Goal: Information Seeking & Learning: Learn about a topic

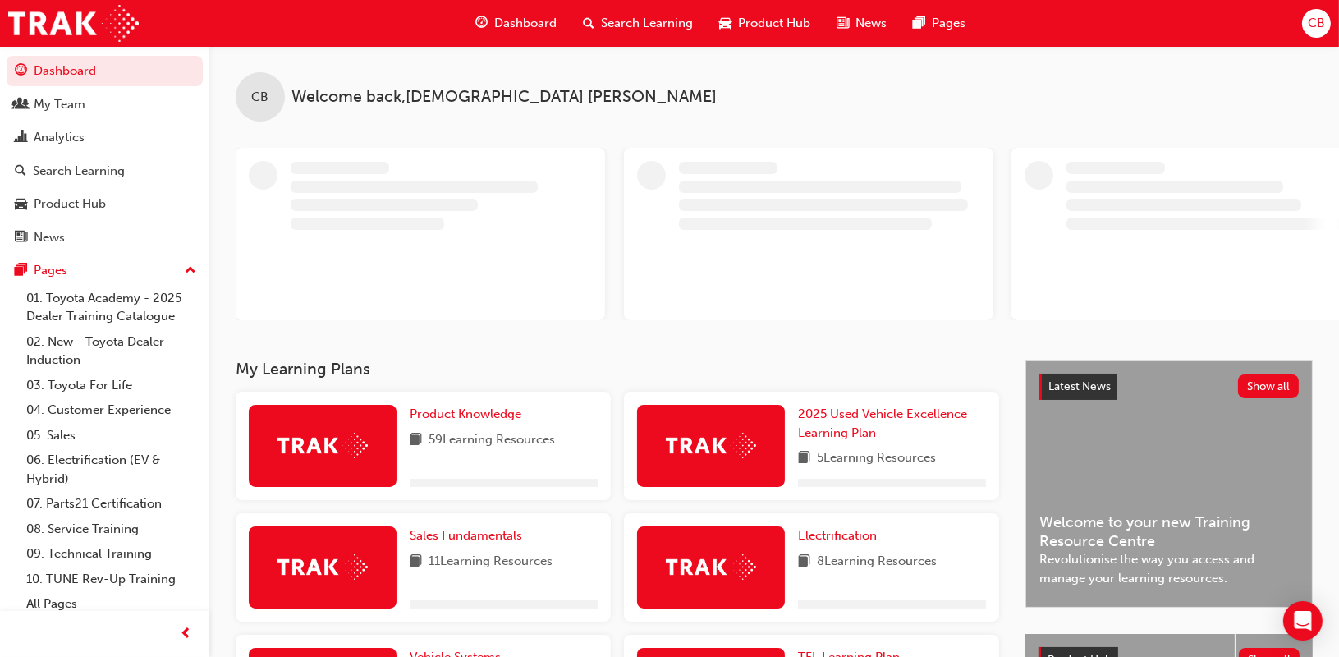
click at [538, 26] on span "Dashboard" at bounding box center [525, 23] width 62 height 19
click at [619, 30] on span "Search Learning" at bounding box center [647, 23] width 92 height 19
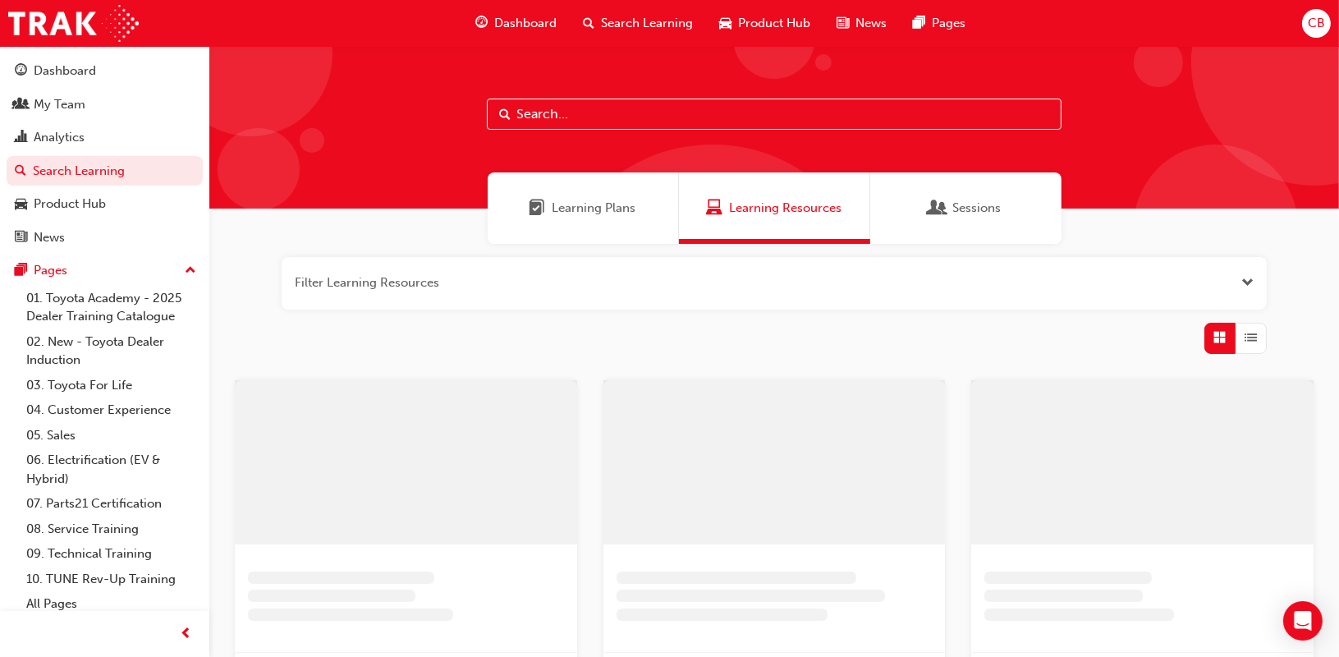
click at [625, 21] on span "Search Learning" at bounding box center [647, 23] width 92 height 19
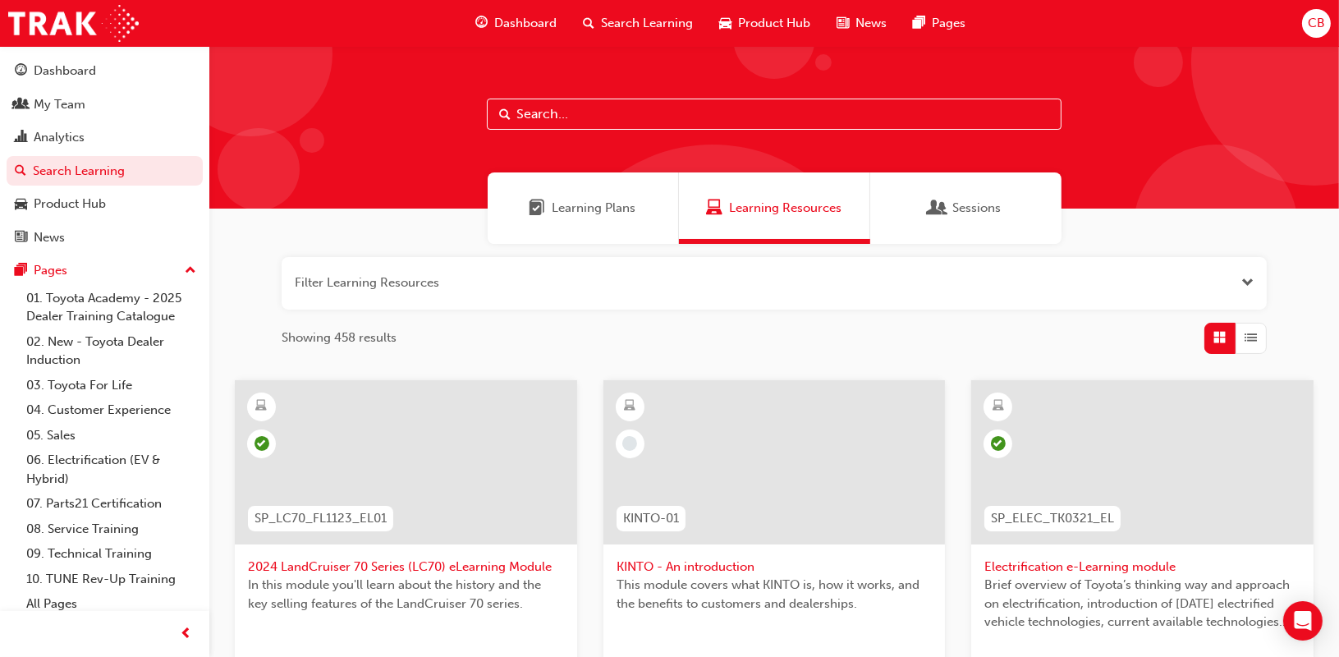
click at [731, 135] on div at bounding box center [773, 127] width 1129 height 163
click at [739, 122] on input "text" at bounding box center [774, 113] width 575 height 31
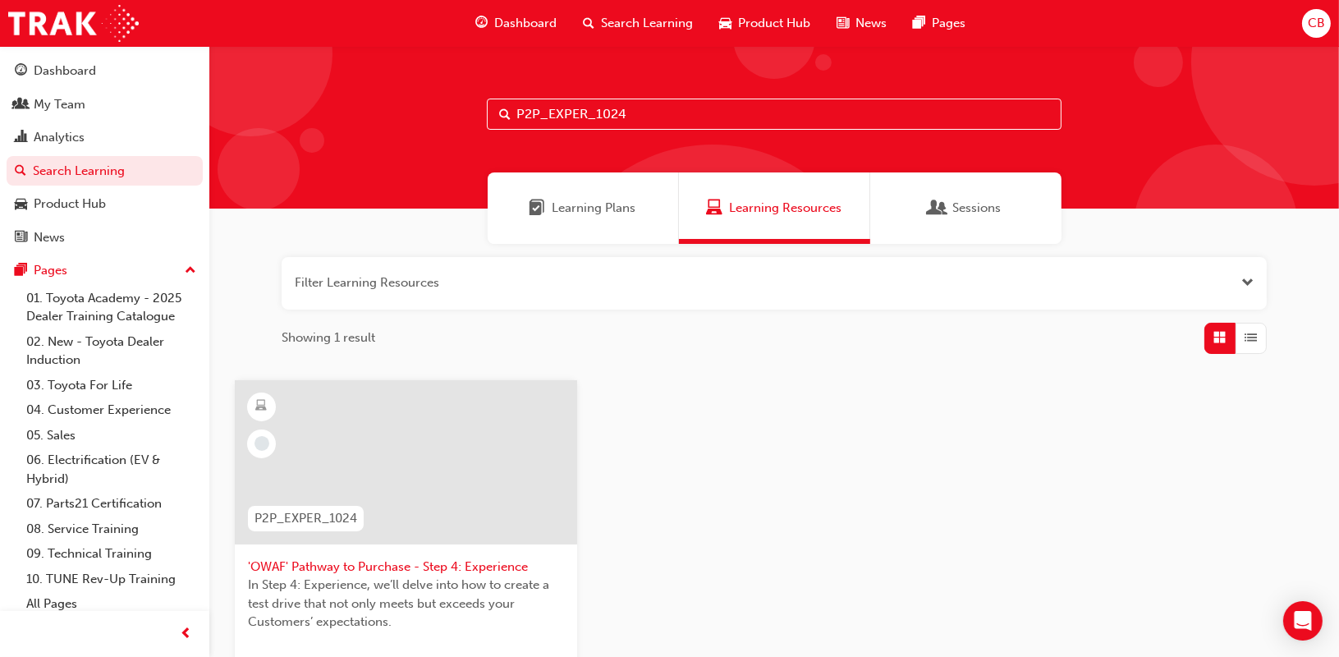
type input "P2P_EXPER_1024"
click at [410, 562] on span "'OWAF' Pathway to Purchase - Step 4: Experience" at bounding box center [406, 566] width 316 height 19
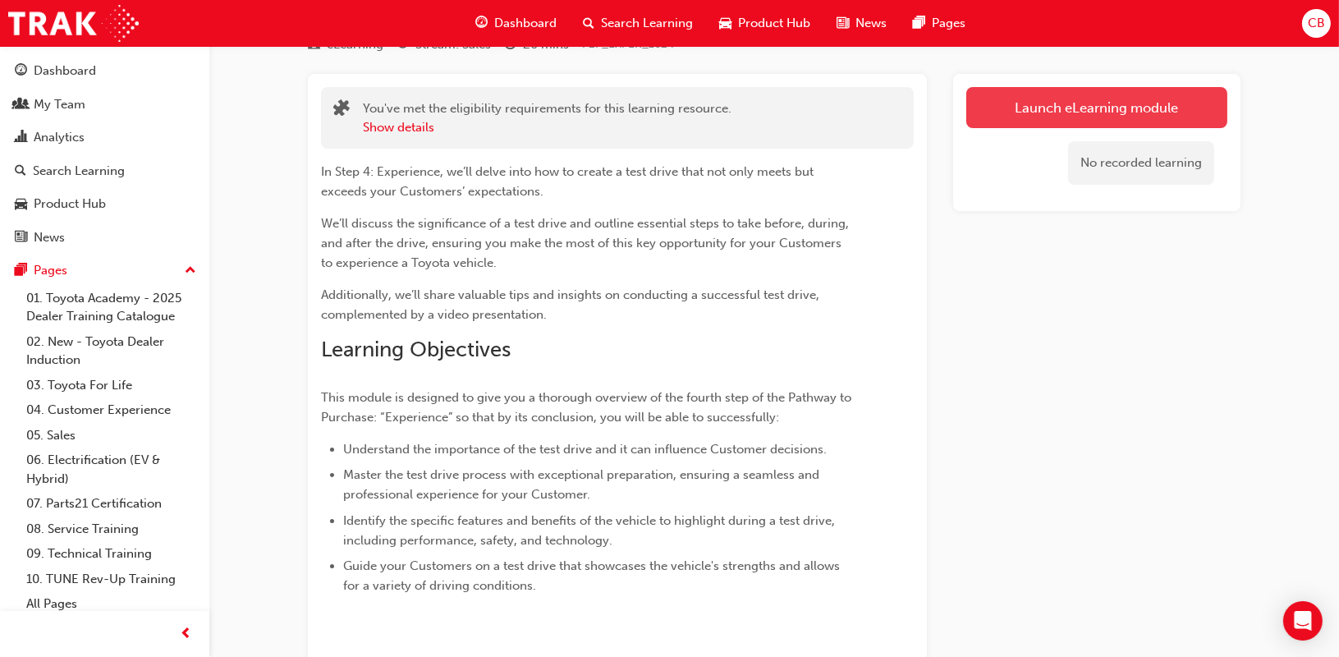
scroll to position [3, 0]
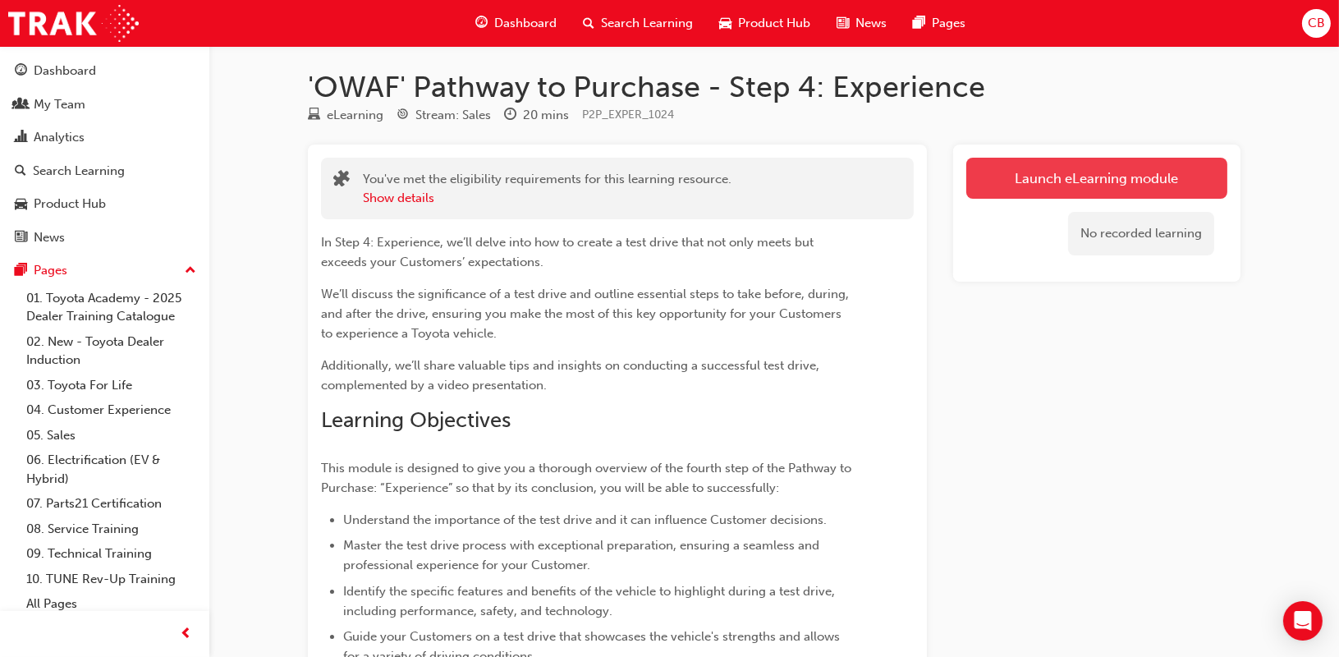
click at [1070, 194] on link "Launch eLearning module" at bounding box center [1096, 178] width 261 height 41
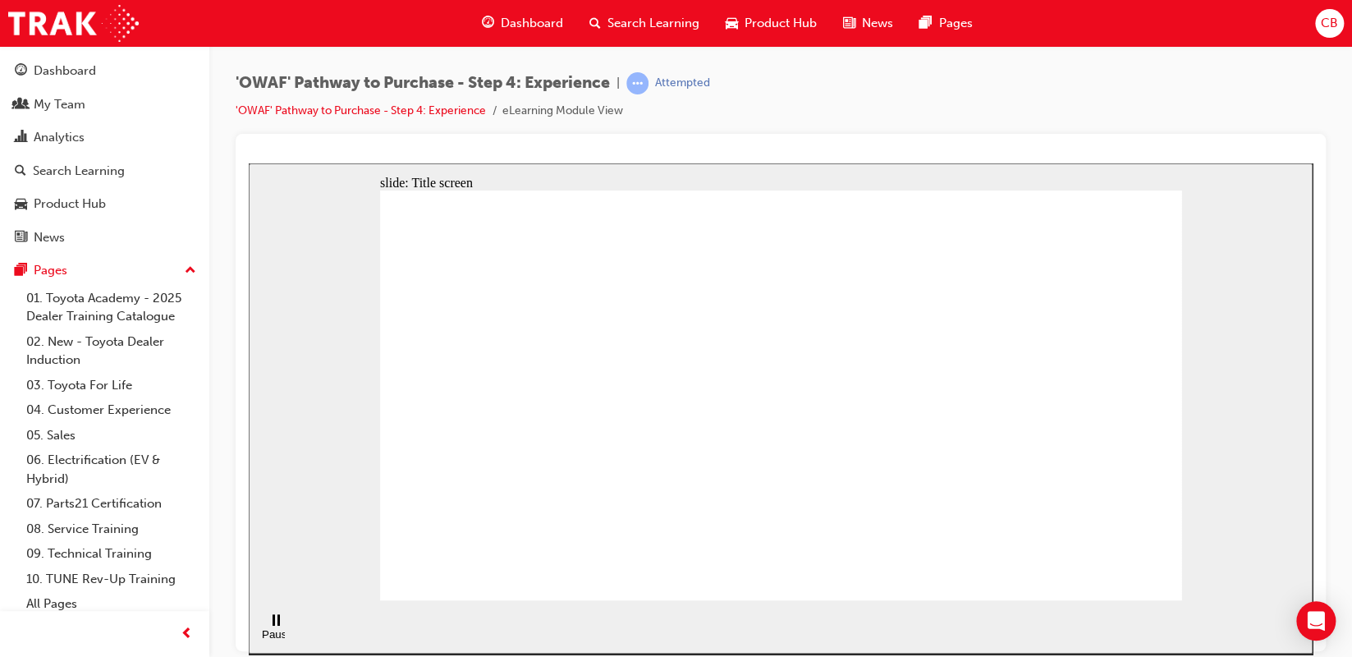
click at [1196, 114] on div "'OWAF' Pathway to Purchase - Step 4: Experience | Attempted 'OWAF' Pathway to P…" at bounding box center [781, 103] width 1090 height 62
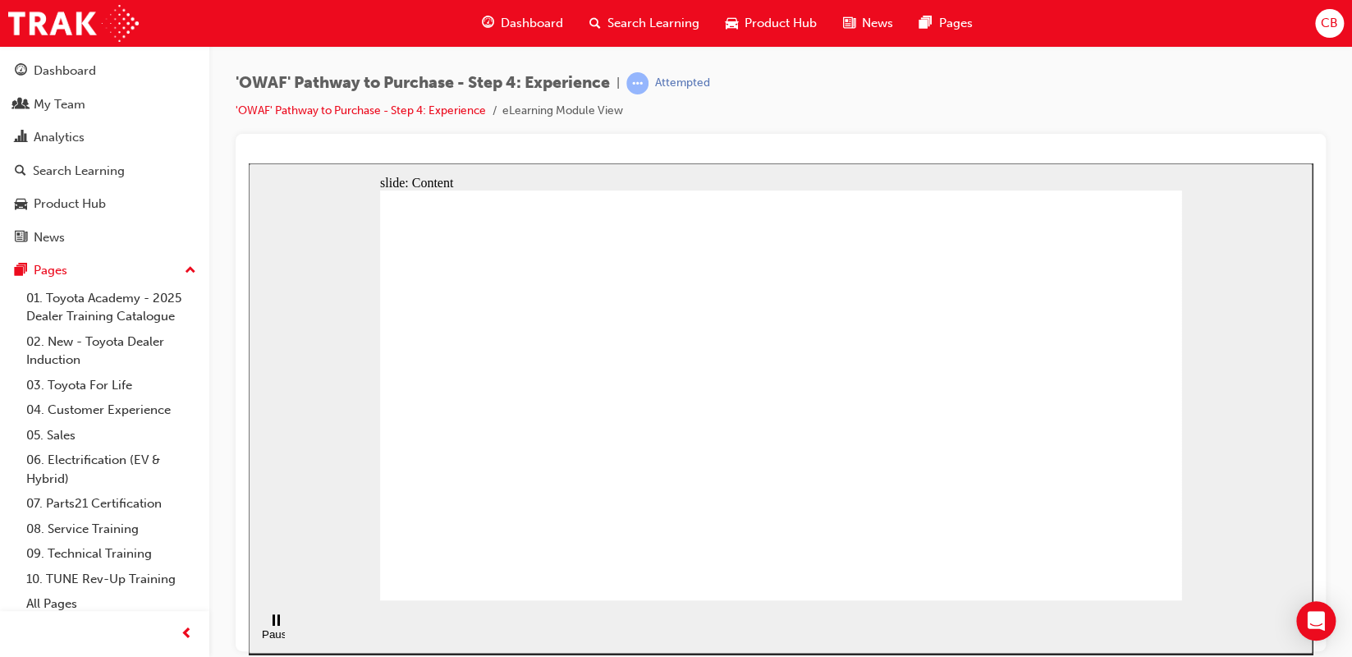
drag, startPoint x: 952, startPoint y: 506, endPoint x: 943, endPoint y: 488, distance: 20.9
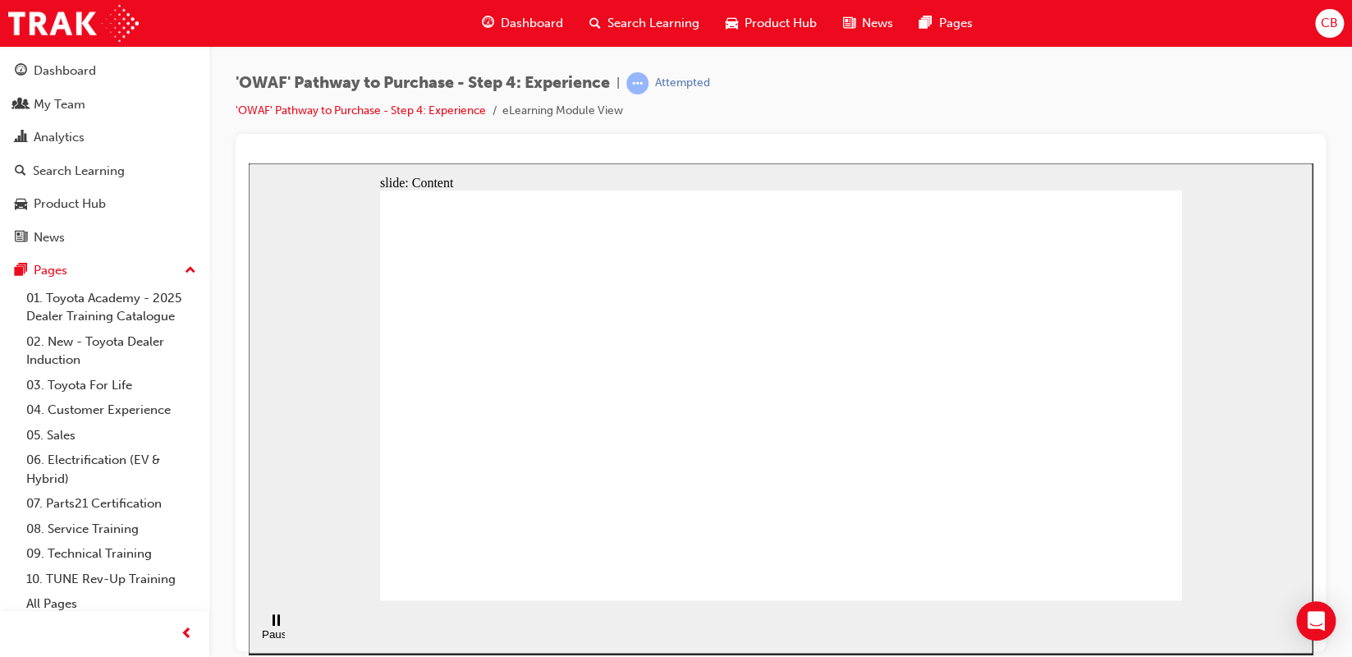
drag, startPoint x: 722, startPoint y: 292, endPoint x: 709, endPoint y: 388, distance: 96.9
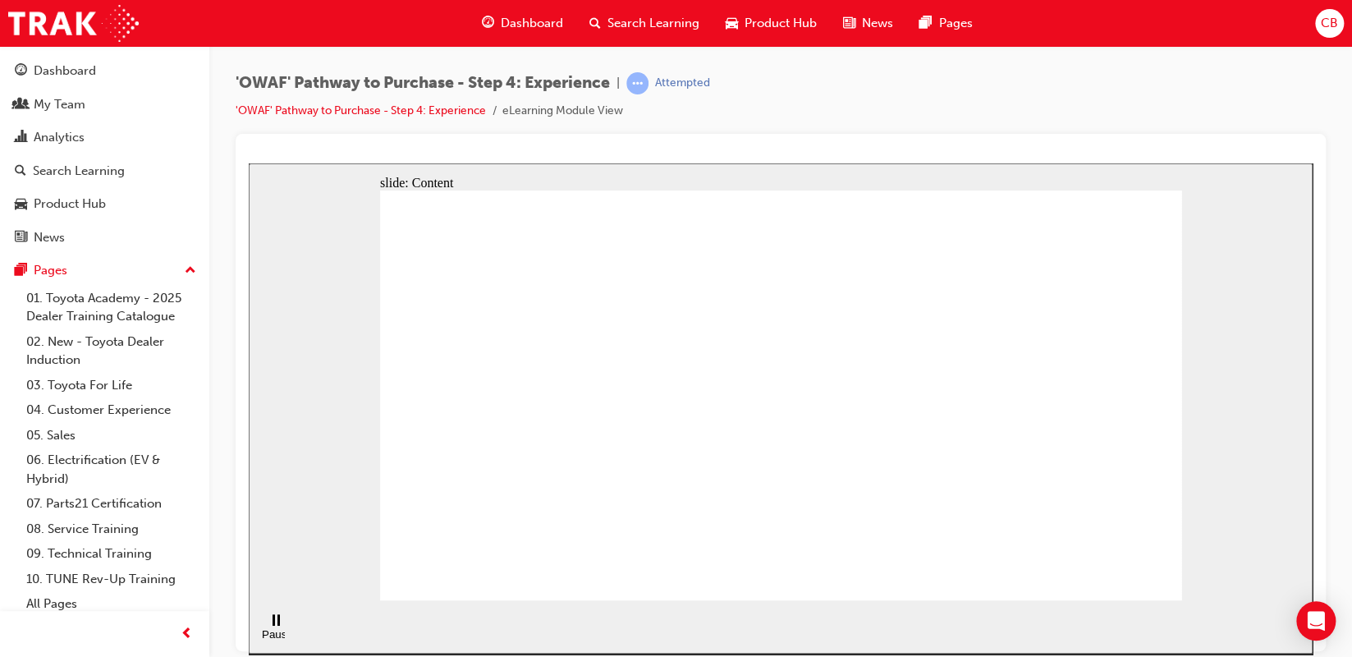
drag, startPoint x: 753, startPoint y: 392, endPoint x: 767, endPoint y: 425, distance: 36.4
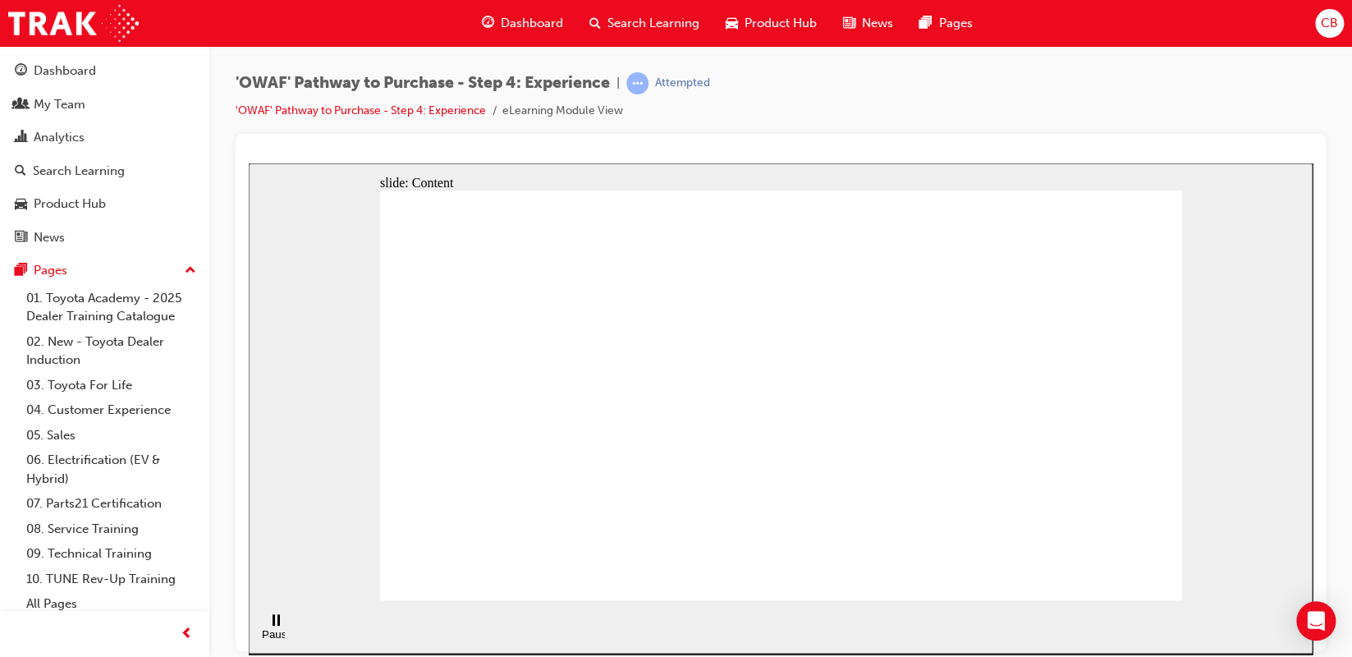
drag, startPoint x: 869, startPoint y: 317, endPoint x: 859, endPoint y: 344, distance: 29.1
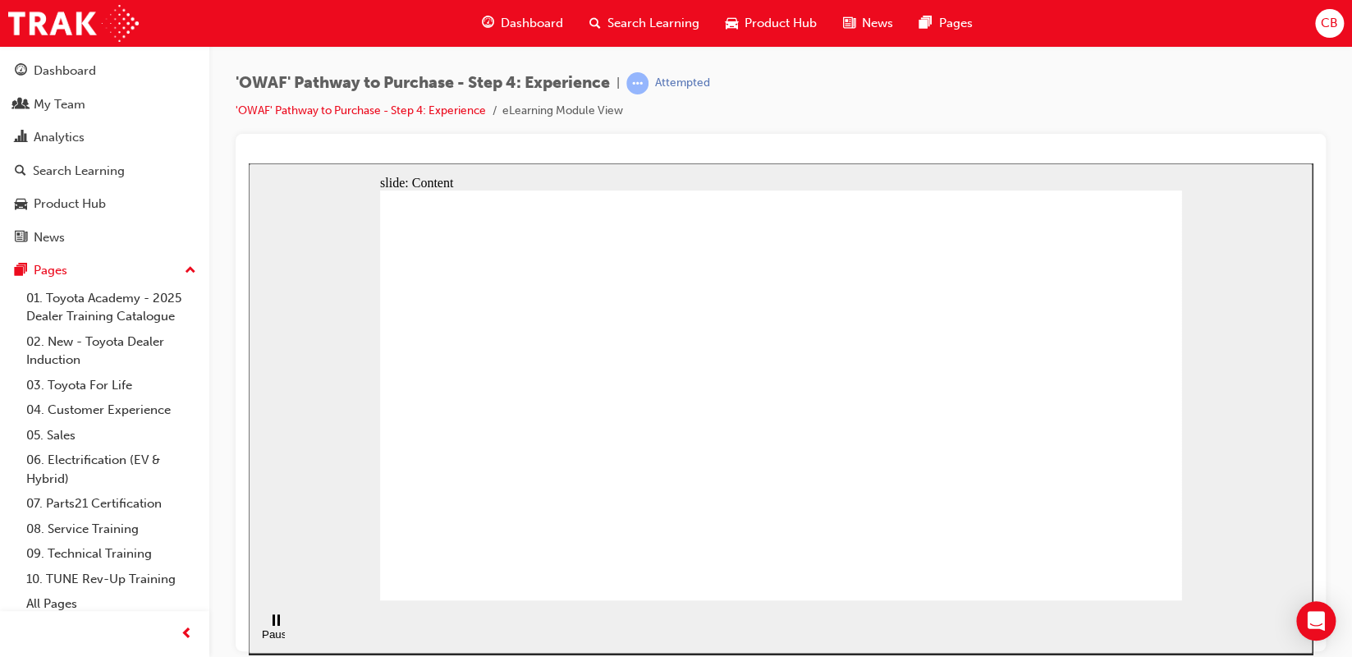
drag, startPoint x: 842, startPoint y: 288, endPoint x: 918, endPoint y: 283, distance: 76.5
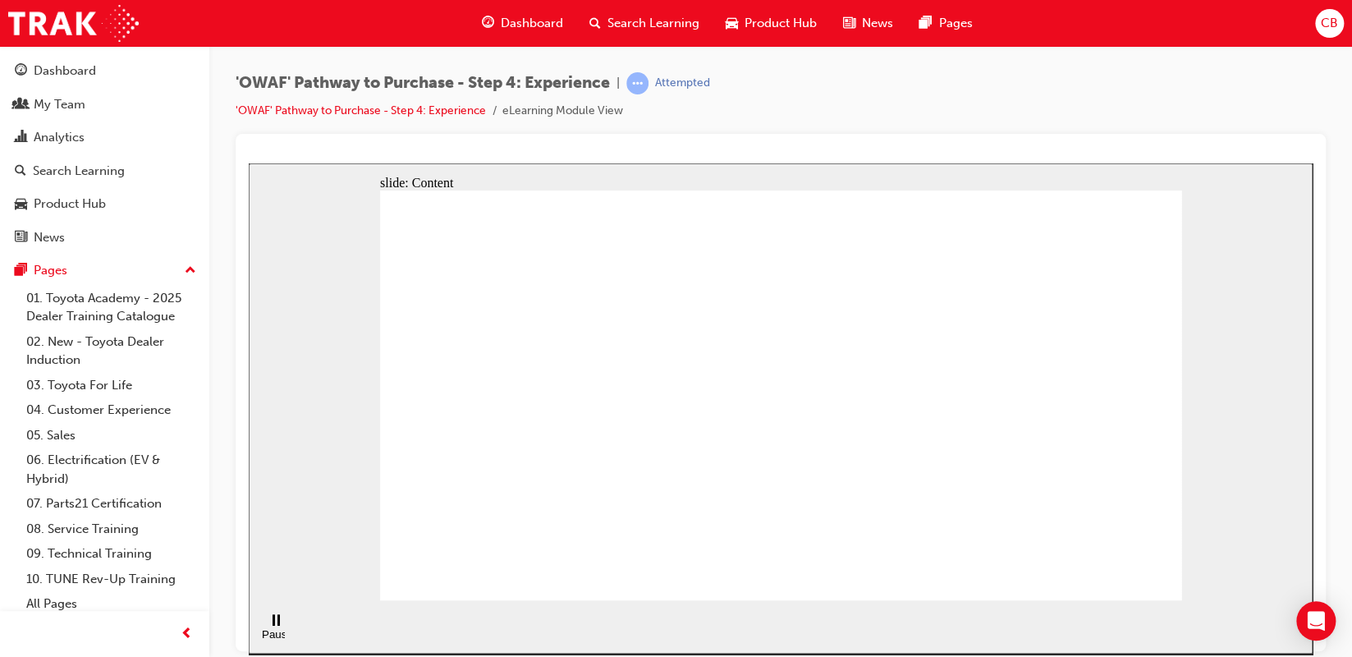
drag, startPoint x: 813, startPoint y: 388, endPoint x: 727, endPoint y: 410, distance: 89.0
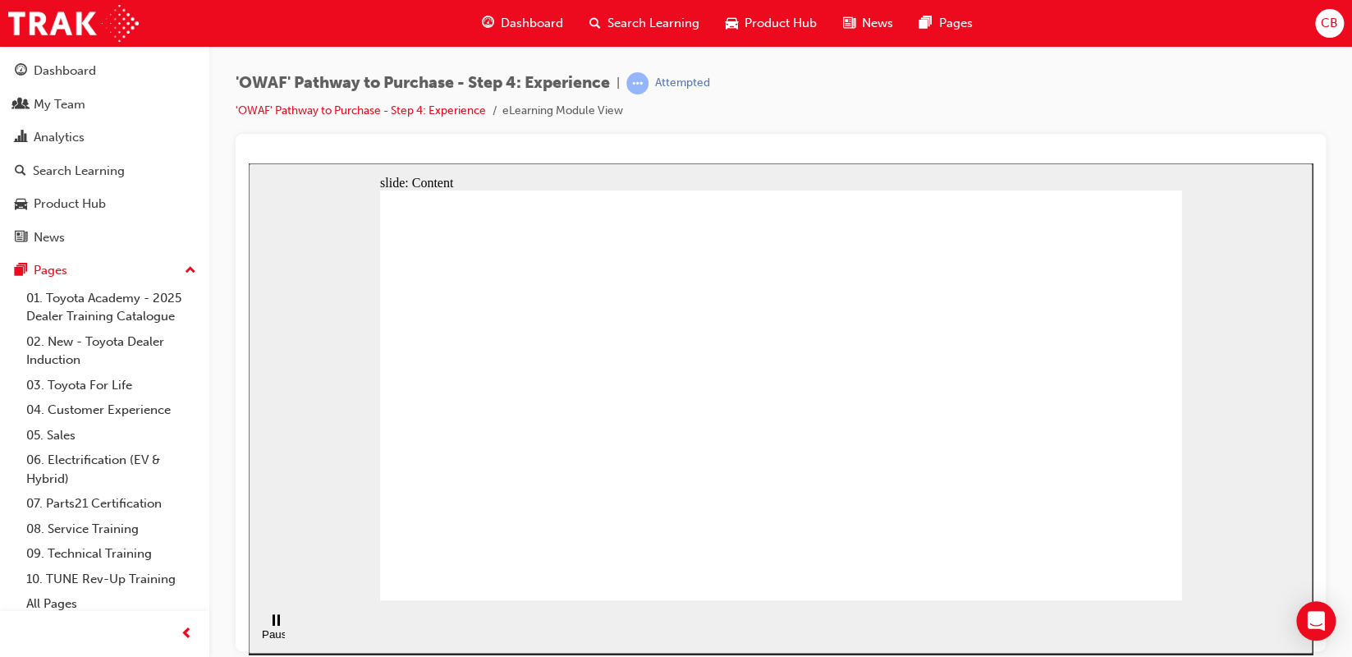
drag, startPoint x: 772, startPoint y: 399, endPoint x: 740, endPoint y: 402, distance: 32.2
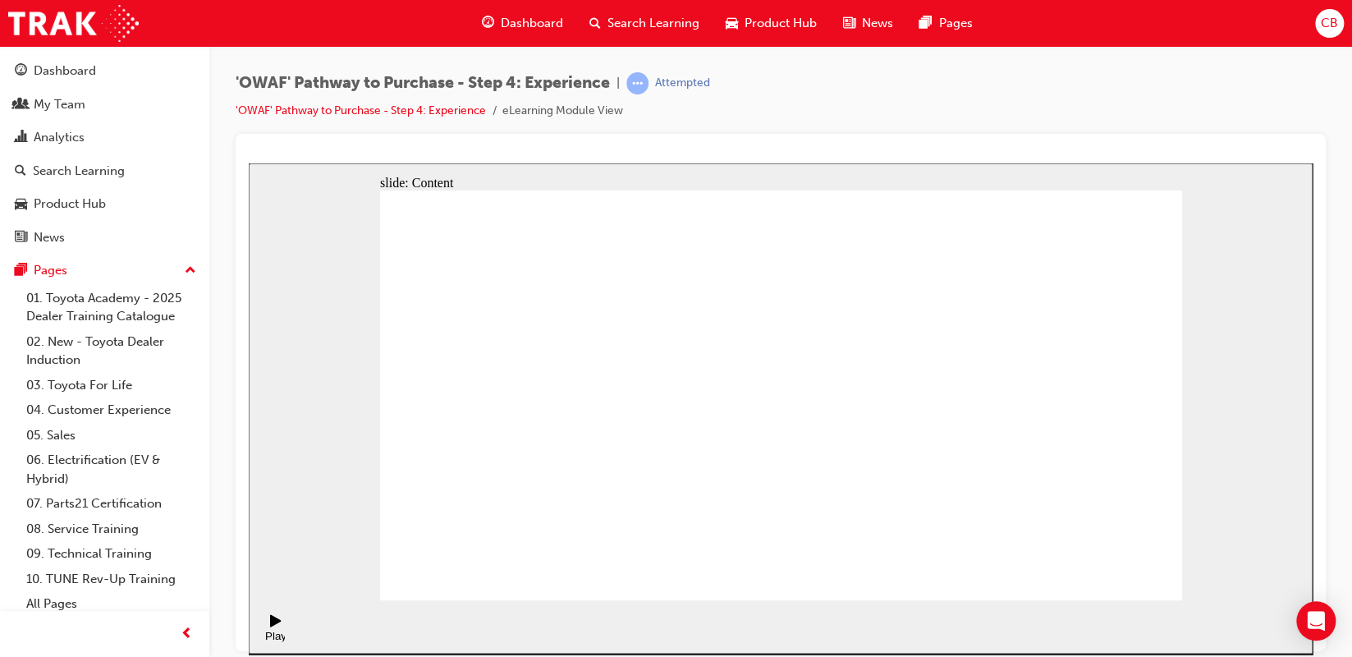
drag, startPoint x: 1146, startPoint y: 300, endPoint x: 1032, endPoint y: 349, distance: 123.9
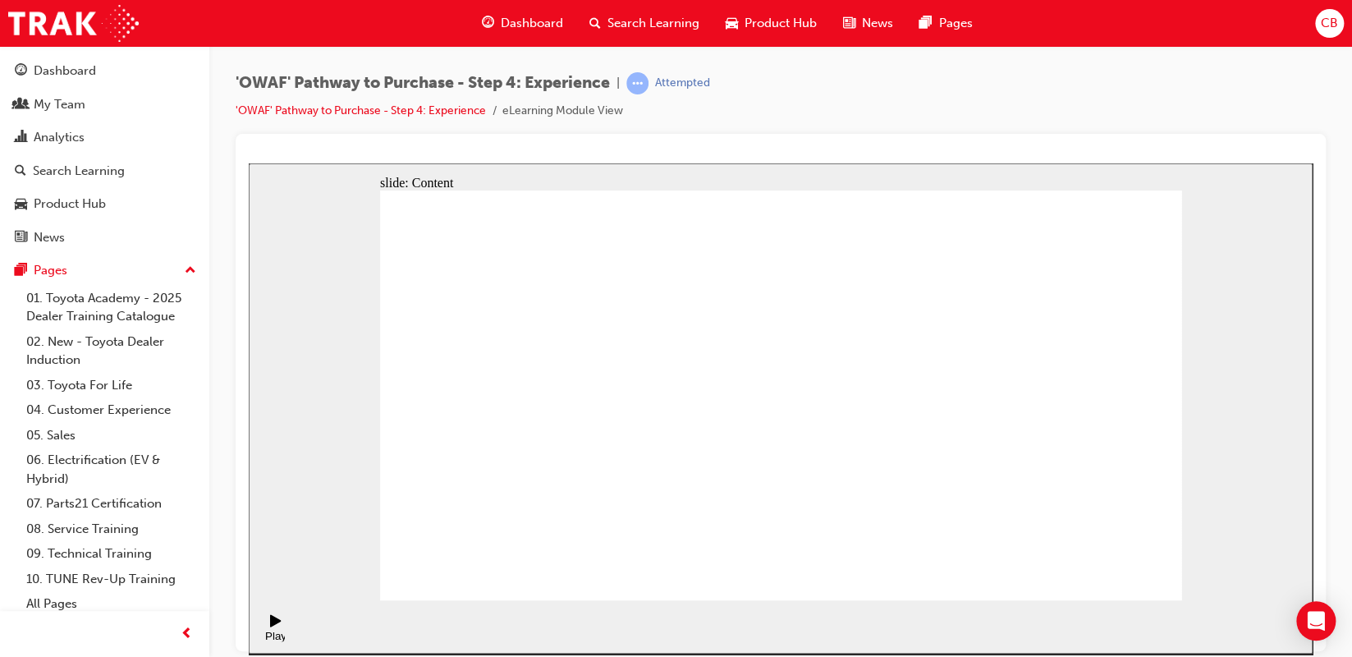
click at [1035, 614] on section "Pause (Ctrl+Alt+P) Replay (Ctrl+Alt+R) Playback speed Playback Speed 2 1.75 1.5" at bounding box center [781, 625] width 1064 height 53
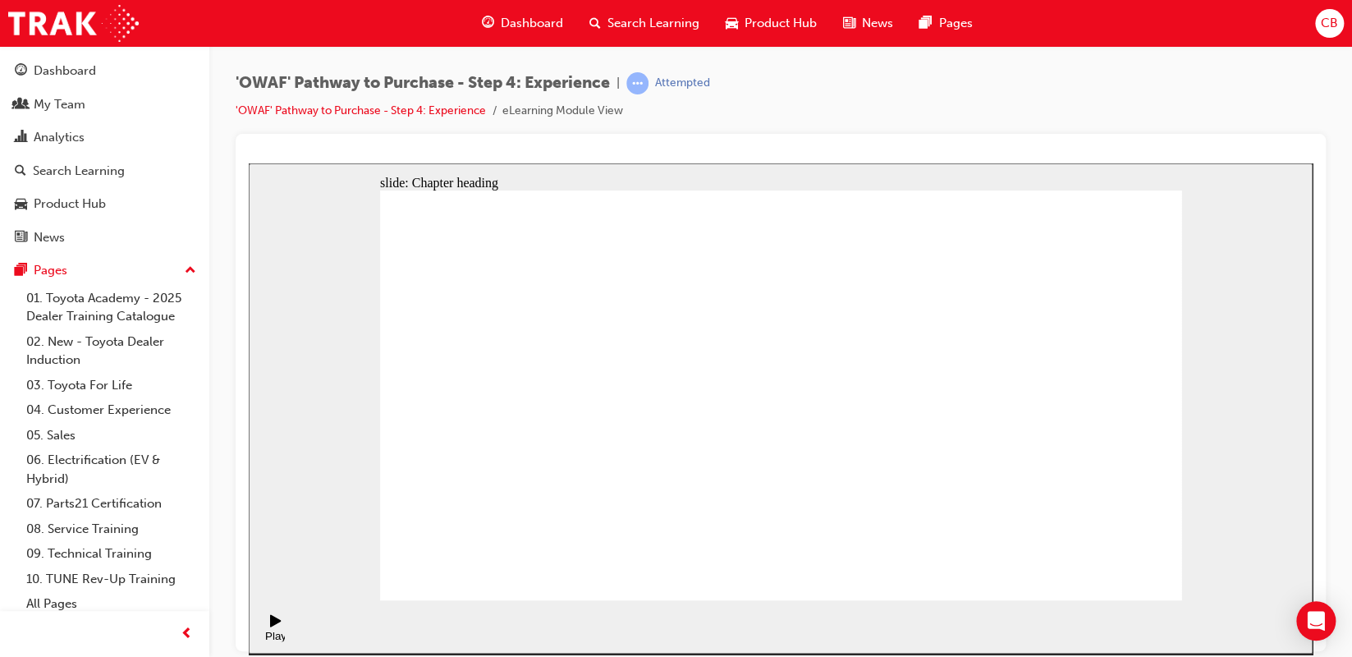
drag, startPoint x: 829, startPoint y: 286, endPoint x: 828, endPoint y: 299, distance: 13.2
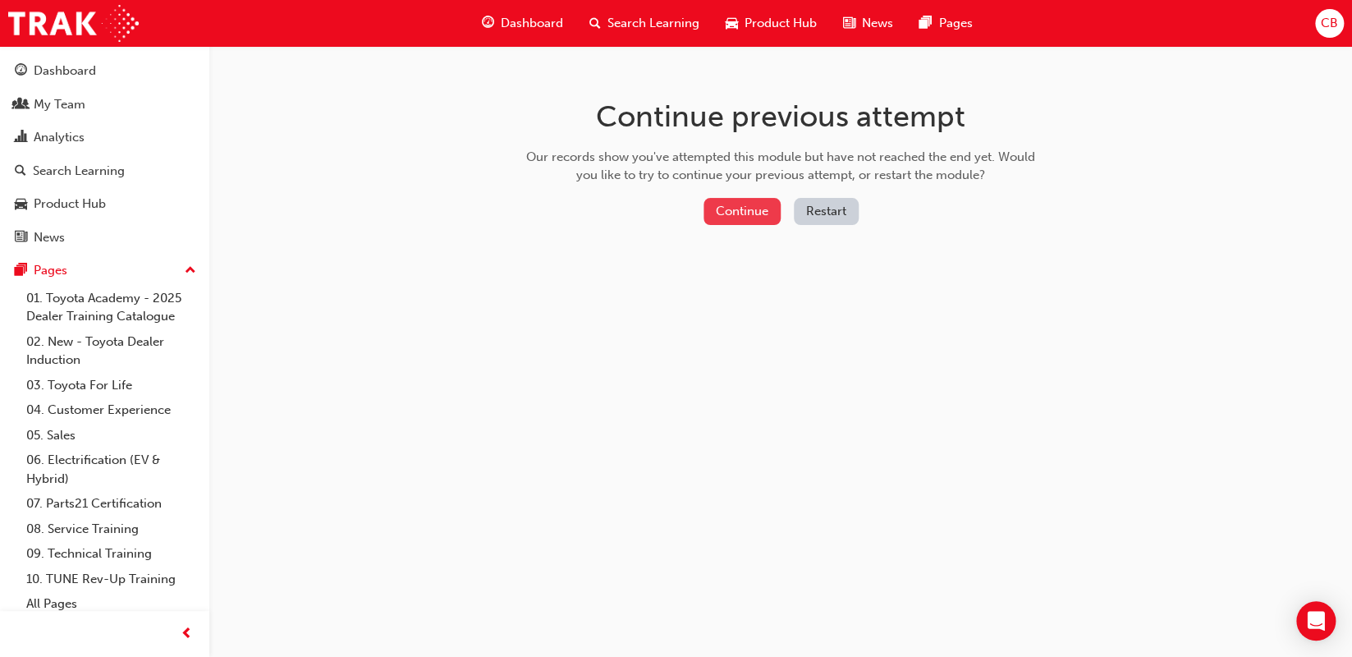
click at [737, 204] on button "Continue" at bounding box center [741, 211] width 77 height 27
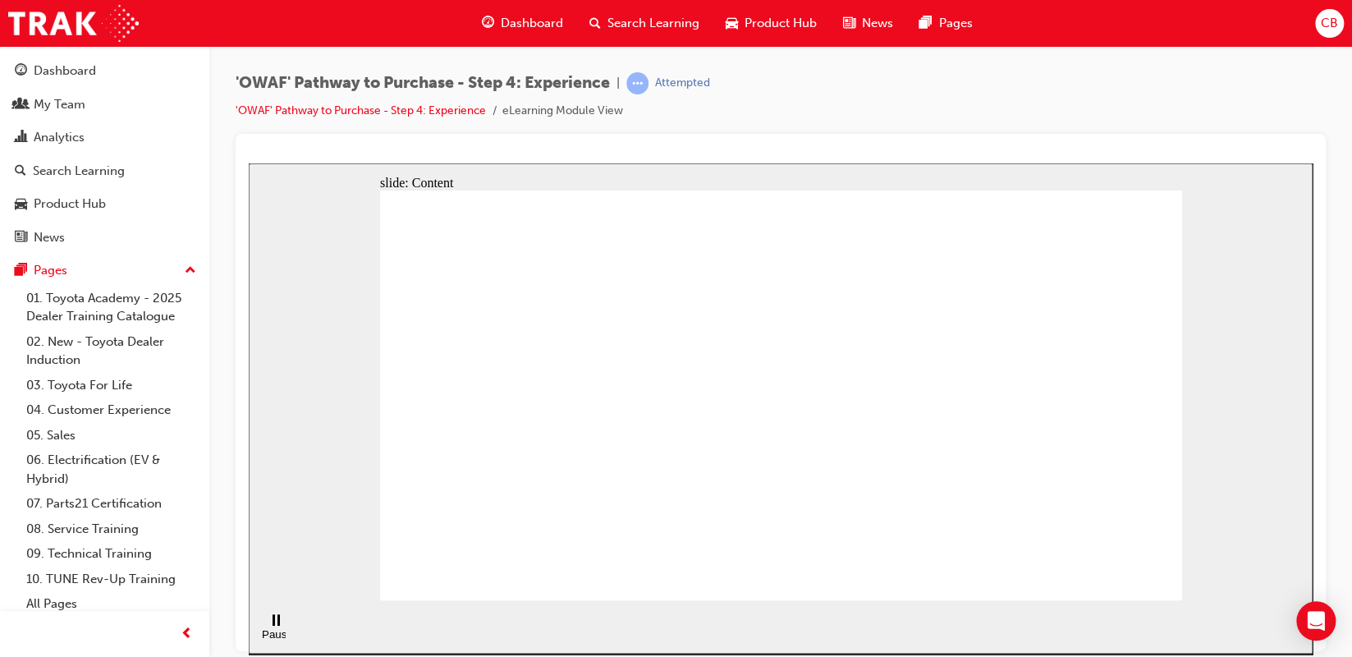
click at [647, 640] on section "Pause (Ctrl+Alt+P) Replay (Ctrl+Alt+R) Playback speed Playback Speed 2 1.75 1.5" at bounding box center [781, 625] width 1064 height 53
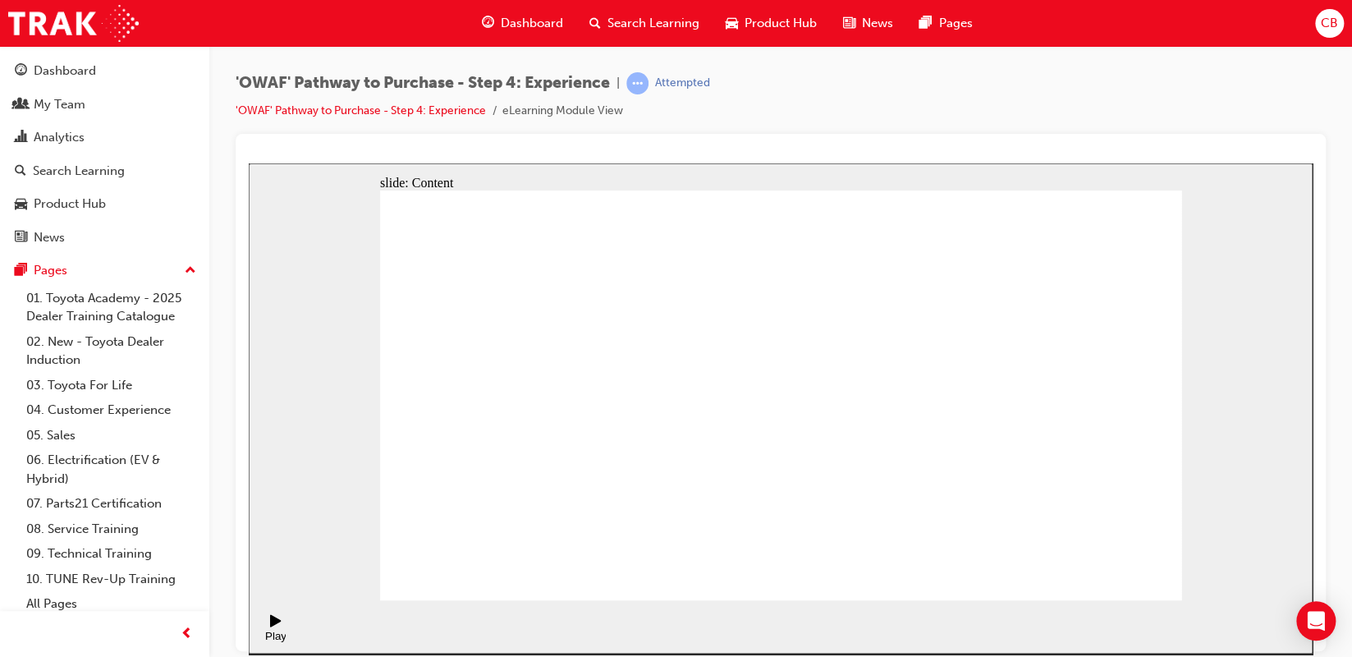
drag, startPoint x: 1080, startPoint y: 564, endPoint x: 1097, endPoint y: 570, distance: 18.4
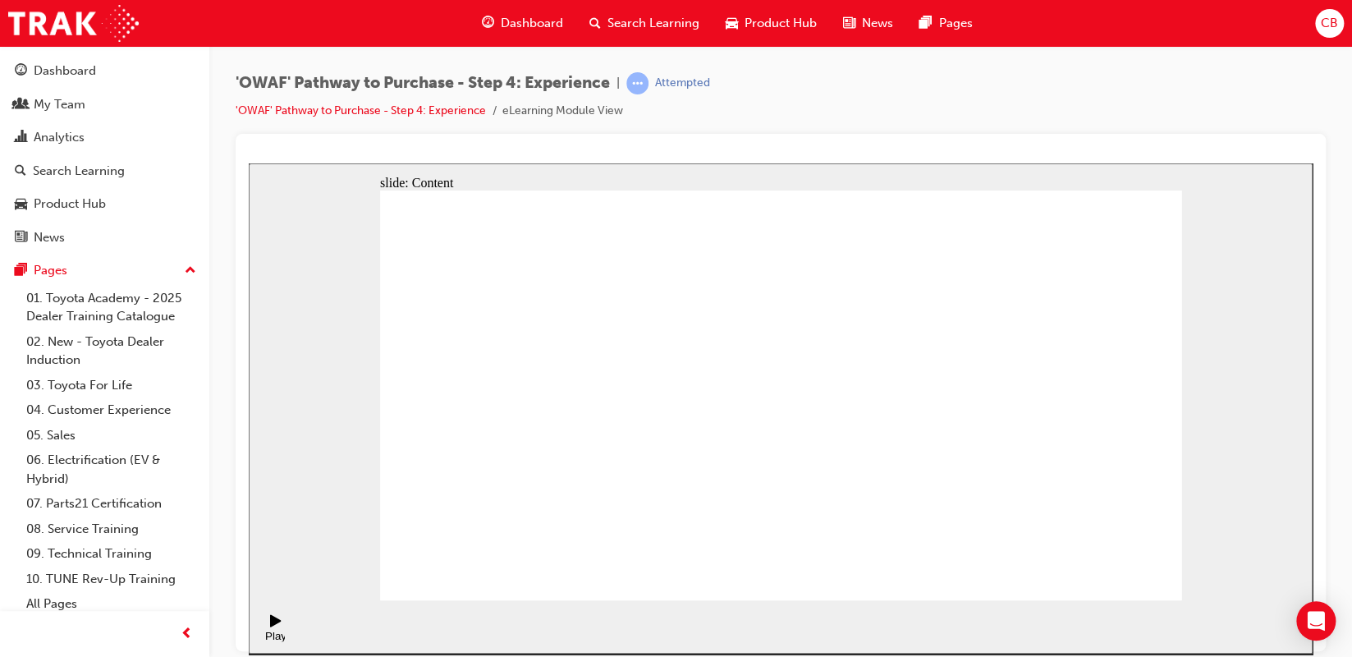
drag, startPoint x: 1029, startPoint y: 223, endPoint x: 1033, endPoint y: 231, distance: 9.2
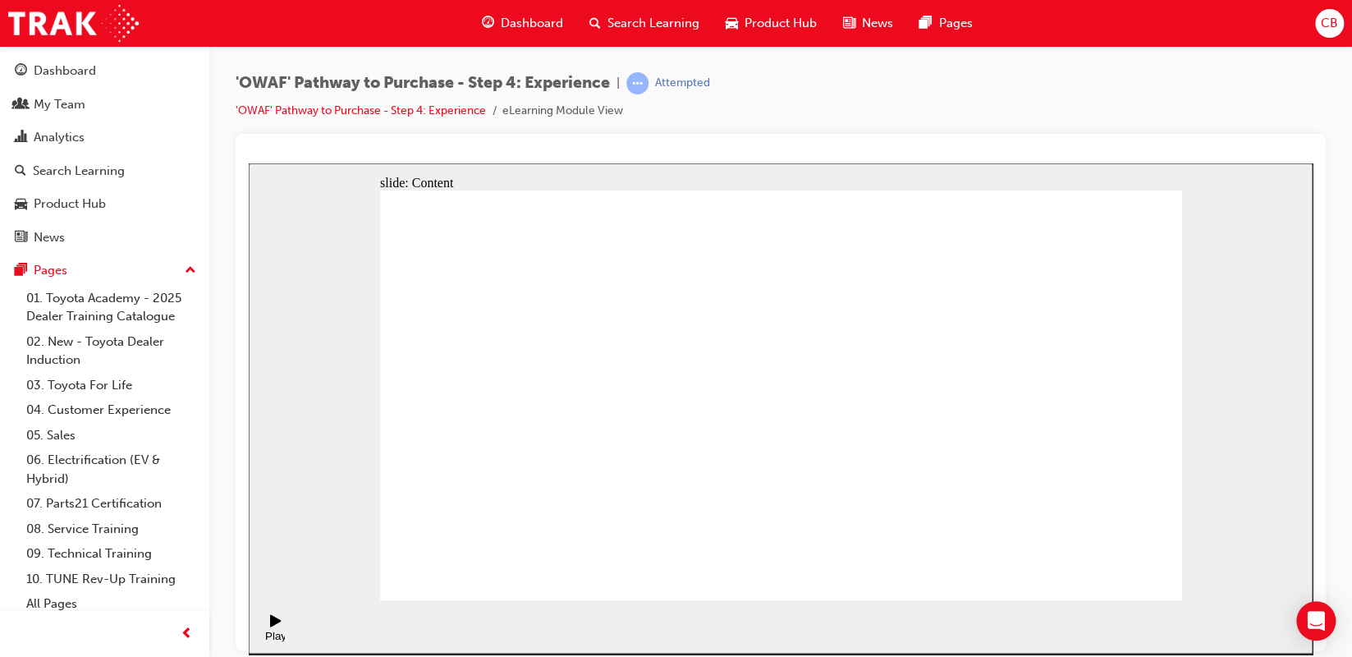
drag, startPoint x: 1030, startPoint y: 250, endPoint x: 1016, endPoint y: 258, distance: 15.8
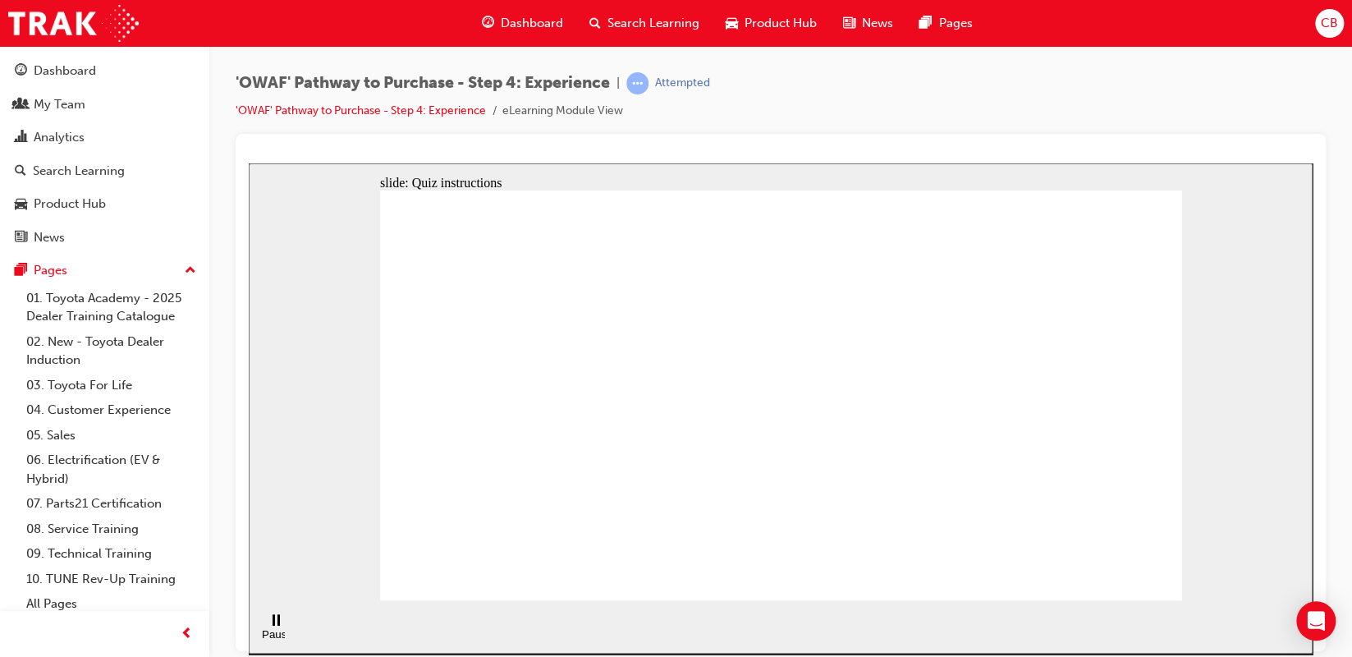
checkbox input "true"
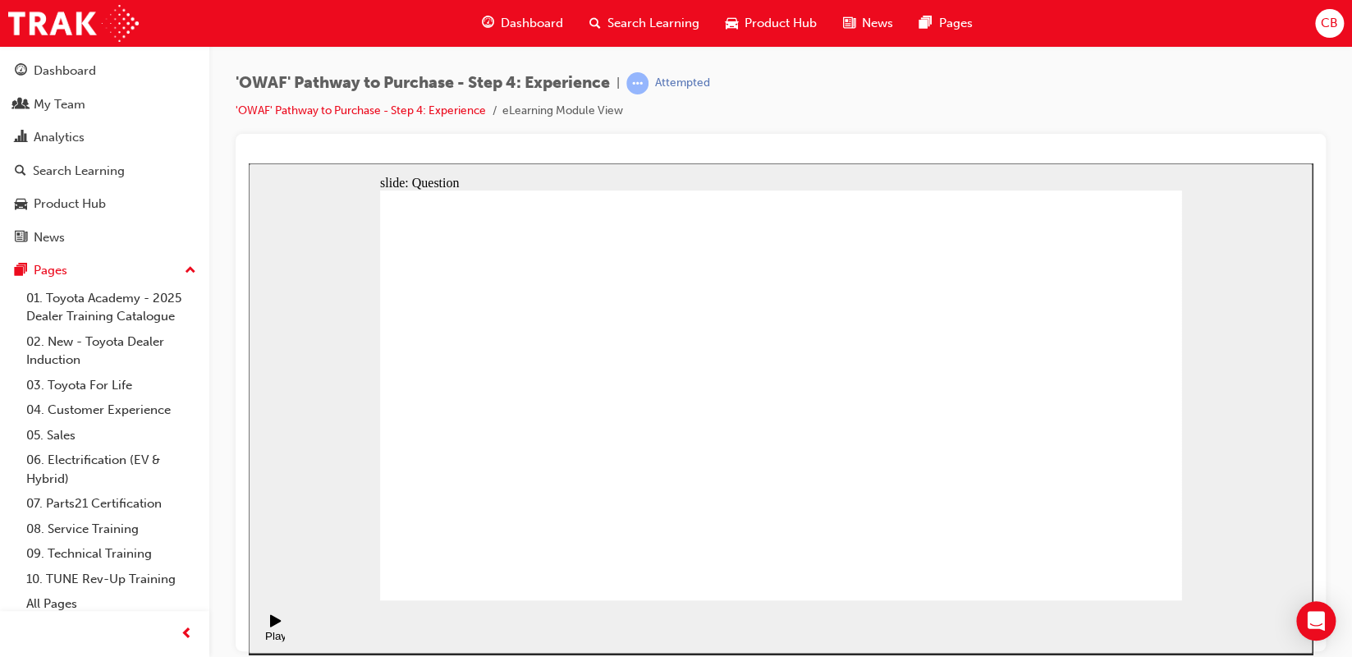
drag, startPoint x: 1027, startPoint y: 404, endPoint x: 522, endPoint y: 459, distance: 507.8
drag, startPoint x: 1023, startPoint y: 387, endPoint x: 502, endPoint y: 442, distance: 524.1
drag, startPoint x: 1019, startPoint y: 375, endPoint x: 804, endPoint y: 417, distance: 219.9
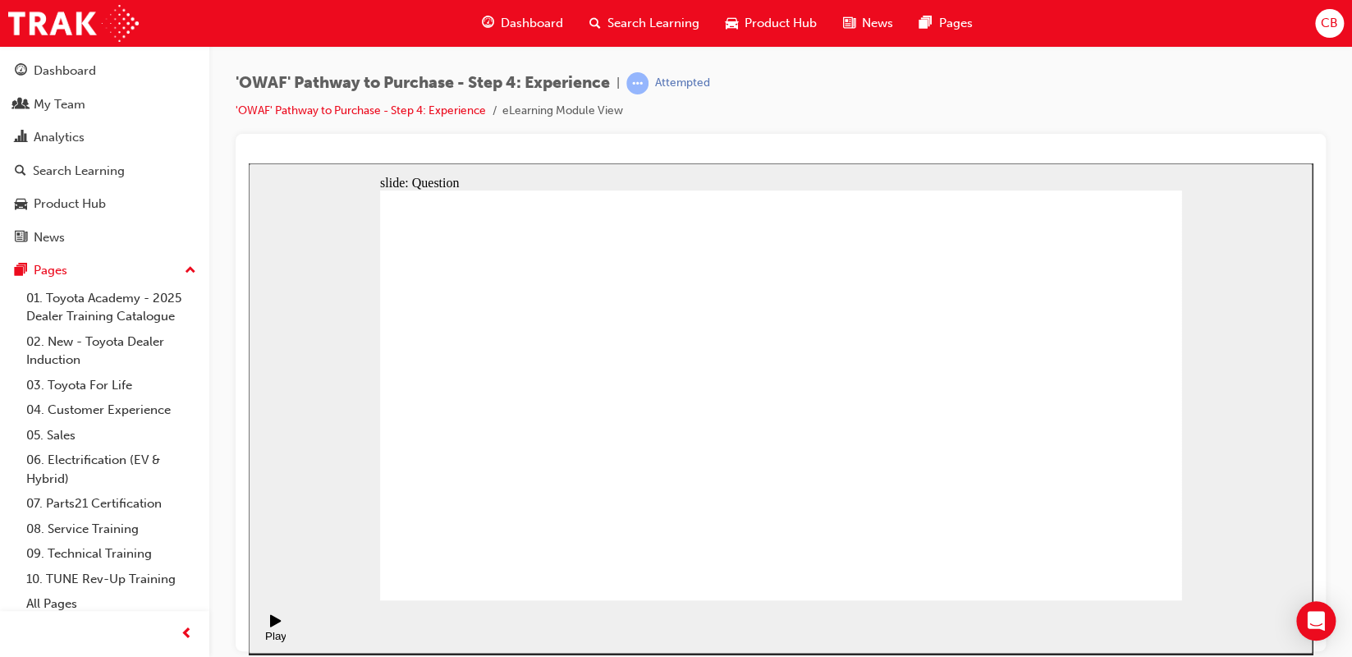
drag, startPoint x: 1039, startPoint y: 382, endPoint x: 573, endPoint y: 415, distance: 467.3
drag, startPoint x: 1042, startPoint y: 401, endPoint x: 831, endPoint y: 436, distance: 214.7
drag, startPoint x: 1028, startPoint y: 399, endPoint x: 808, endPoint y: 430, distance: 221.4
drag, startPoint x: 1023, startPoint y: 398, endPoint x: 545, endPoint y: 449, distance: 481.2
drag, startPoint x: 1064, startPoint y: 397, endPoint x: 613, endPoint y: 454, distance: 454.1
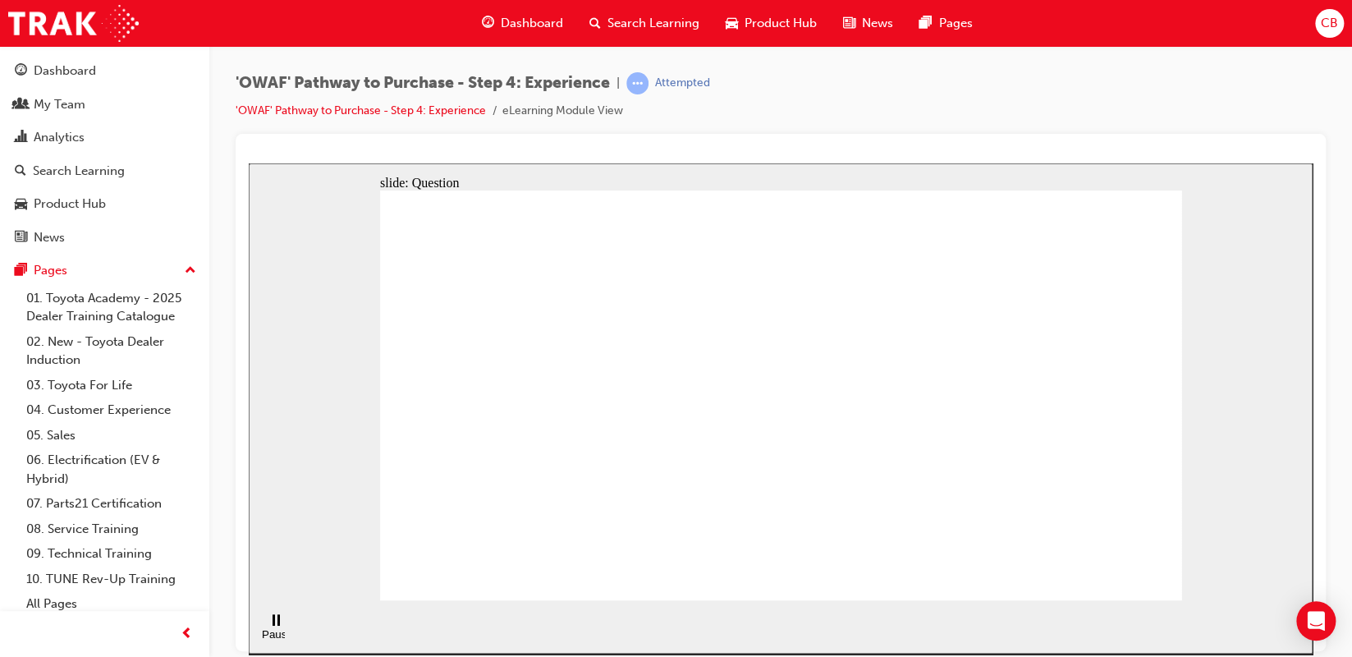
drag, startPoint x: 1067, startPoint y: 442, endPoint x: 556, endPoint y: 468, distance: 511.2
drag, startPoint x: 1074, startPoint y: 398, endPoint x: 554, endPoint y: 424, distance: 521.0
drag, startPoint x: 1040, startPoint y: 364, endPoint x: 827, endPoint y: 438, distance: 226.1
drag, startPoint x: 1016, startPoint y: 409, endPoint x: 512, endPoint y: 453, distance: 505.9
drag, startPoint x: 1051, startPoint y: 401, endPoint x: 581, endPoint y: 419, distance: 469.9
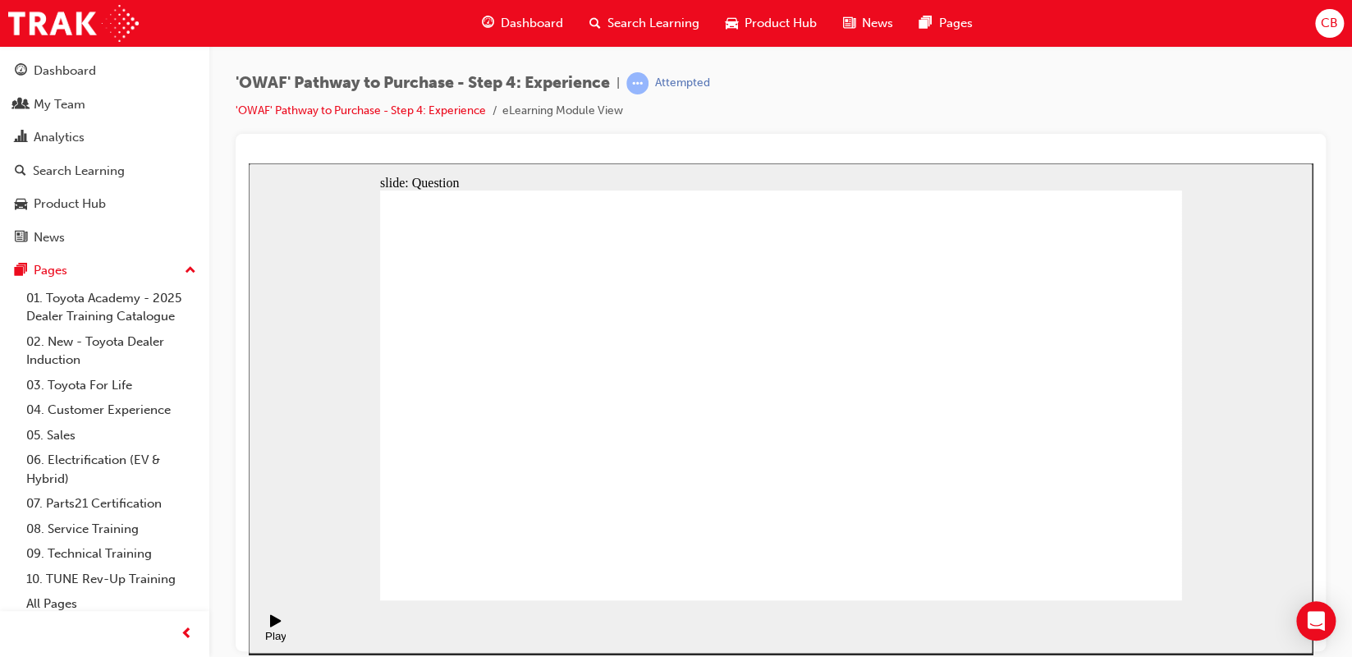
drag, startPoint x: 1014, startPoint y: 378, endPoint x: 824, endPoint y: 410, distance: 193.0
drag, startPoint x: 1036, startPoint y: 383, endPoint x: 497, endPoint y: 398, distance: 539.4
drag, startPoint x: 937, startPoint y: 407, endPoint x: 555, endPoint y: 389, distance: 382.9
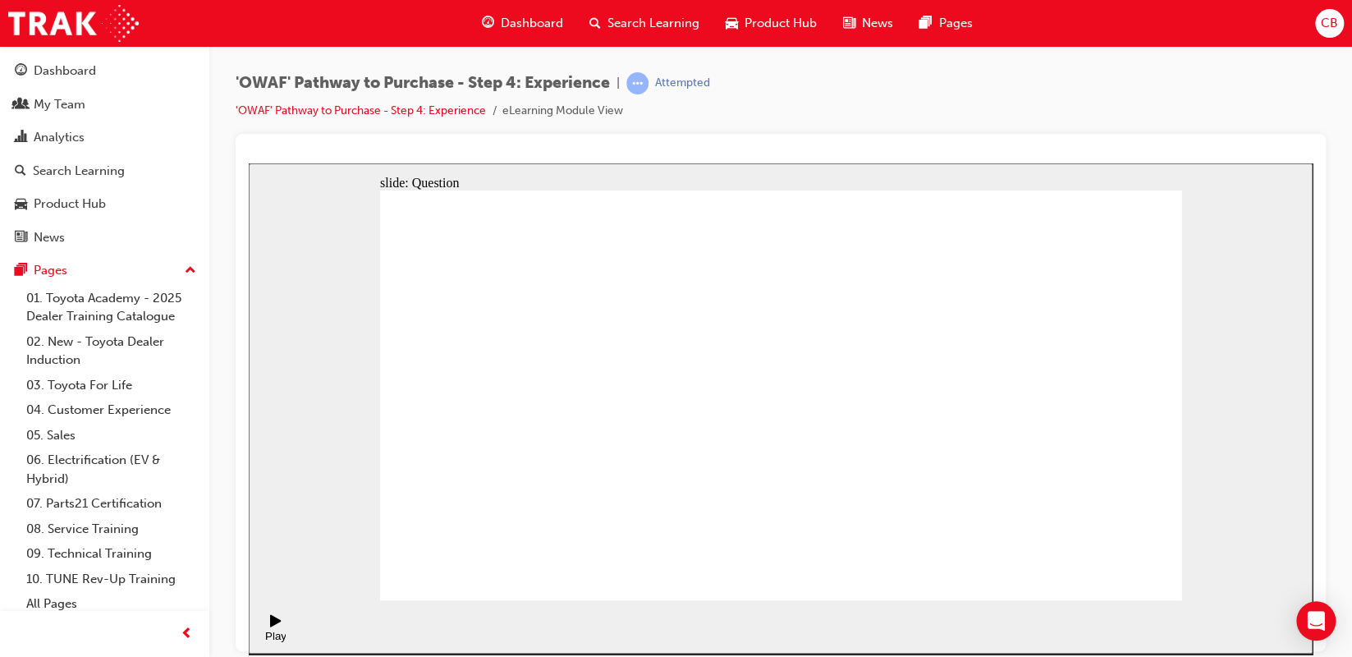
drag, startPoint x: 1115, startPoint y: 506, endPoint x: 1033, endPoint y: 396, distance: 137.9
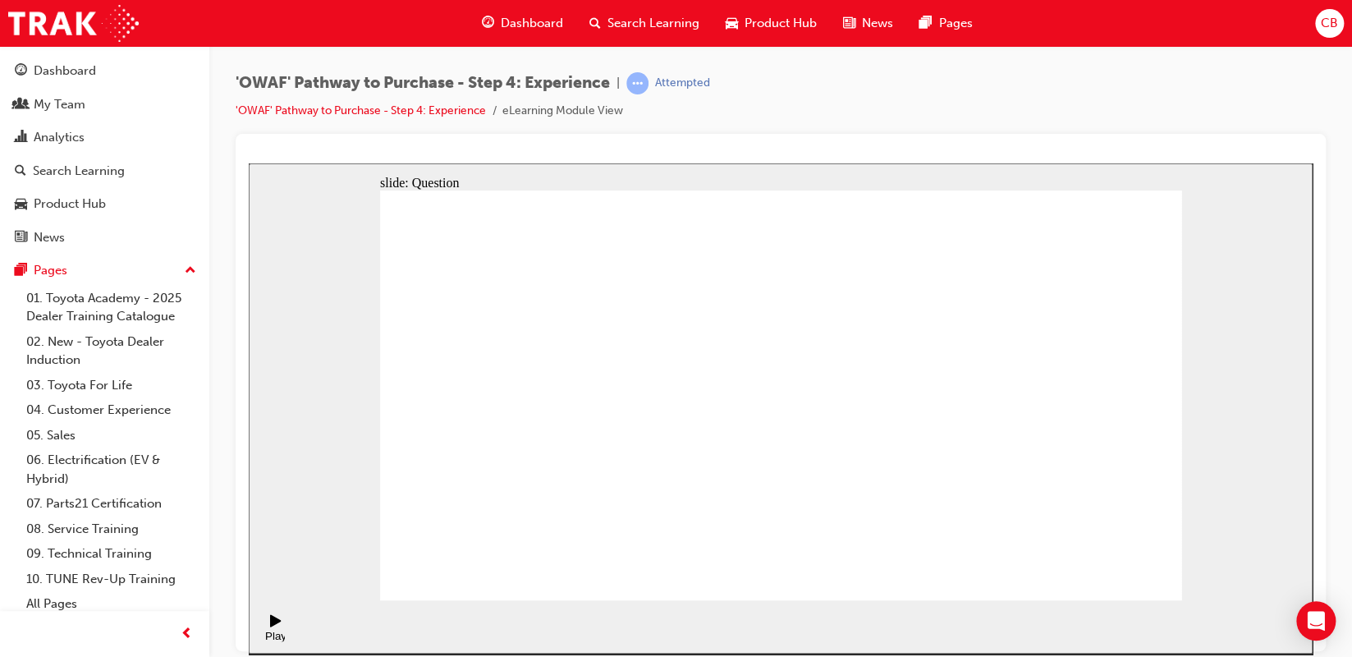
drag, startPoint x: 853, startPoint y: 496, endPoint x: 772, endPoint y: 366, distance: 153.0
drag, startPoint x: 762, startPoint y: 522, endPoint x: 920, endPoint y: 407, distance: 195.7
drag, startPoint x: 995, startPoint y: 487, endPoint x: 882, endPoint y: 446, distance: 120.2
drag, startPoint x: 914, startPoint y: 488, endPoint x: 1083, endPoint y: 404, distance: 189.4
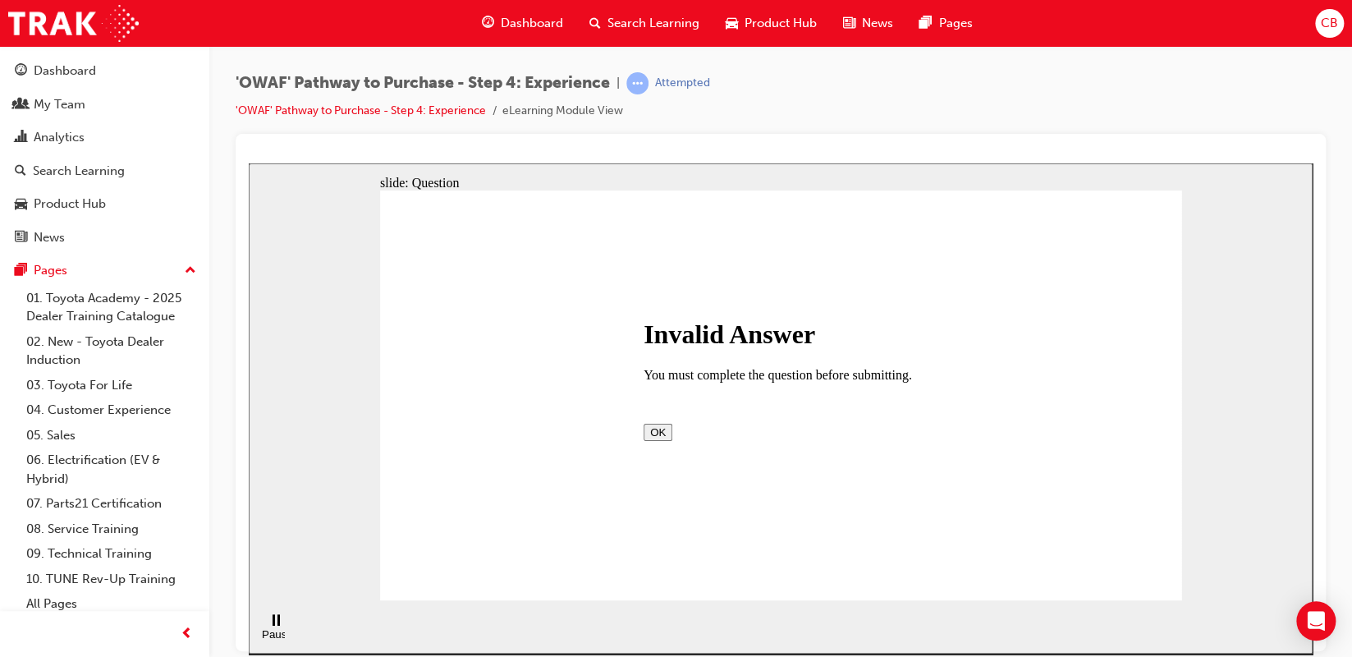
click at [672, 430] on button "OK" at bounding box center [657, 431] width 29 height 17
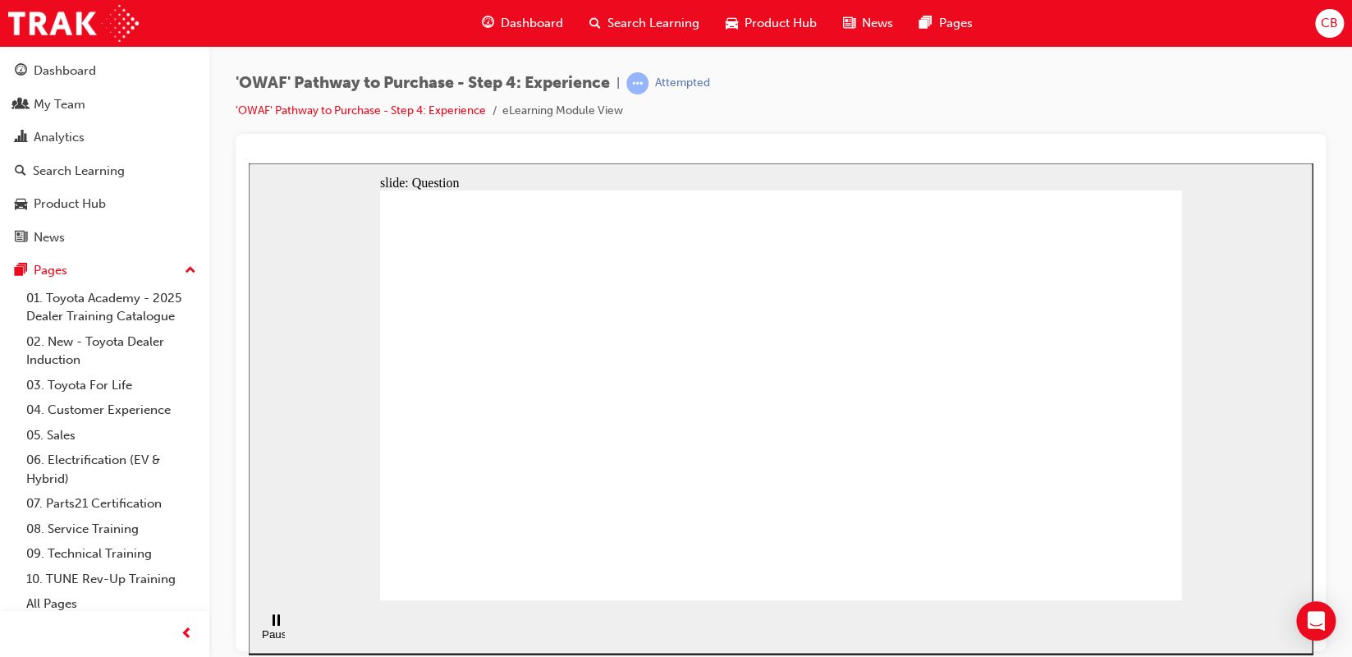
drag, startPoint x: 671, startPoint y: 520, endPoint x: 789, endPoint y: 340, distance: 215.8
drag, startPoint x: 756, startPoint y: 488, endPoint x: 980, endPoint y: 341, distance: 267.5
drag, startPoint x: 924, startPoint y: 529, endPoint x: 1005, endPoint y: 364, distance: 183.5
drag, startPoint x: 1005, startPoint y: 332, endPoint x: 992, endPoint y: 376, distance: 45.2
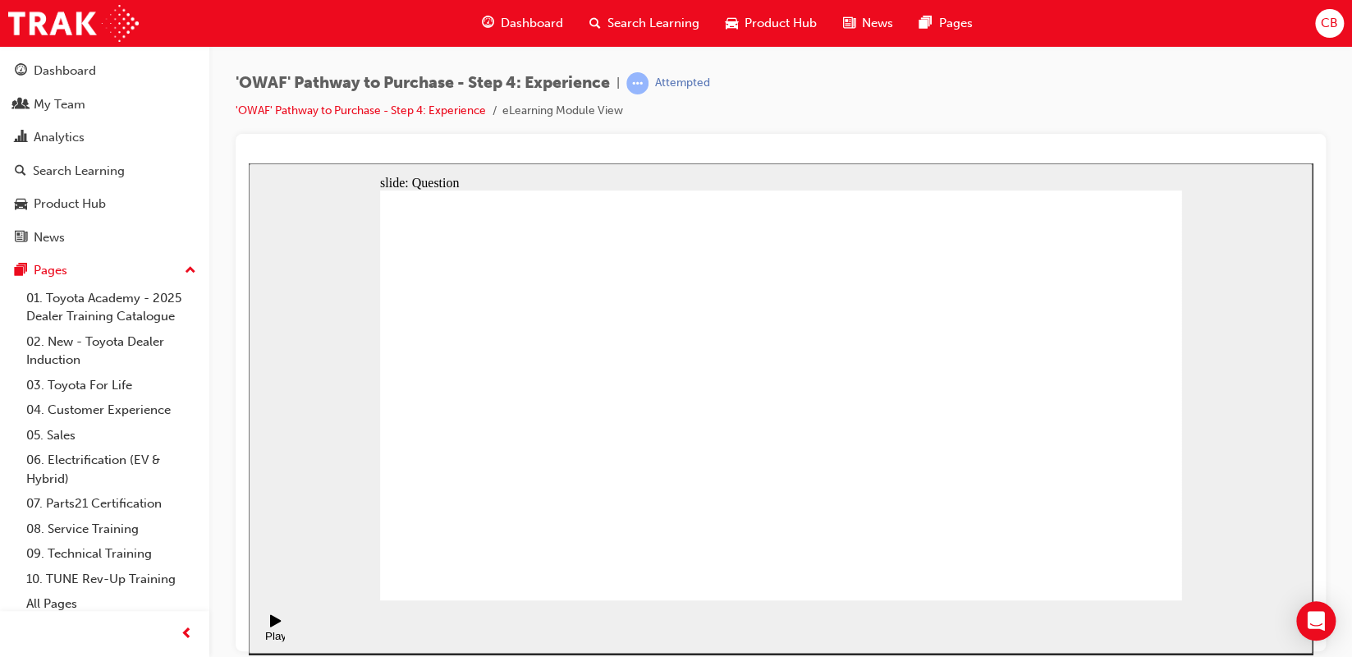
drag, startPoint x: 1004, startPoint y: 338, endPoint x: 987, endPoint y: 383, distance: 48.0
drag, startPoint x: 773, startPoint y: 468, endPoint x: 970, endPoint y: 345, distance: 232.3
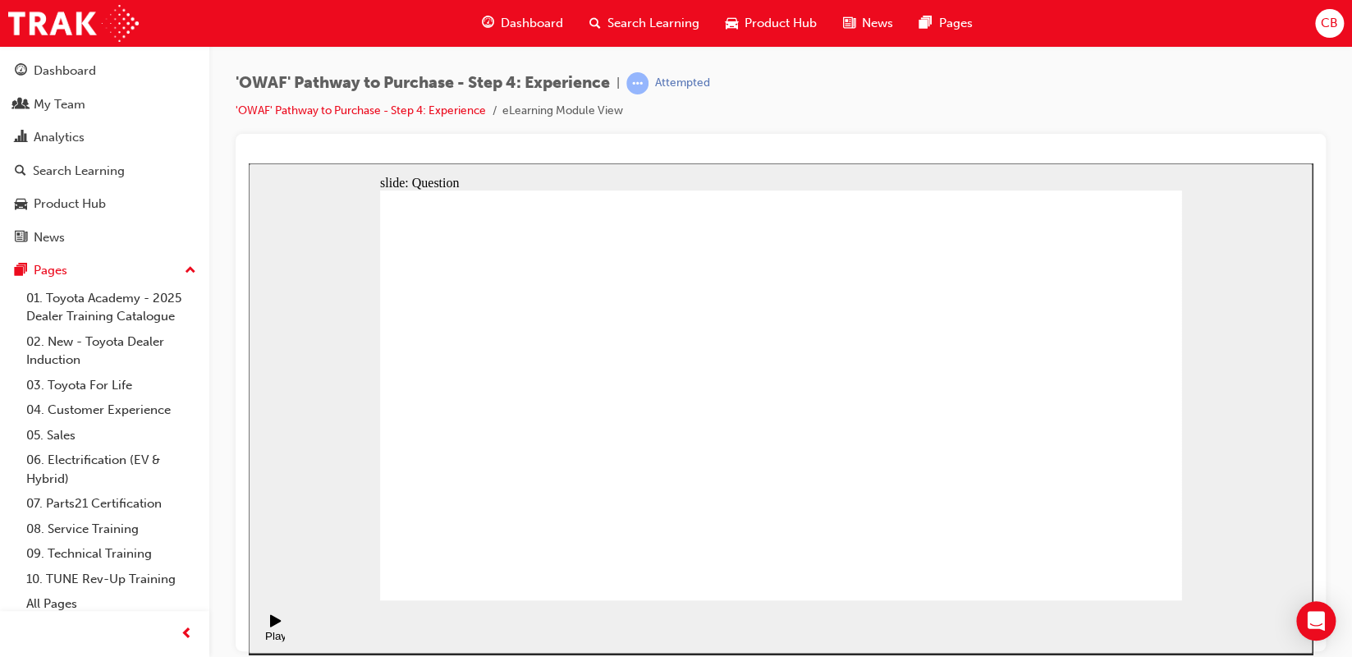
radio input "true"
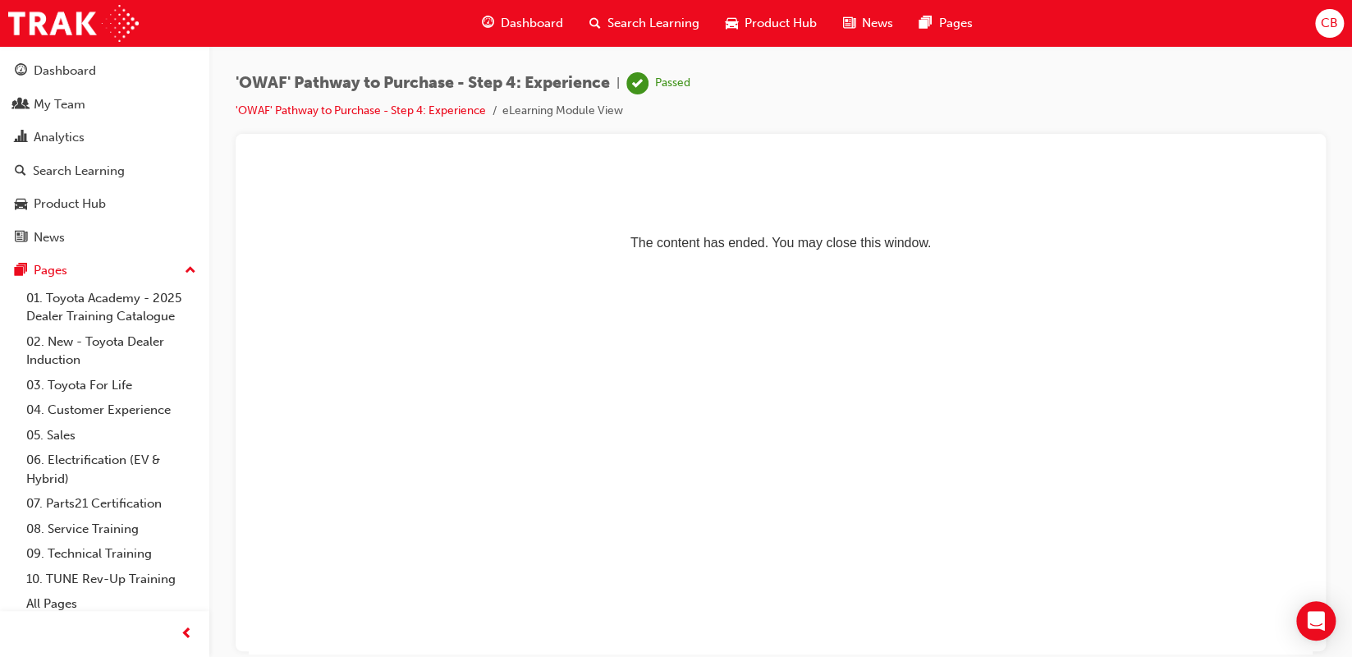
click at [664, 21] on span "Search Learning" at bounding box center [653, 23] width 92 height 19
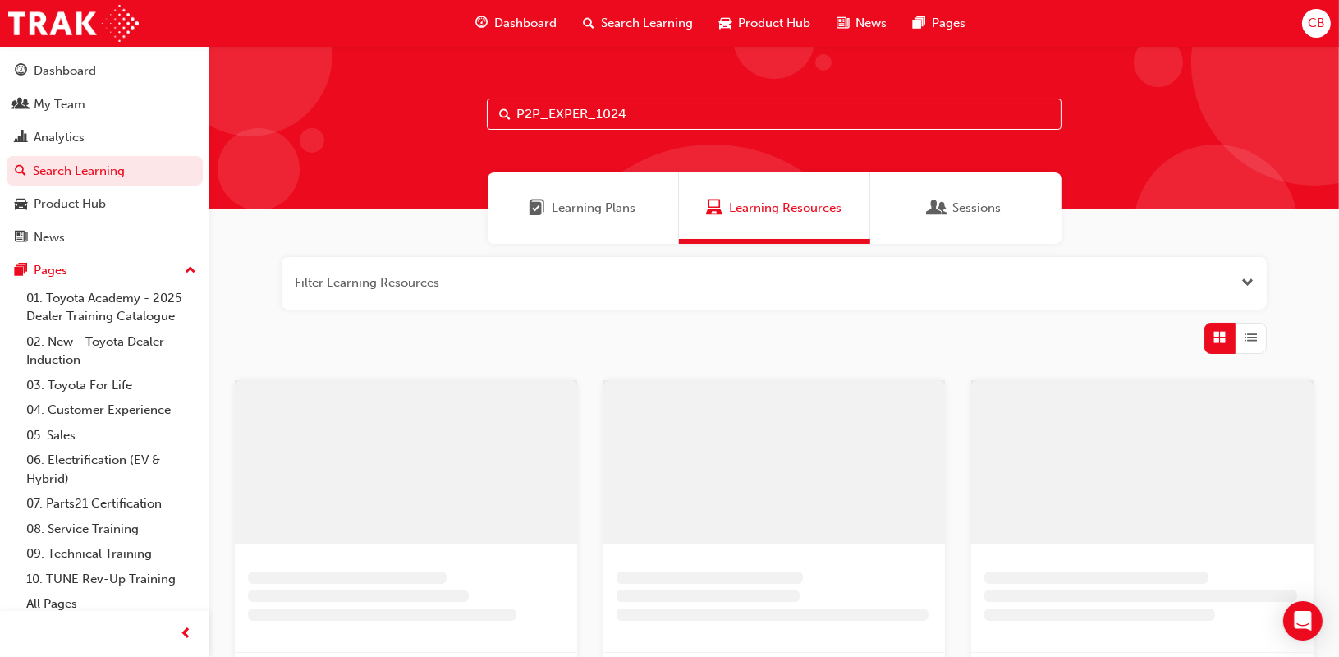
click at [653, 108] on input "P2P_EXPER_1024" at bounding box center [774, 113] width 575 height 31
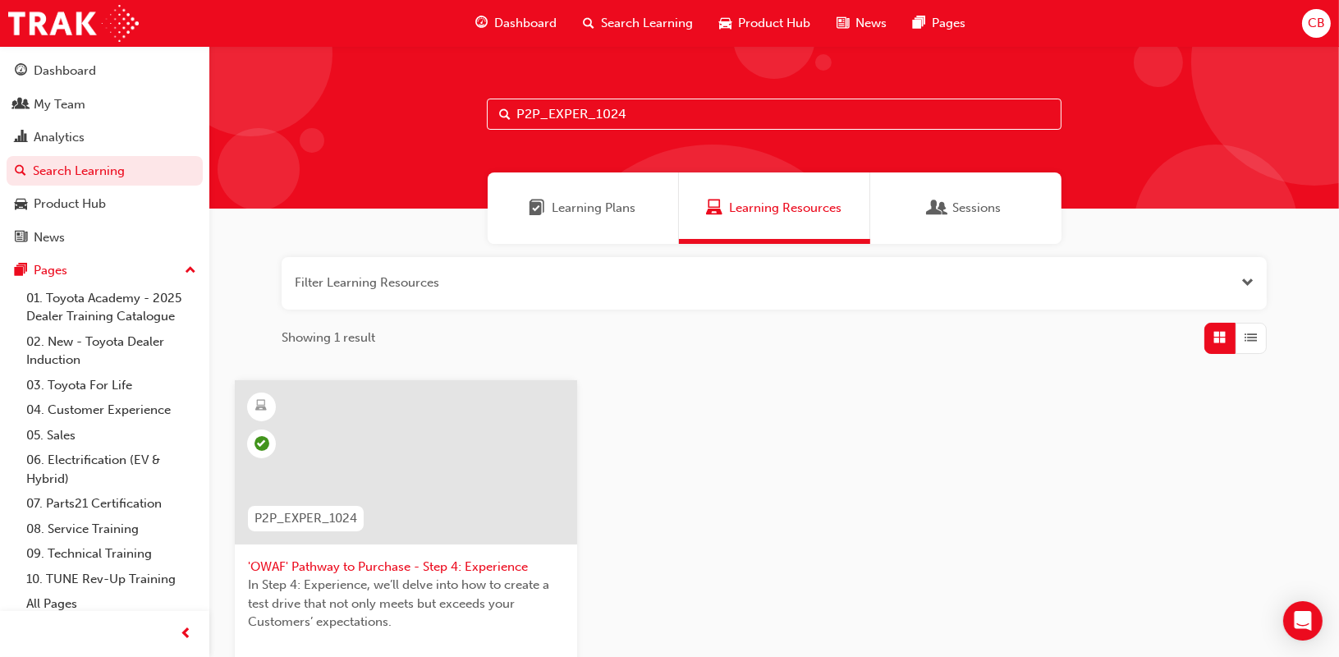
drag, startPoint x: 648, startPoint y: 116, endPoint x: 552, endPoint y: 116, distance: 96.0
click at [552, 116] on input "P2P_EXPER_1024" at bounding box center [774, 113] width 575 height 31
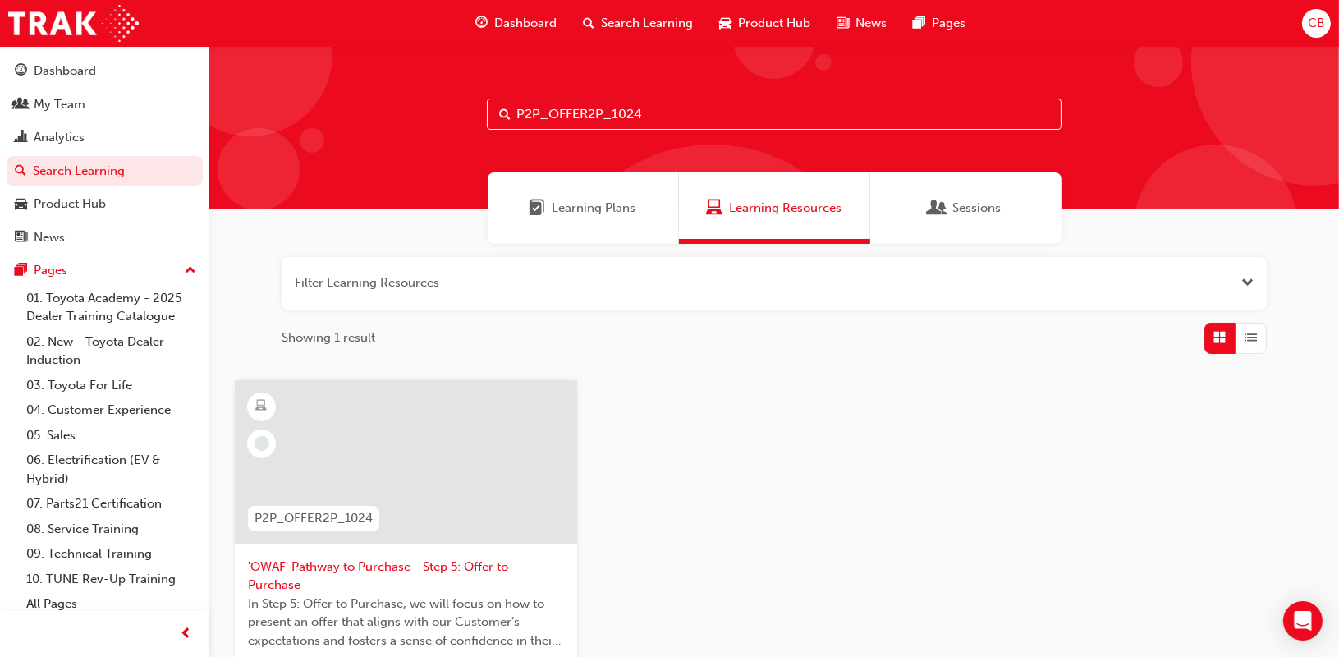
type input "P2P_OFFER2P_1024"
click at [465, 570] on span "'OWAF' Pathway to Purchase - Step 5: Offer to Purchase" at bounding box center [406, 575] width 316 height 37
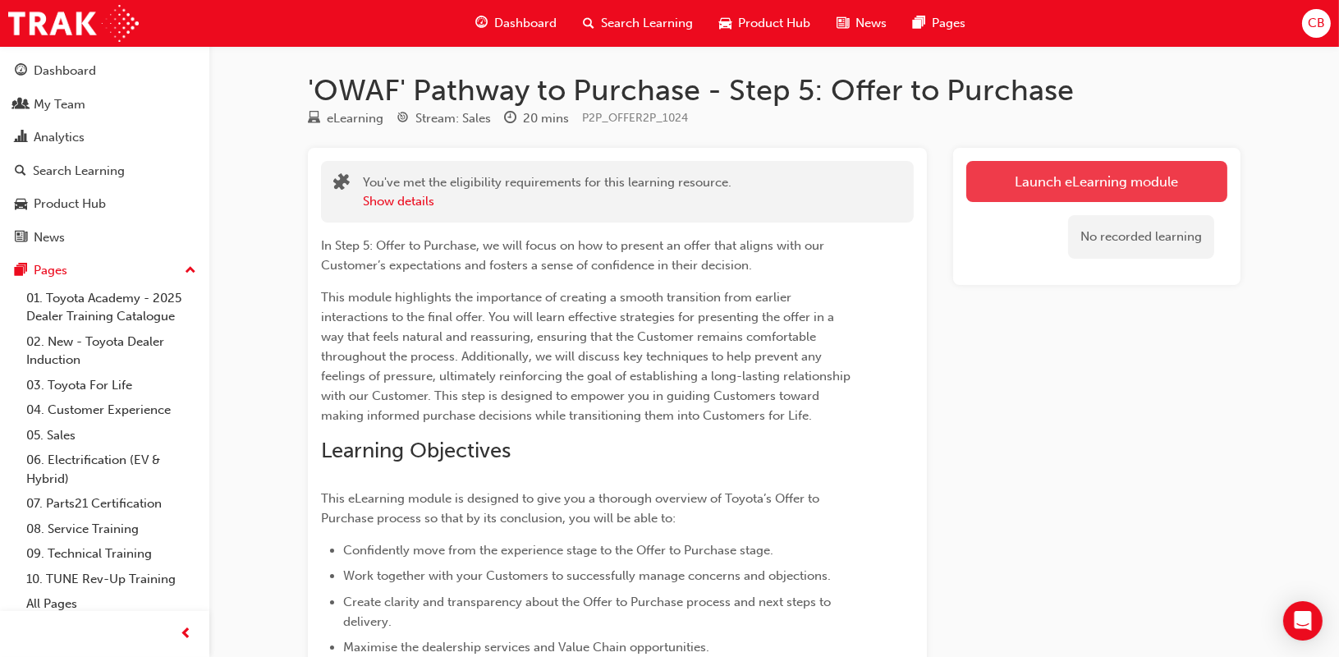
click at [1072, 176] on link "Launch eLearning module" at bounding box center [1096, 181] width 261 height 41
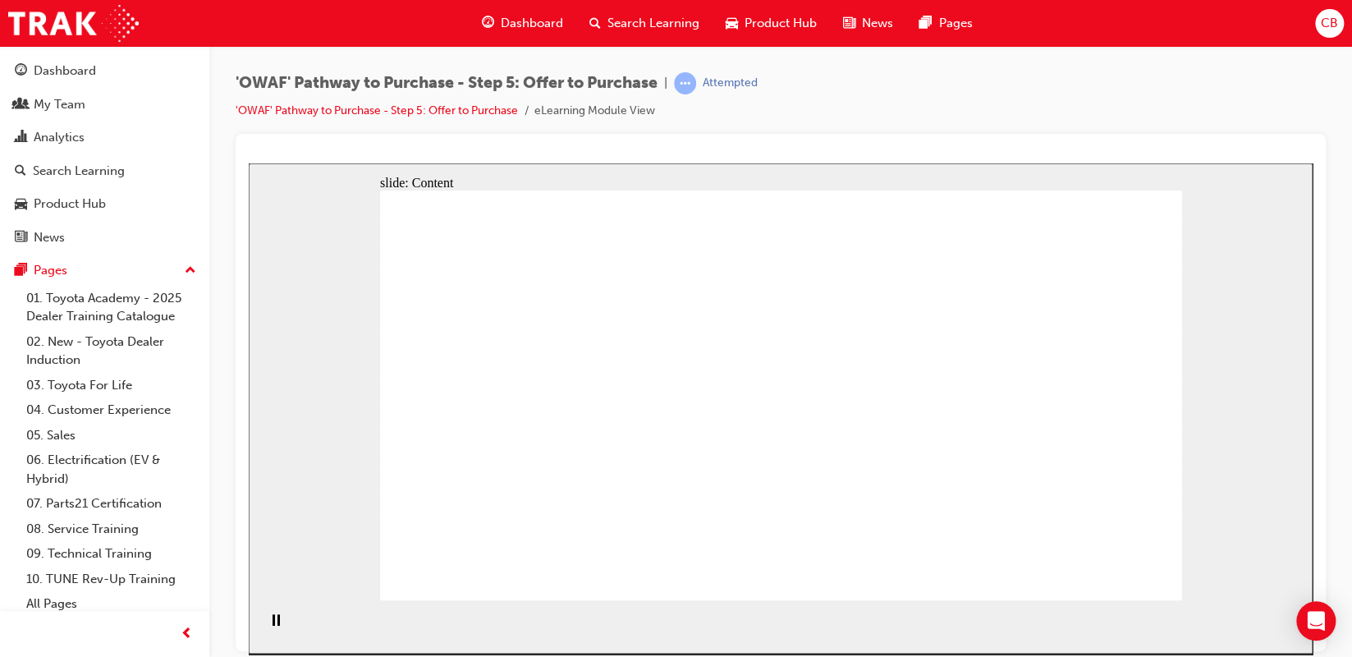
drag, startPoint x: 946, startPoint y: 382, endPoint x: 1026, endPoint y: 510, distance: 150.8
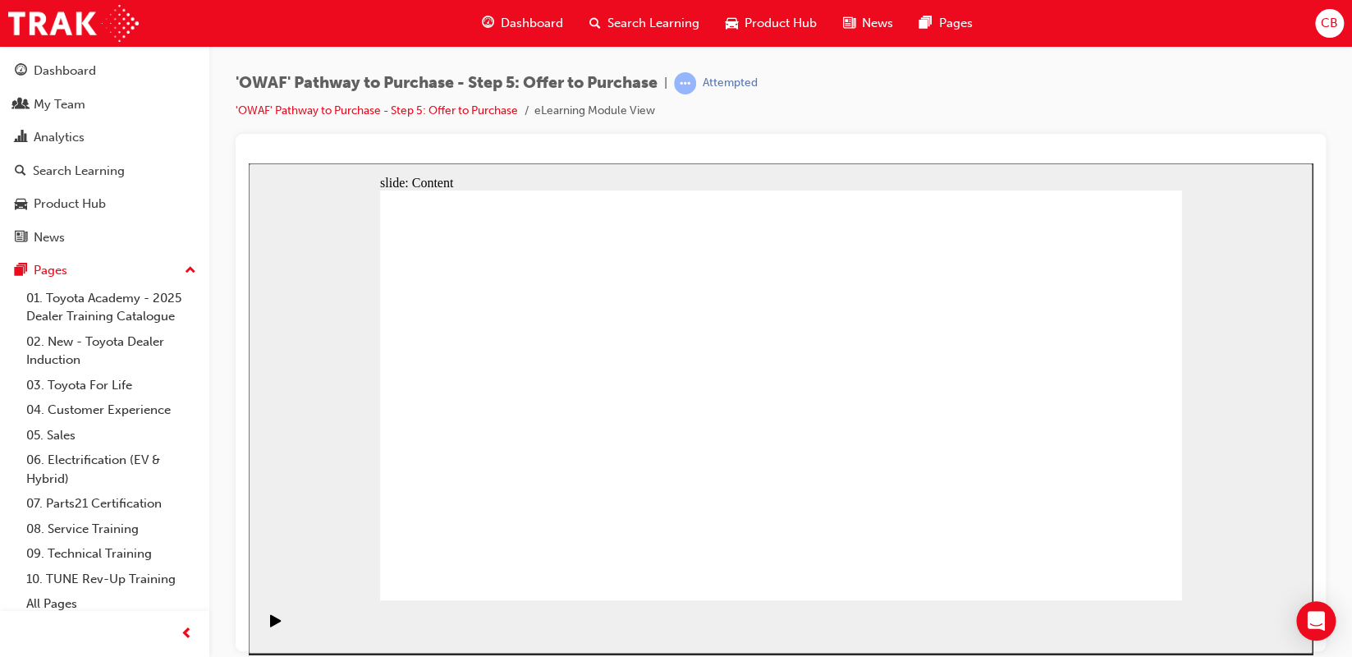
drag, startPoint x: 1088, startPoint y: 576, endPoint x: 1101, endPoint y: 570, distance: 13.6
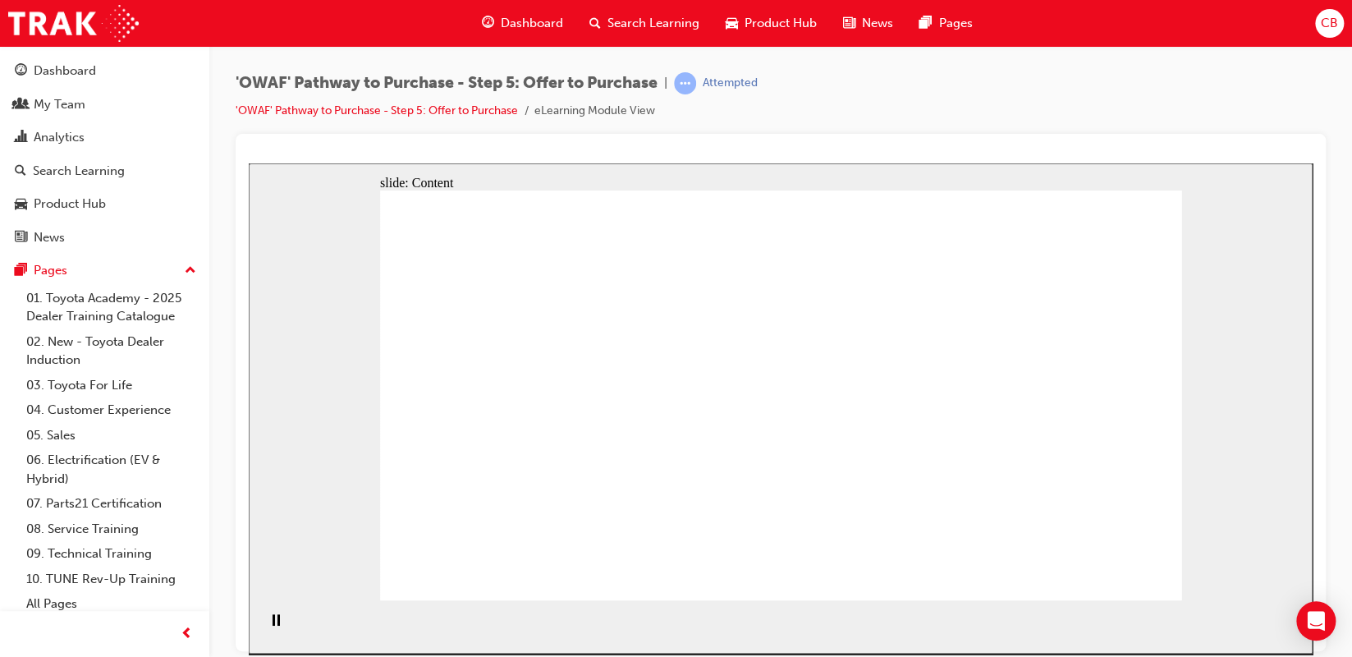
drag, startPoint x: 704, startPoint y: 384, endPoint x: 714, endPoint y: 381, distance: 10.4
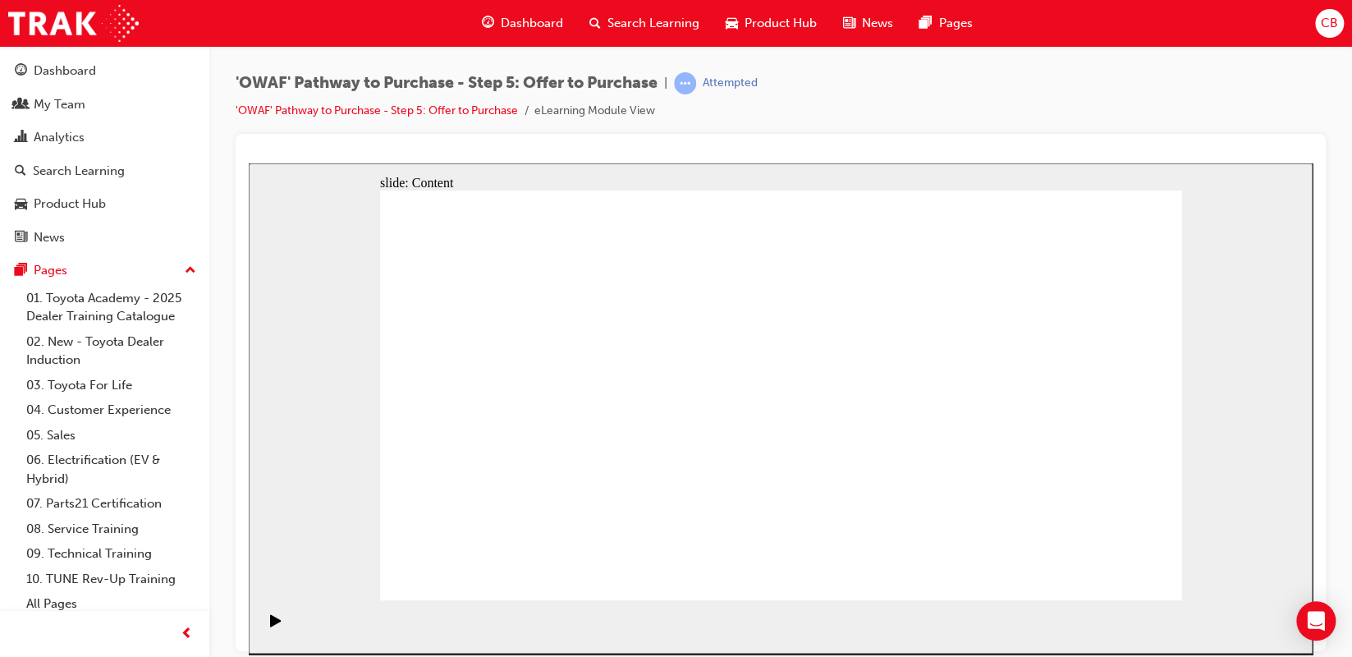
drag, startPoint x: 959, startPoint y: 331, endPoint x: 871, endPoint y: 346, distance: 89.1
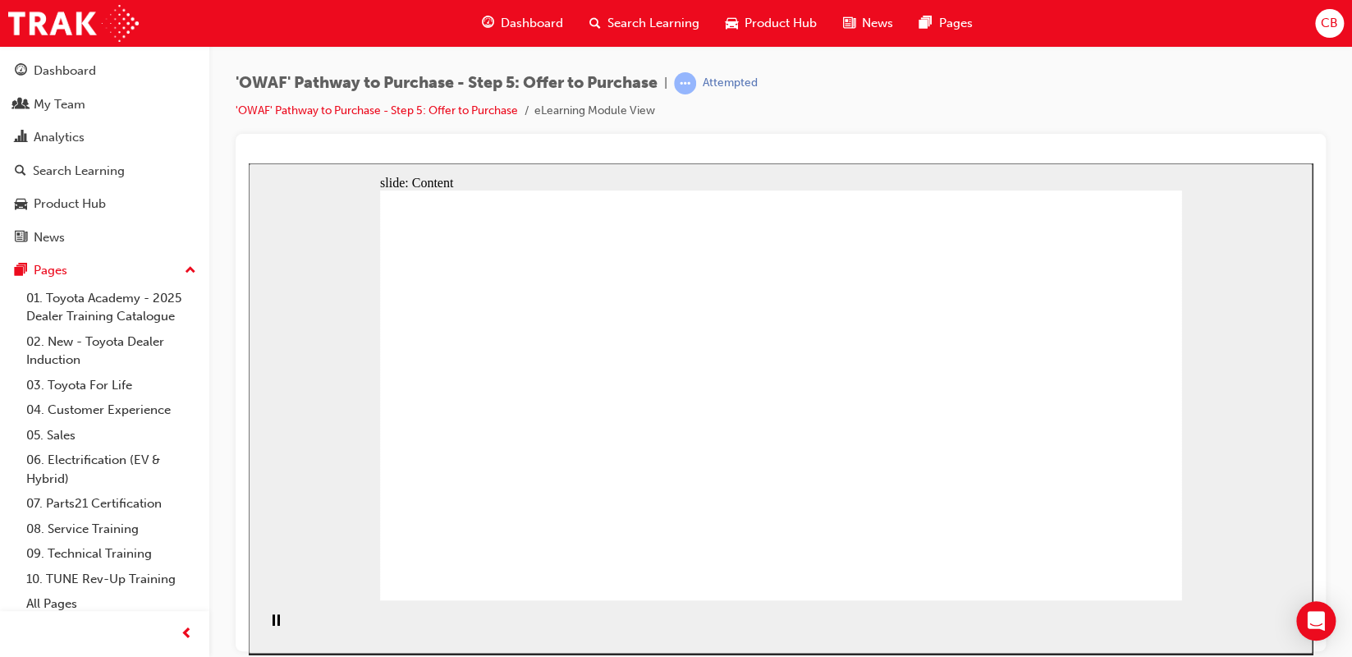
drag, startPoint x: 574, startPoint y: 433, endPoint x: 554, endPoint y: 415, distance: 26.7
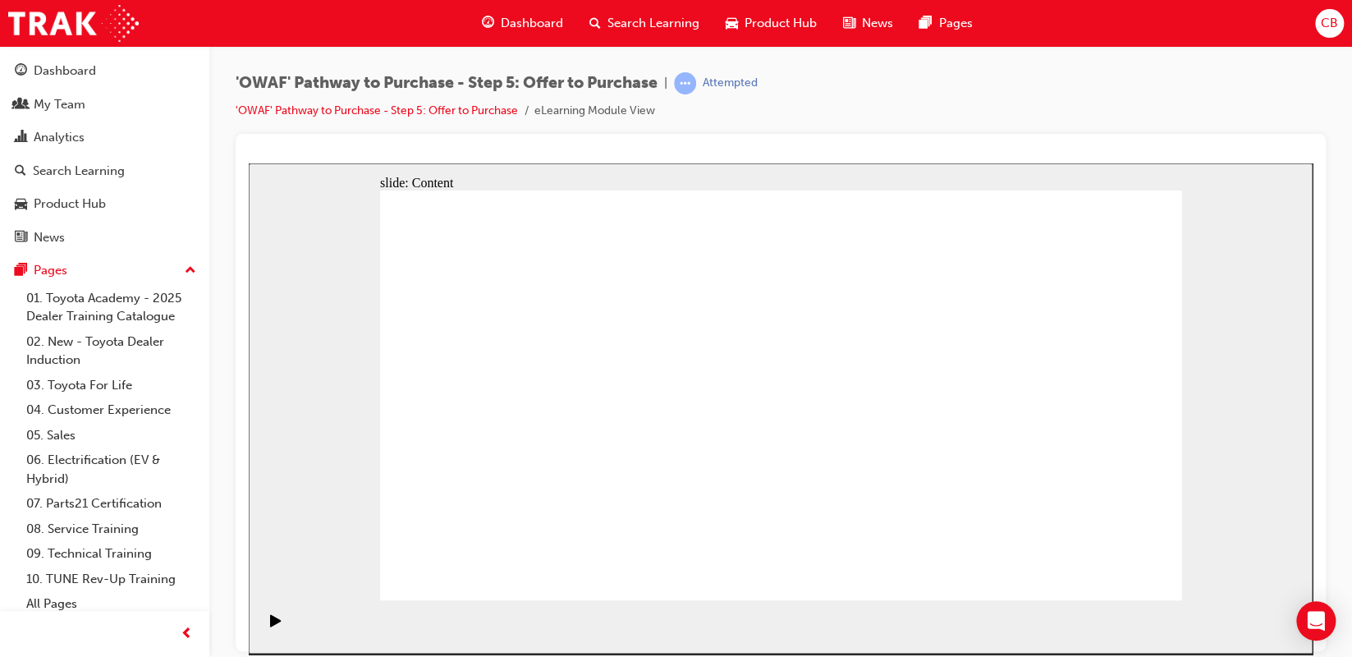
drag, startPoint x: 679, startPoint y: 276, endPoint x: 598, endPoint y: 288, distance: 81.4
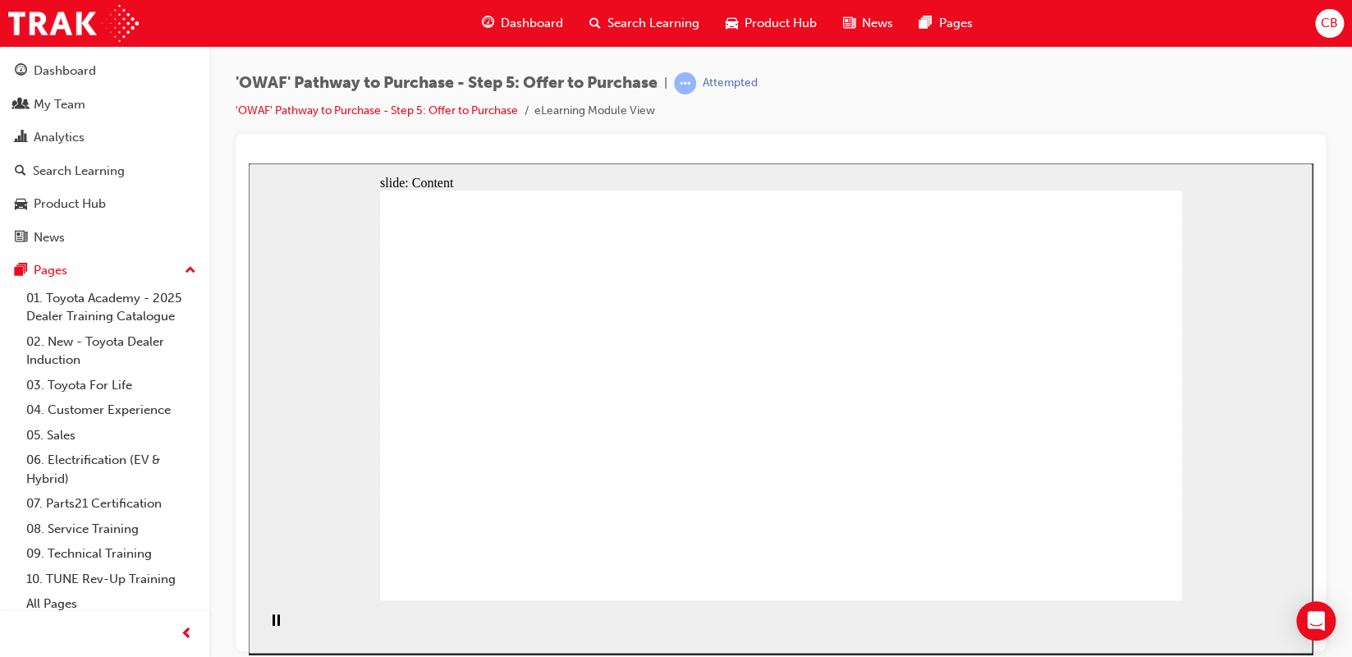
click at [1060, 131] on div "'OWAF' Pathway to Purchase - Step 5: Offer to Purchase | Attempted 'OWAF' Pathw…" at bounding box center [781, 103] width 1090 height 62
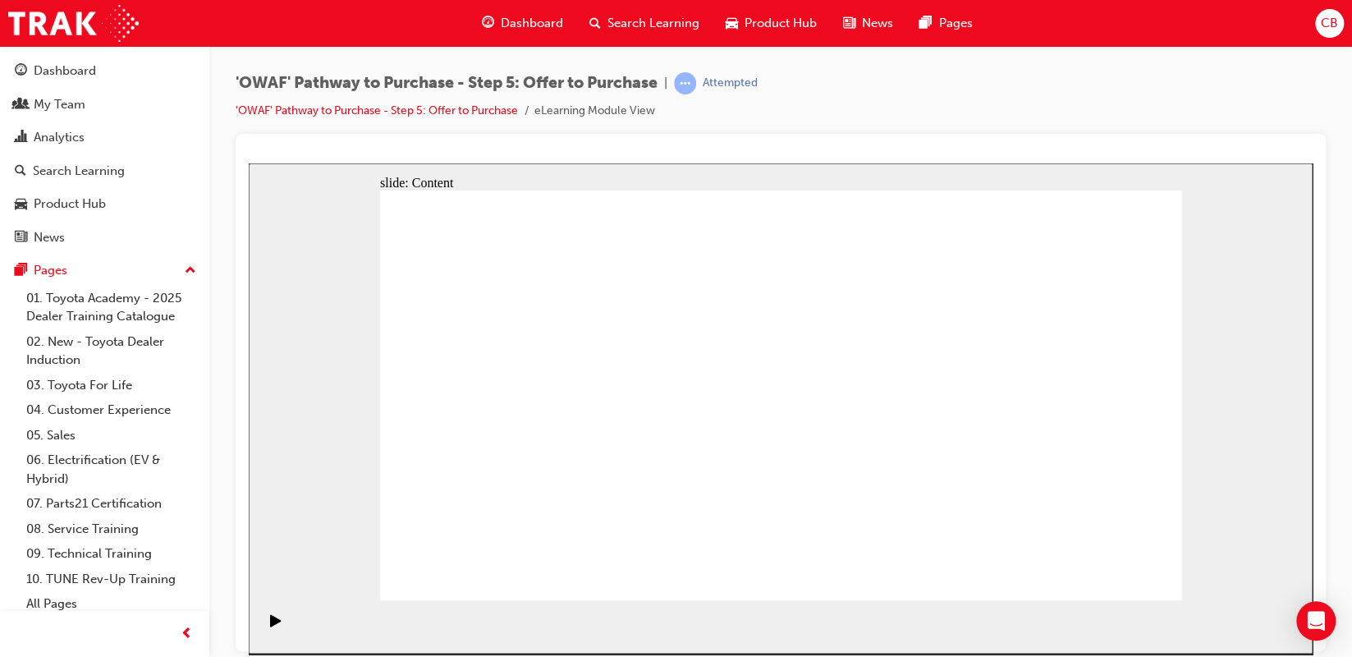
click at [1060, 131] on div "'OWAF' Pathway to Purchase - Step 5: Offer to Purchase | Attempted 'OWAF' Pathw…" at bounding box center [781, 103] width 1090 height 62
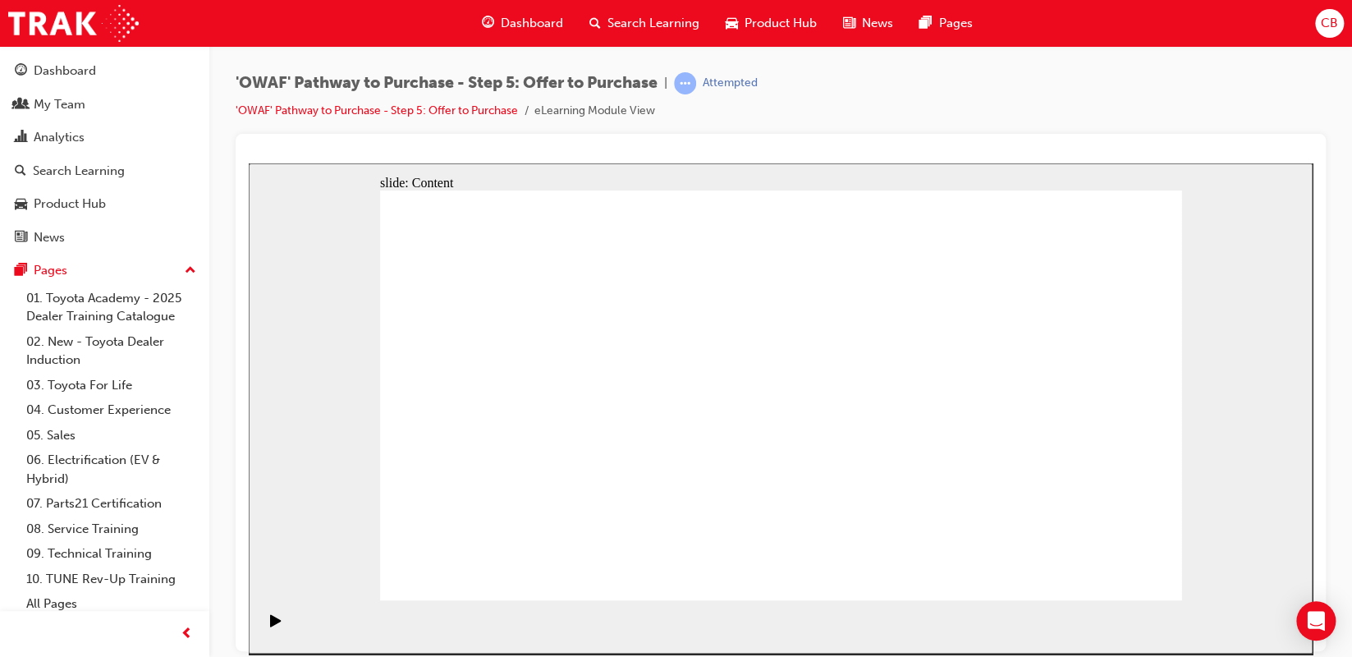
drag, startPoint x: 1075, startPoint y: 571, endPoint x: 1088, endPoint y: 568, distance: 13.5
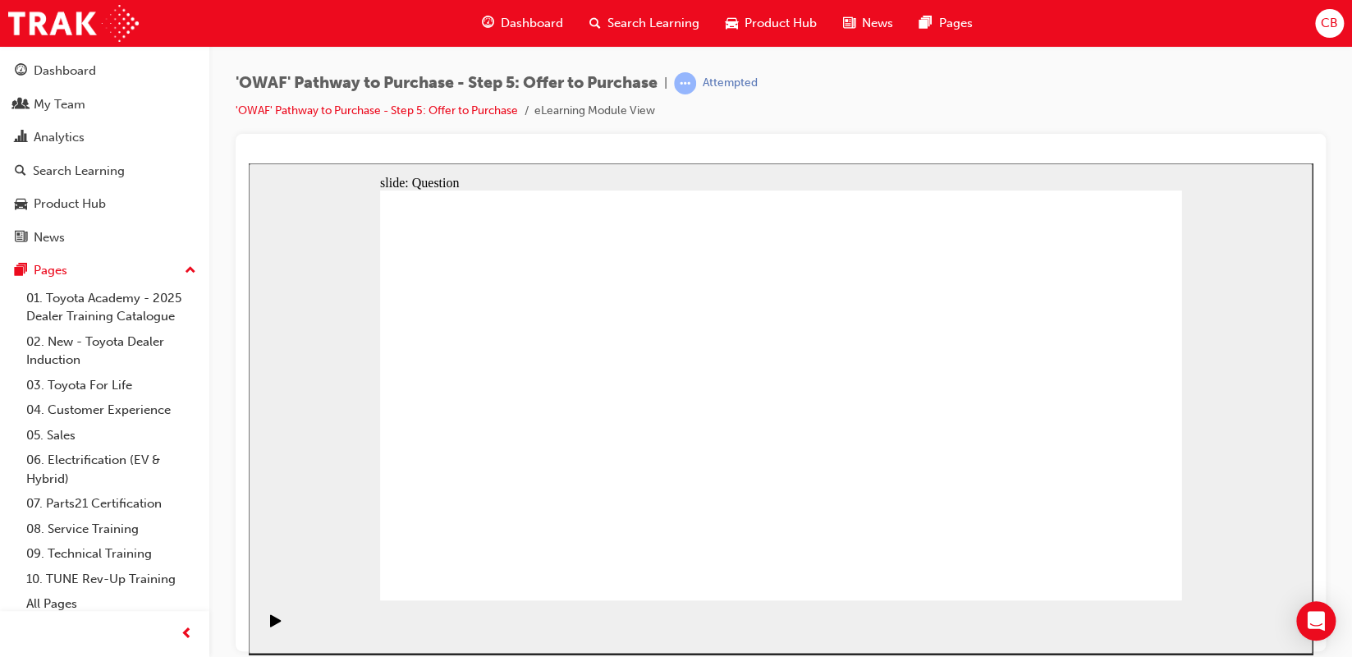
radio input "false"
radio input "true"
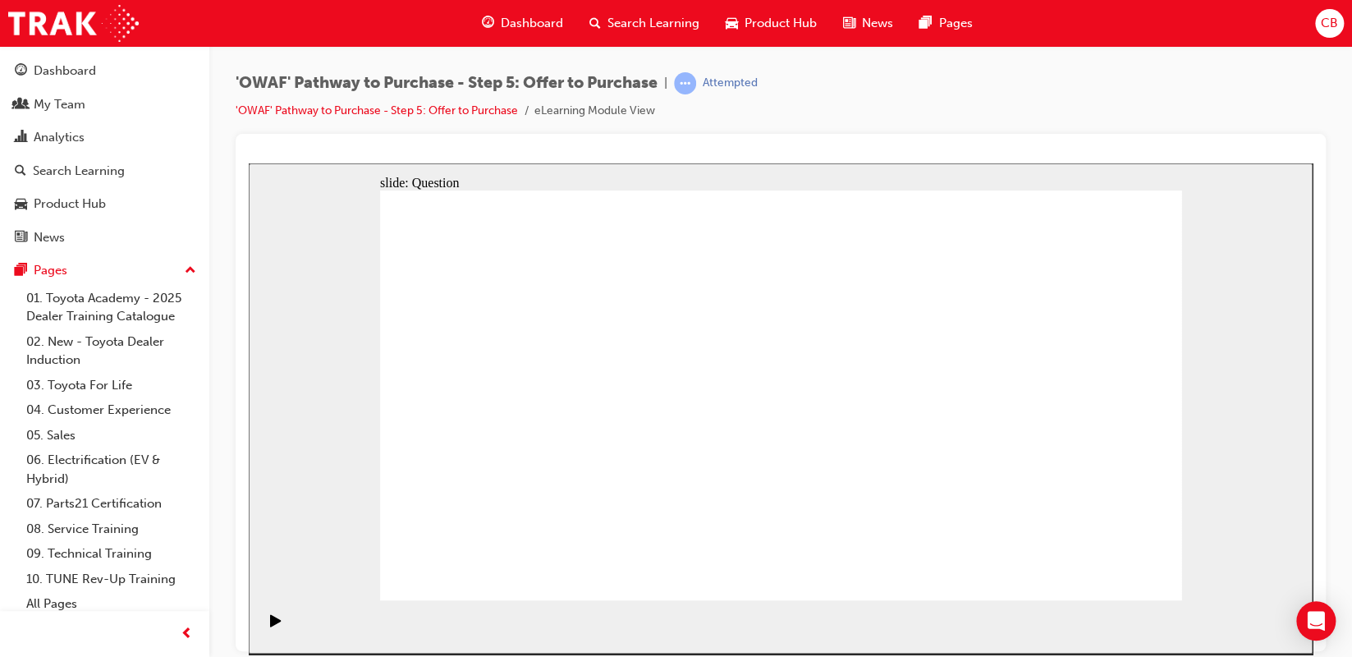
drag, startPoint x: 591, startPoint y: 390, endPoint x: 539, endPoint y: 492, distance: 114.9
drag, startPoint x: 489, startPoint y: 374, endPoint x: 709, endPoint y: 477, distance: 242.7
drag, startPoint x: 724, startPoint y: 390, endPoint x: 882, endPoint y: 492, distance: 188.0
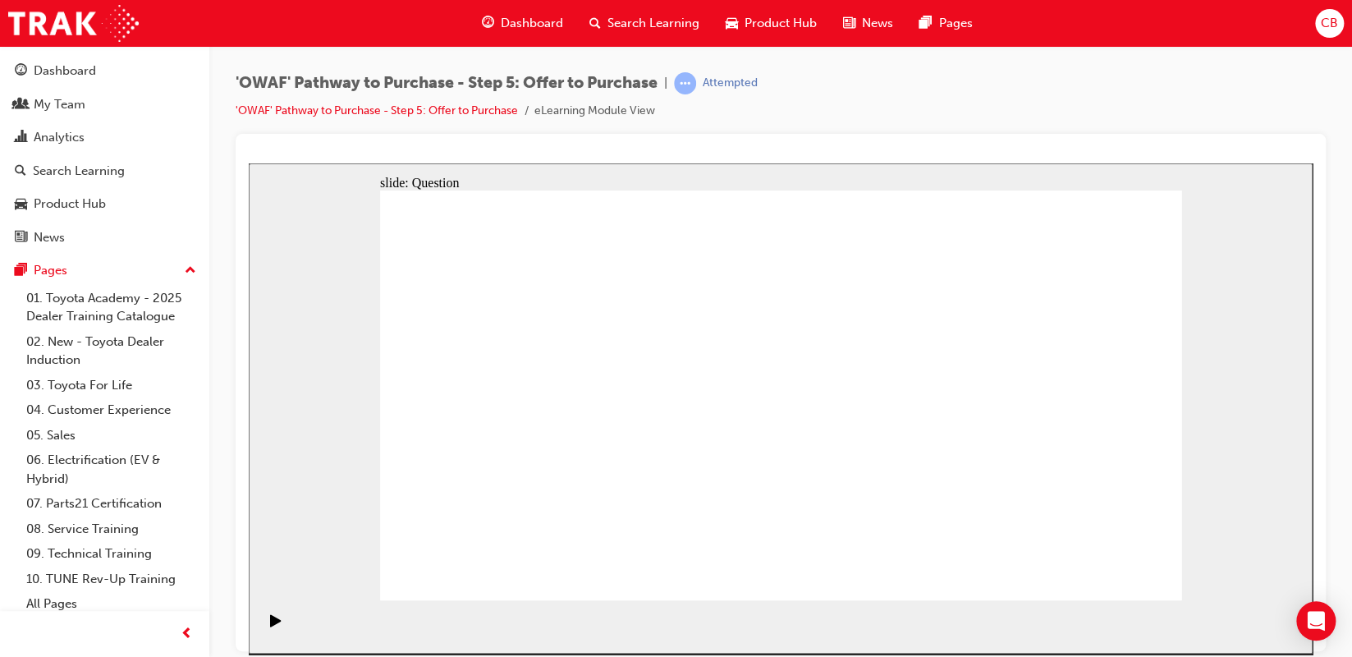
drag, startPoint x: 879, startPoint y: 461, endPoint x: 708, endPoint y: 349, distance: 204.4
drag, startPoint x: 732, startPoint y: 458, endPoint x: 557, endPoint y: 394, distance: 186.2
drag, startPoint x: 556, startPoint y: 459, endPoint x: 607, endPoint y: 340, distance: 129.4
drag, startPoint x: 929, startPoint y: 407, endPoint x: 492, endPoint y: 474, distance: 441.8
drag, startPoint x: 512, startPoint y: 373, endPoint x: 722, endPoint y: 473, distance: 232.8
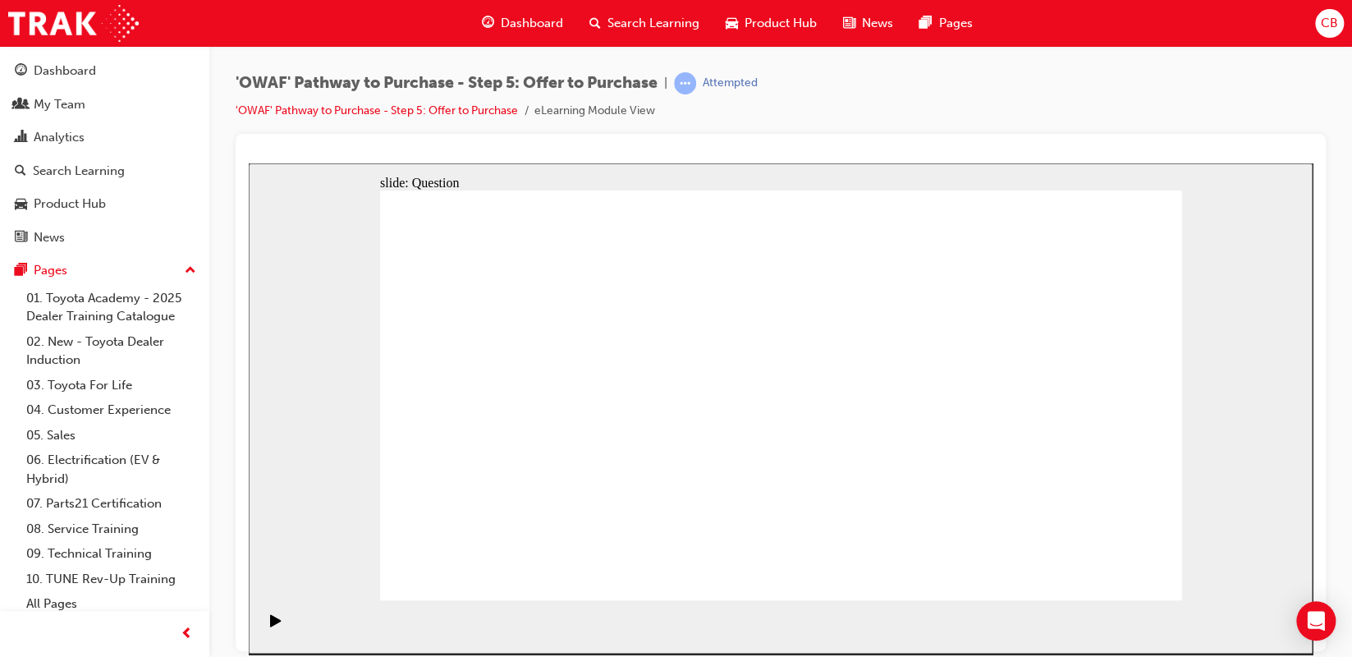
drag, startPoint x: 832, startPoint y: 379, endPoint x: 891, endPoint y: 474, distance: 112.1
drag, startPoint x: 729, startPoint y: 376, endPoint x: 1030, endPoint y: 481, distance: 319.0
drag, startPoint x: 705, startPoint y: 479, endPoint x: 720, endPoint y: 358, distance: 122.4
drag, startPoint x: 934, startPoint y: 392, endPoint x: 689, endPoint y: 484, distance: 261.6
drag, startPoint x: 1030, startPoint y: 473, endPoint x: 810, endPoint y: 379, distance: 239.0
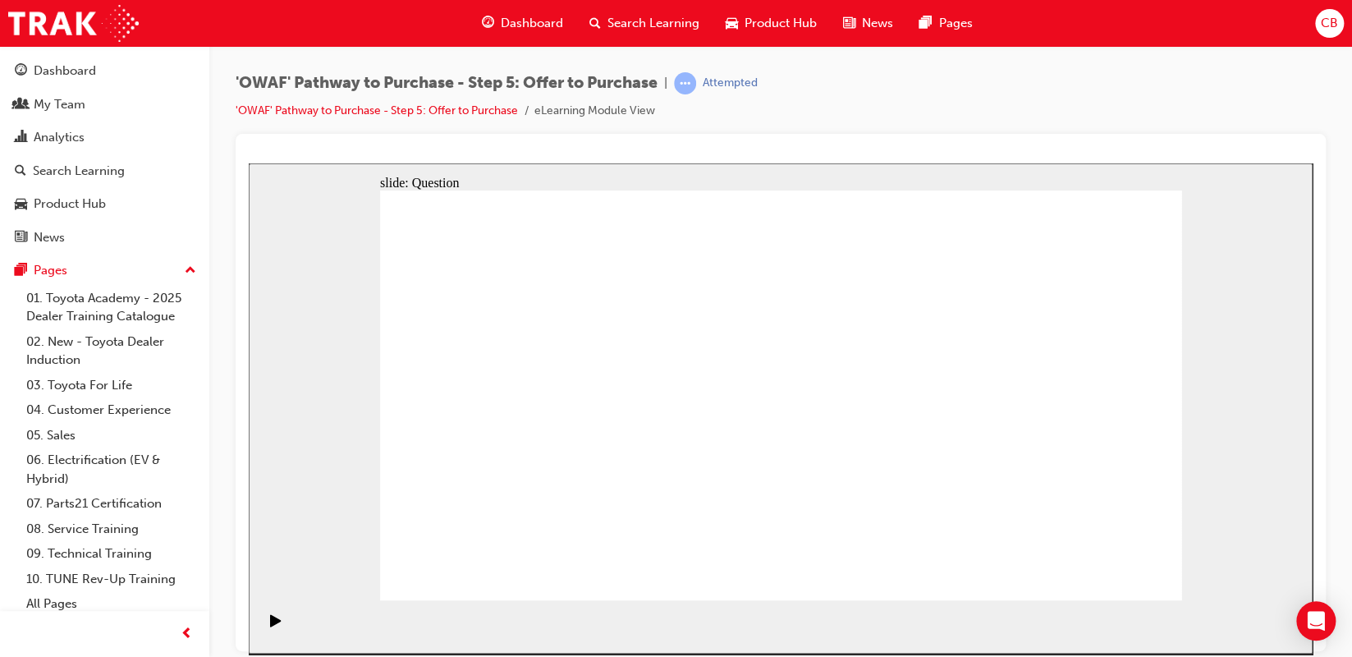
drag, startPoint x: 899, startPoint y: 488, endPoint x: 879, endPoint y: 384, distance: 105.3
drag, startPoint x: 453, startPoint y: 361, endPoint x: 854, endPoint y: 456, distance: 412.5
drag, startPoint x: 744, startPoint y: 368, endPoint x: 1041, endPoint y: 468, distance: 312.8
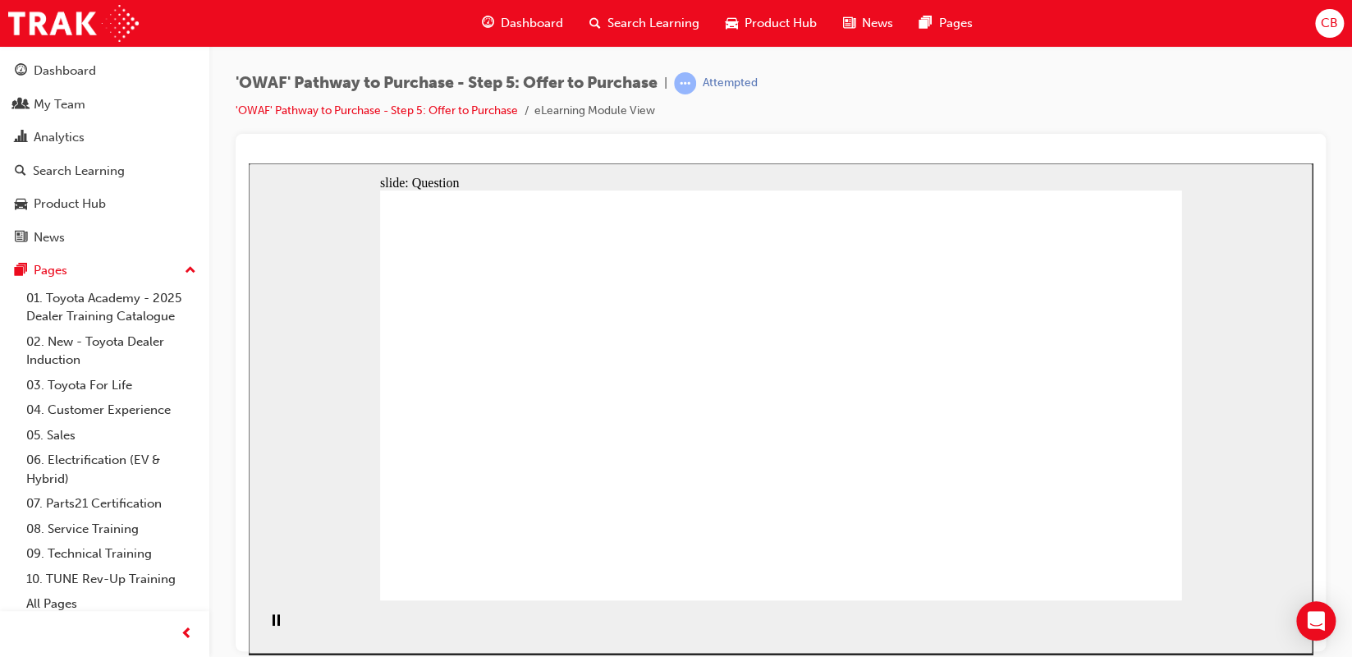
drag, startPoint x: 908, startPoint y: 374, endPoint x: 723, endPoint y: 443, distance: 197.1
drag, startPoint x: 936, startPoint y: 415, endPoint x: 767, endPoint y: 437, distance: 170.4
drag, startPoint x: 1078, startPoint y: 374, endPoint x: 576, endPoint y: 418, distance: 504.2
drag, startPoint x: 603, startPoint y: 410, endPoint x: 570, endPoint y: 416, distance: 34.1
drag, startPoint x: 1065, startPoint y: 434, endPoint x: 744, endPoint y: 382, distance: 325.2
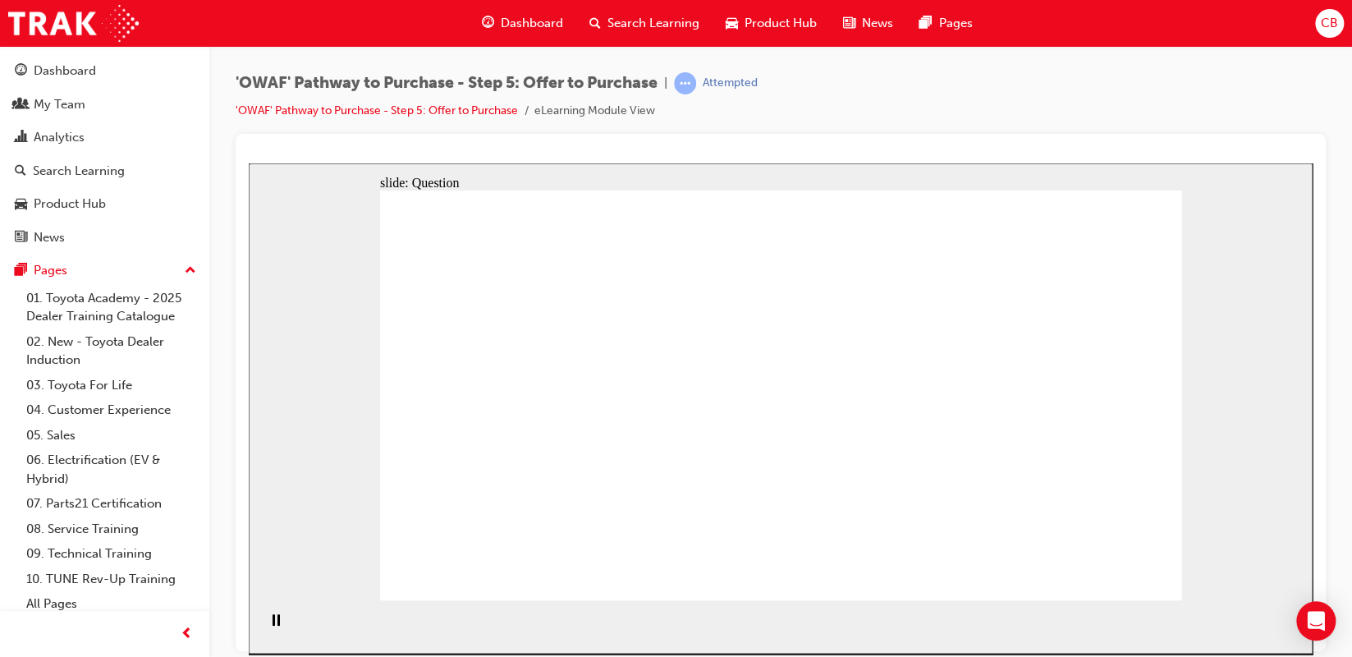
drag, startPoint x: 971, startPoint y: 483, endPoint x: 741, endPoint y: 493, distance: 230.1
drag, startPoint x: 1060, startPoint y: 489, endPoint x: 633, endPoint y: 488, distance: 426.8
drag, startPoint x: 707, startPoint y: 507, endPoint x: 786, endPoint y: 502, distance: 78.9
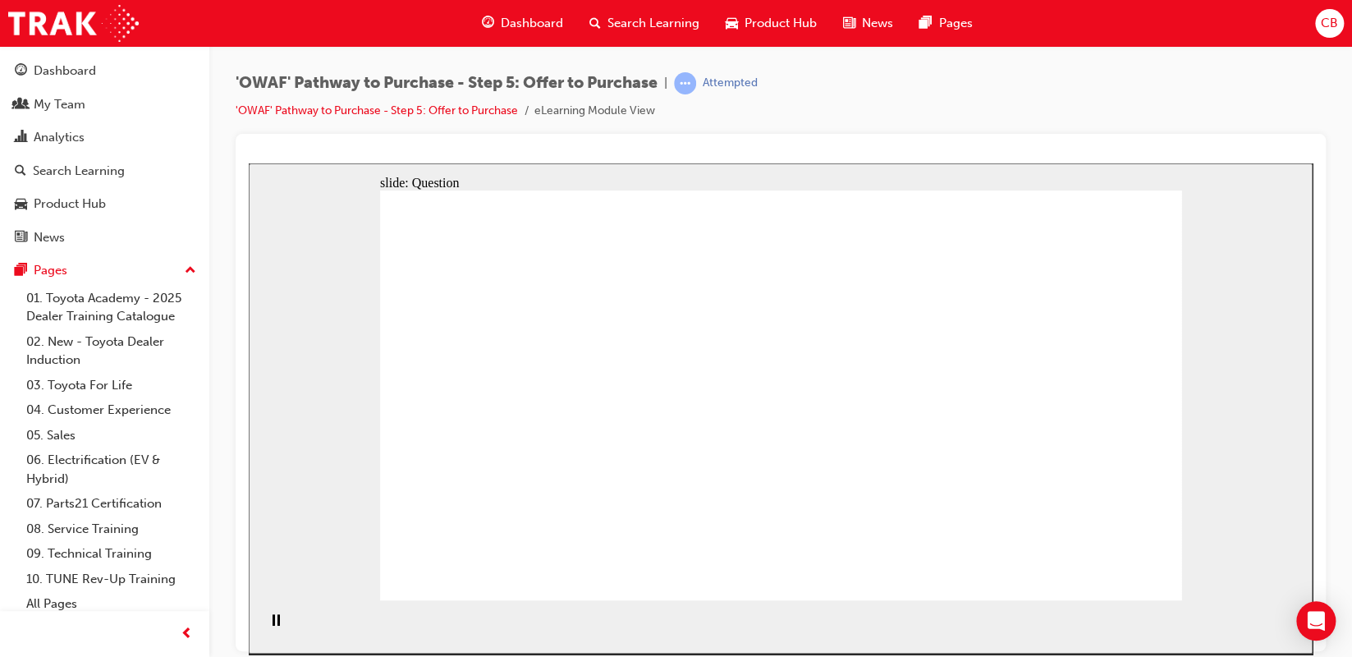
drag, startPoint x: 895, startPoint y: 374, endPoint x: 485, endPoint y: 373, distance: 410.4
checkbox input "true"
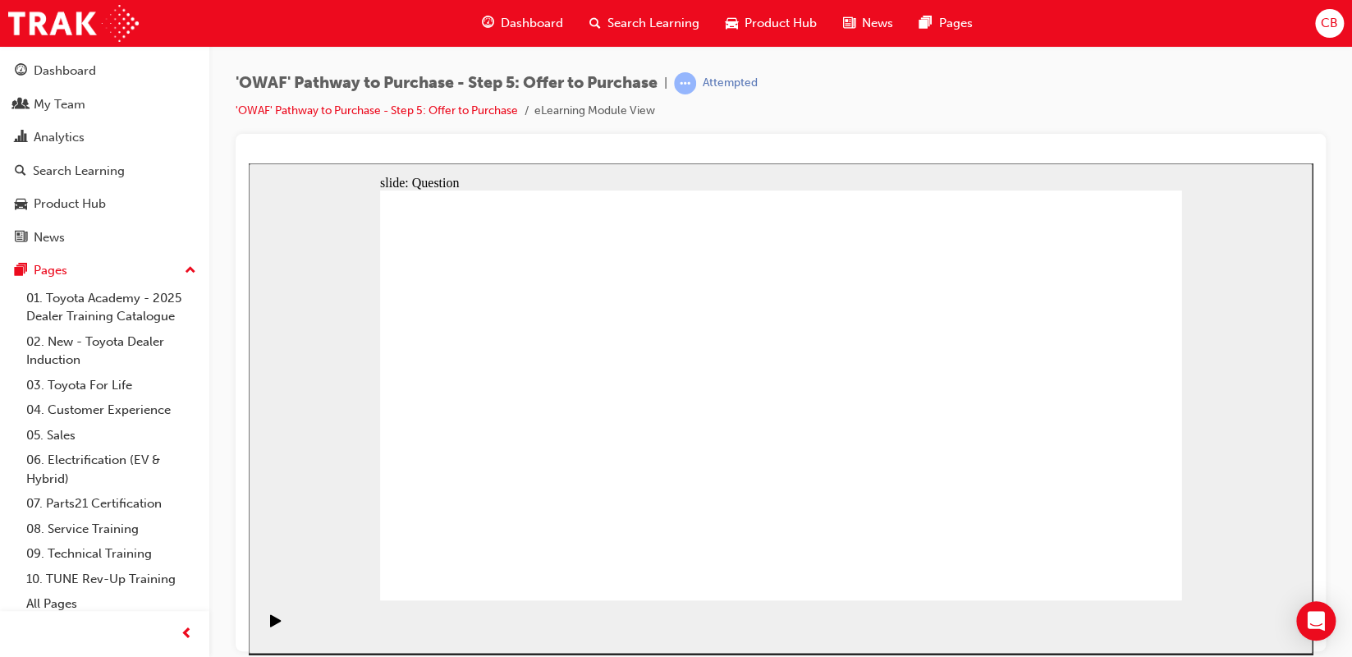
checkbox input "true"
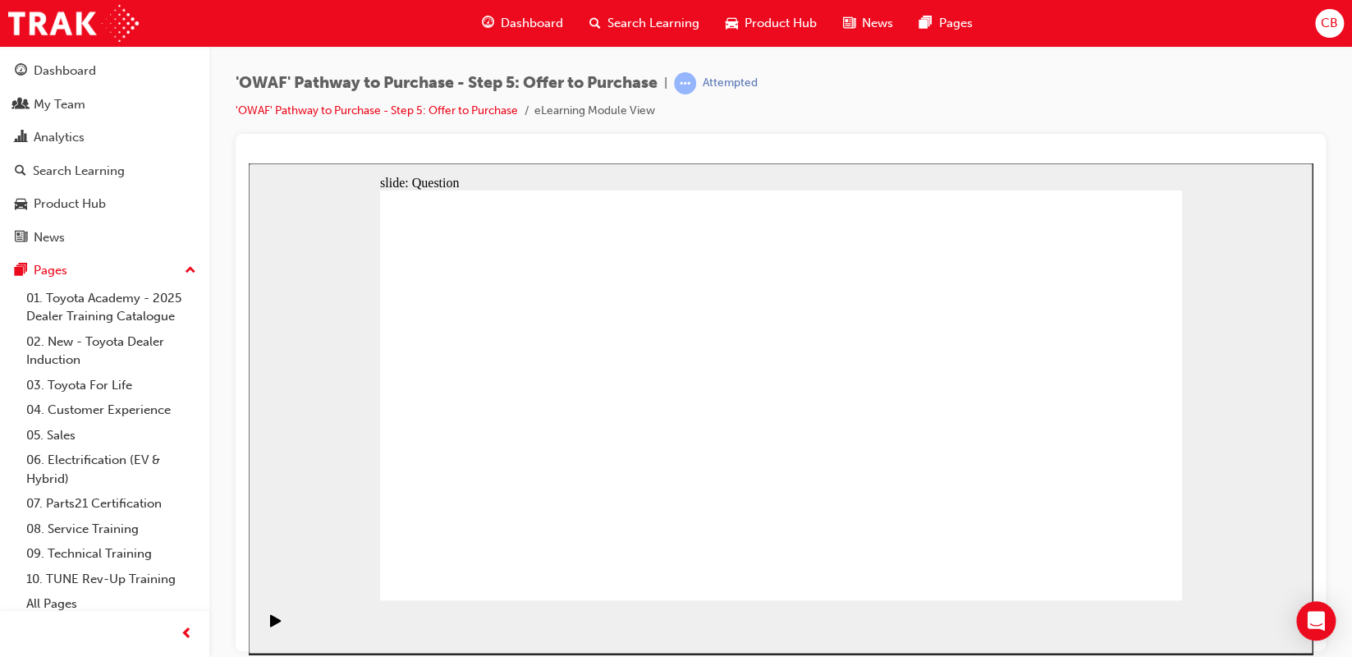
checkbox input "true"
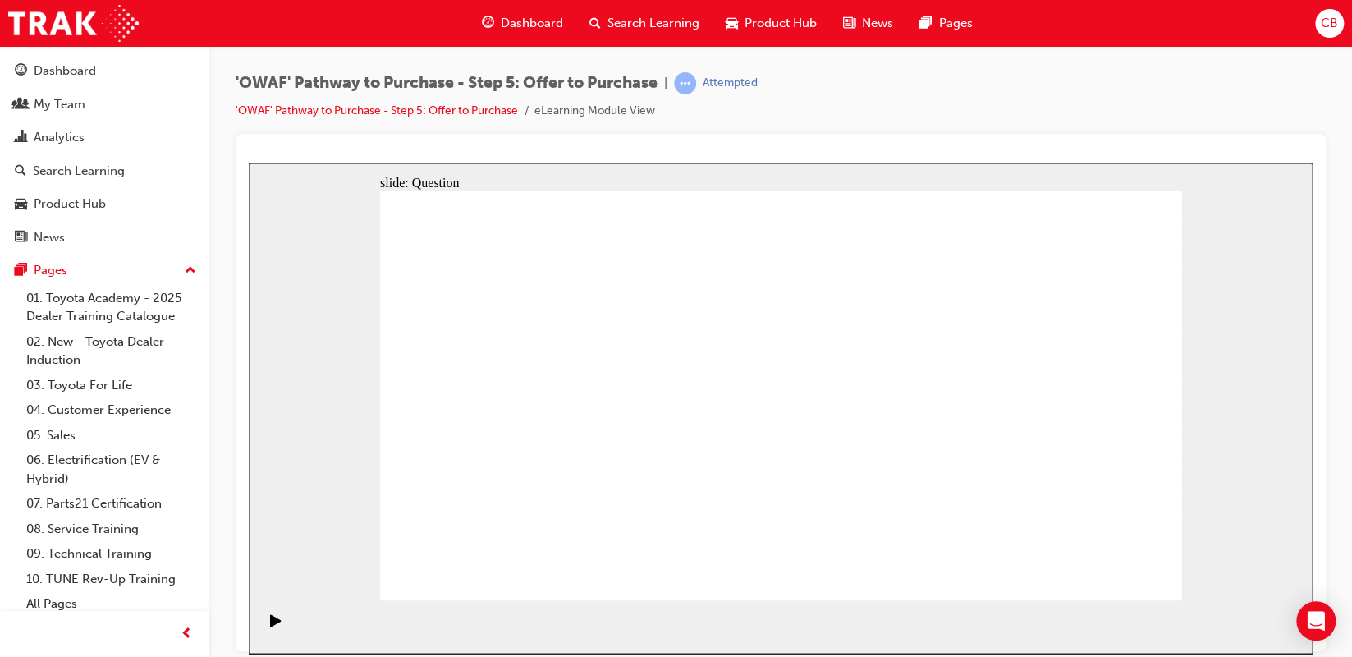
radio input "true"
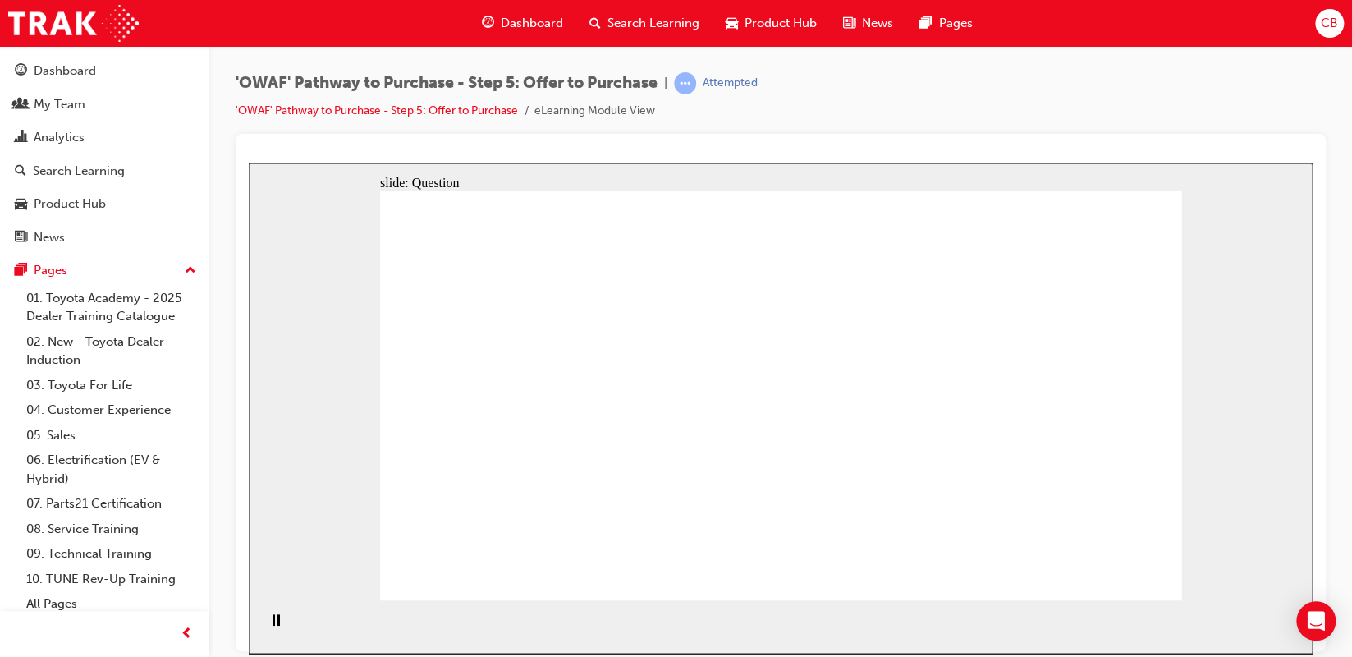
radio input "false"
radio input "true"
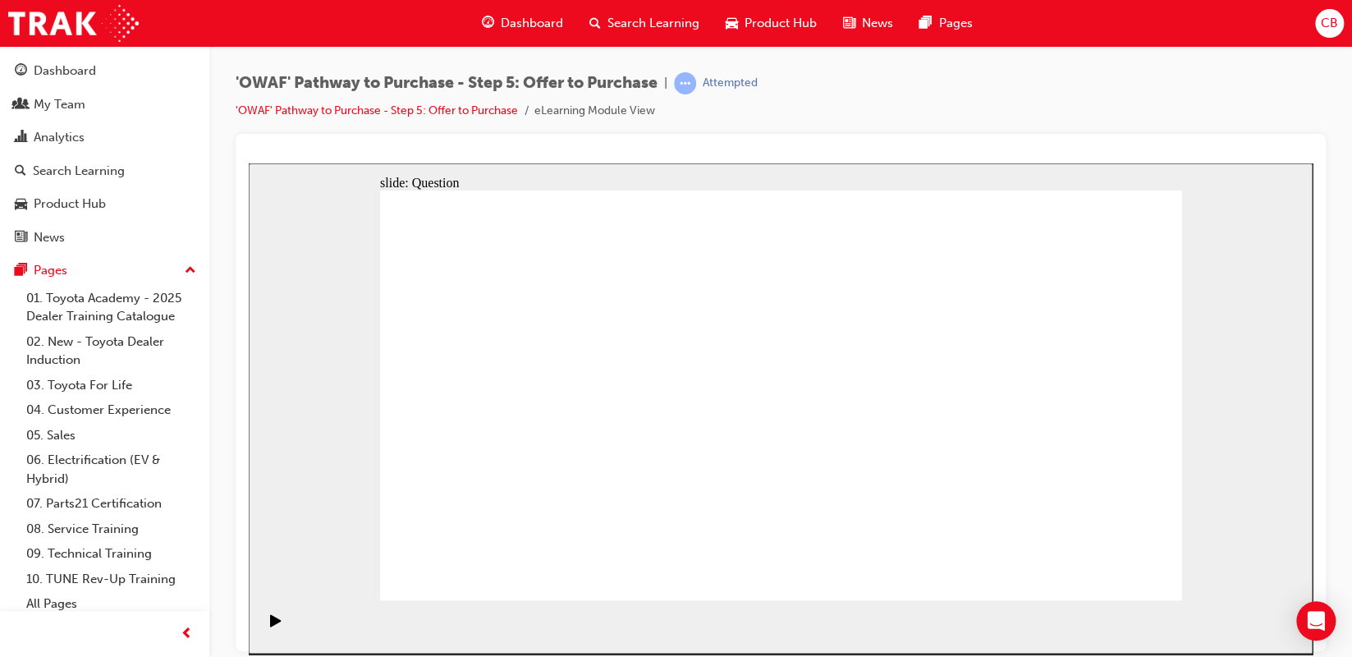
radio input "true"
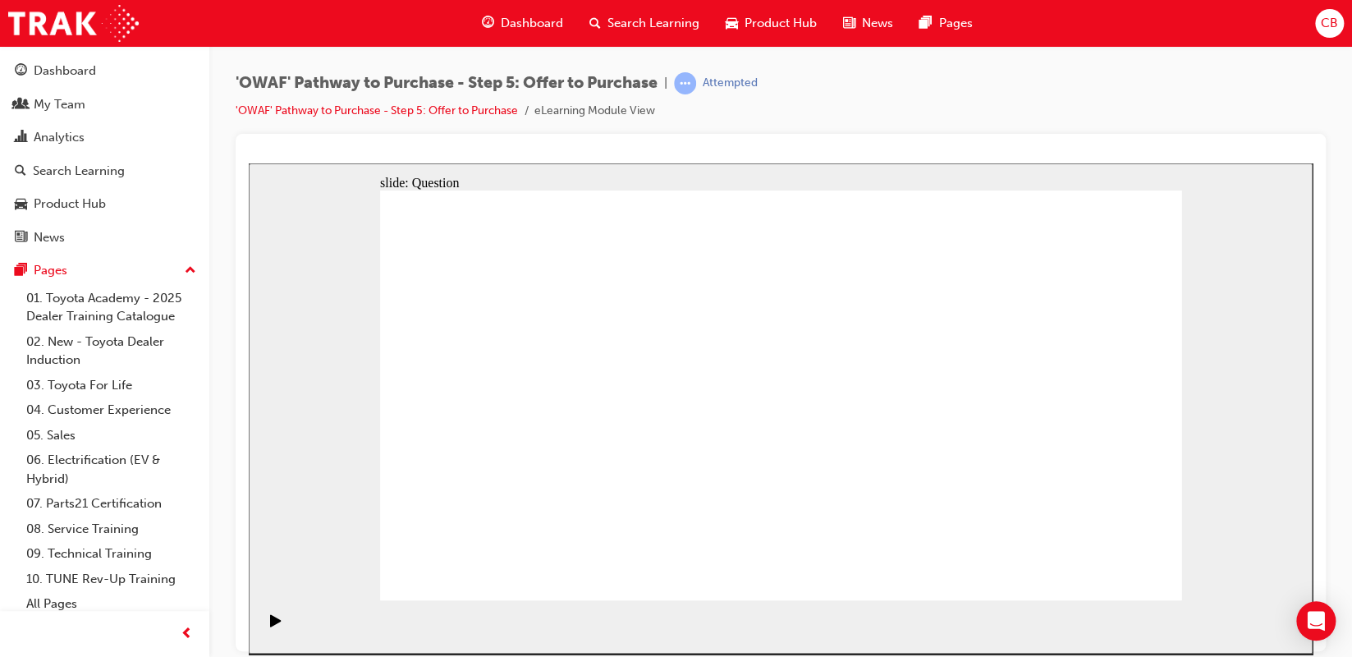
radio input "false"
radio input "true"
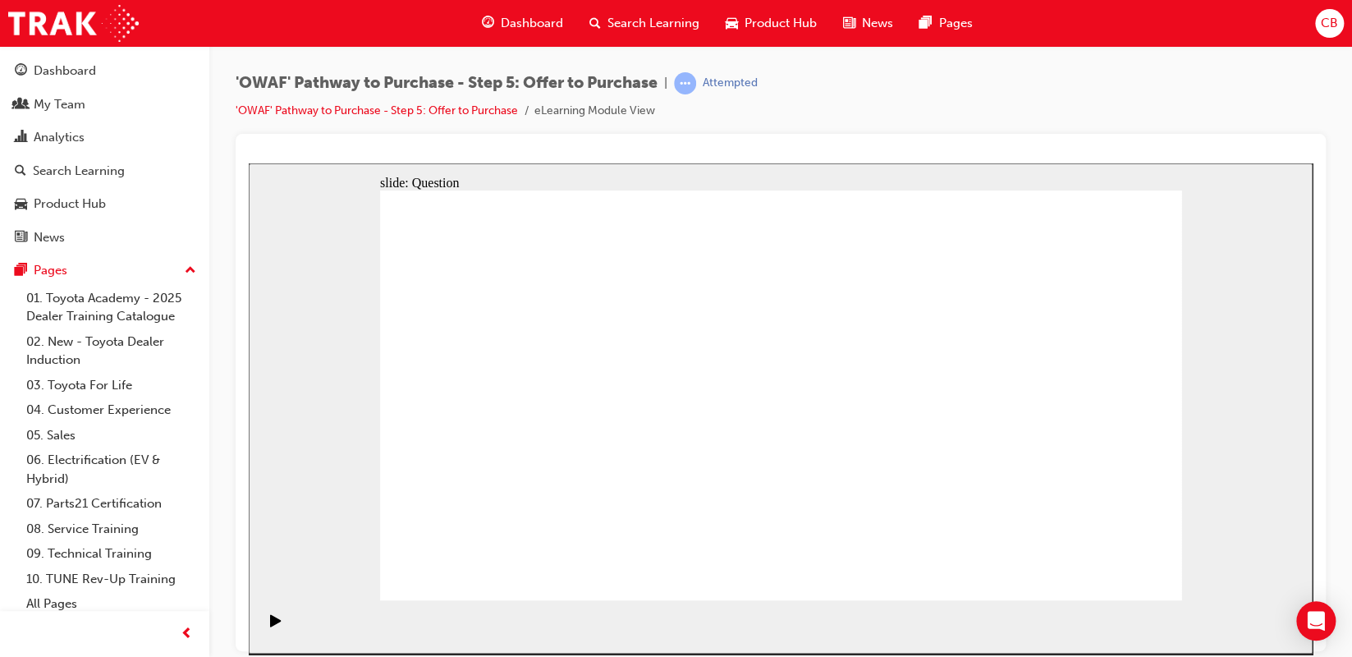
drag, startPoint x: 1109, startPoint y: 373, endPoint x: 568, endPoint y: 464, distance: 548.4
drag, startPoint x: 948, startPoint y: 371, endPoint x: 694, endPoint y: 473, distance: 274.0
drag, startPoint x: 507, startPoint y: 392, endPoint x: 863, endPoint y: 473, distance: 365.2
drag, startPoint x: 749, startPoint y: 392, endPoint x: 1051, endPoint y: 478, distance: 313.9
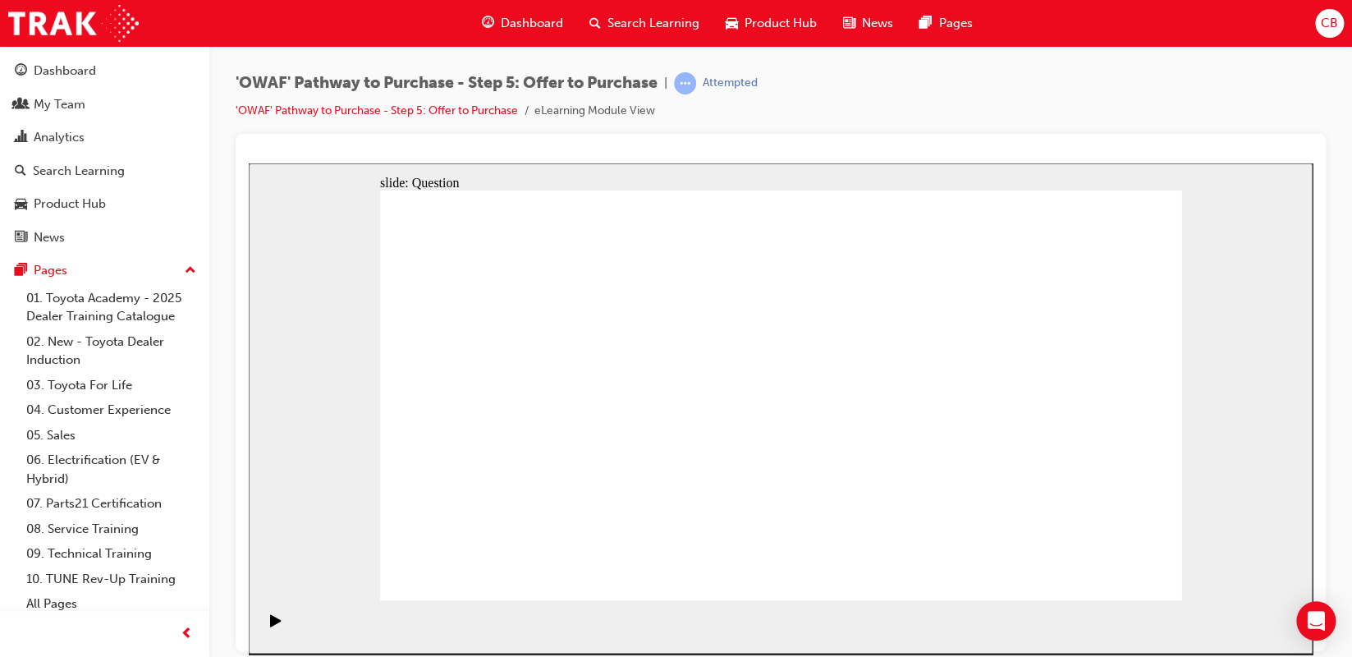
drag, startPoint x: 1044, startPoint y: 375, endPoint x: 507, endPoint y: 433, distance: 539.8
drag, startPoint x: 917, startPoint y: 376, endPoint x: 743, endPoint y: 427, distance: 181.3
drag, startPoint x: 894, startPoint y: 426, endPoint x: 678, endPoint y: 470, distance: 220.4
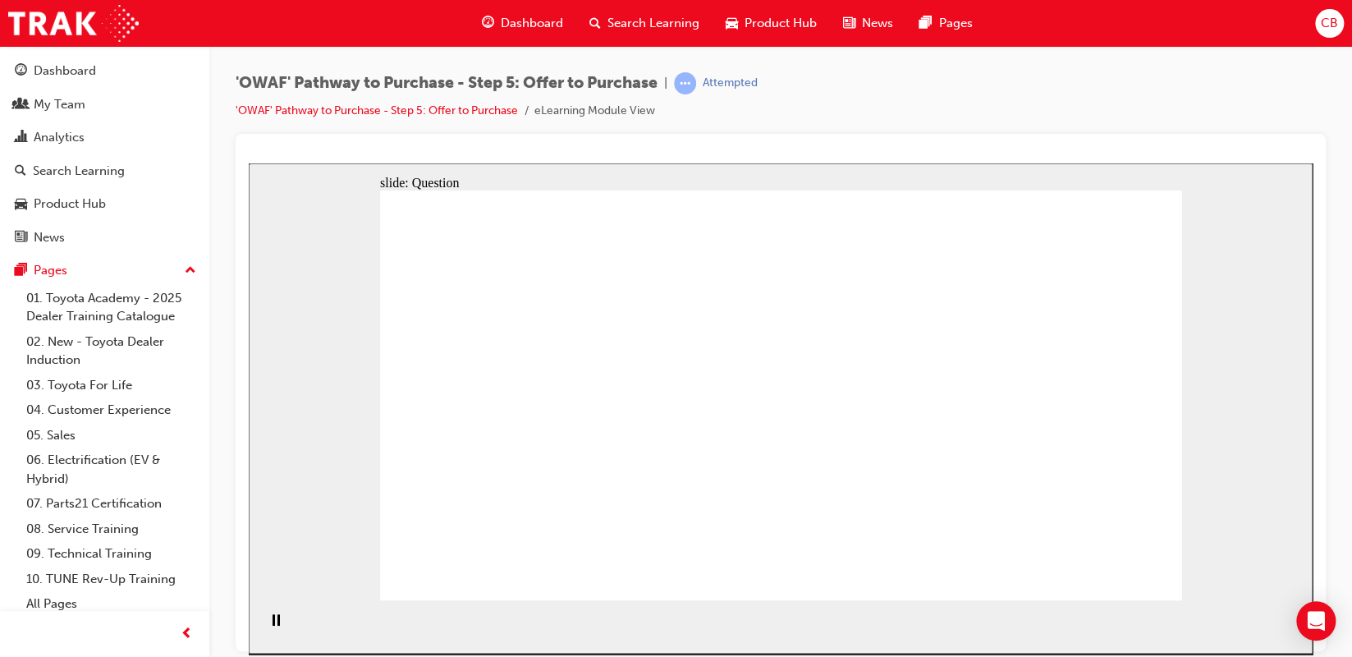
drag, startPoint x: 694, startPoint y: 478, endPoint x: 742, endPoint y: 488, distance: 48.6
drag, startPoint x: 849, startPoint y: 497, endPoint x: 513, endPoint y: 488, distance: 335.8
drag, startPoint x: 1032, startPoint y: 421, endPoint x: 497, endPoint y: 356, distance: 539.1
drag, startPoint x: 1055, startPoint y: 478, endPoint x: 730, endPoint y: 345, distance: 351.2
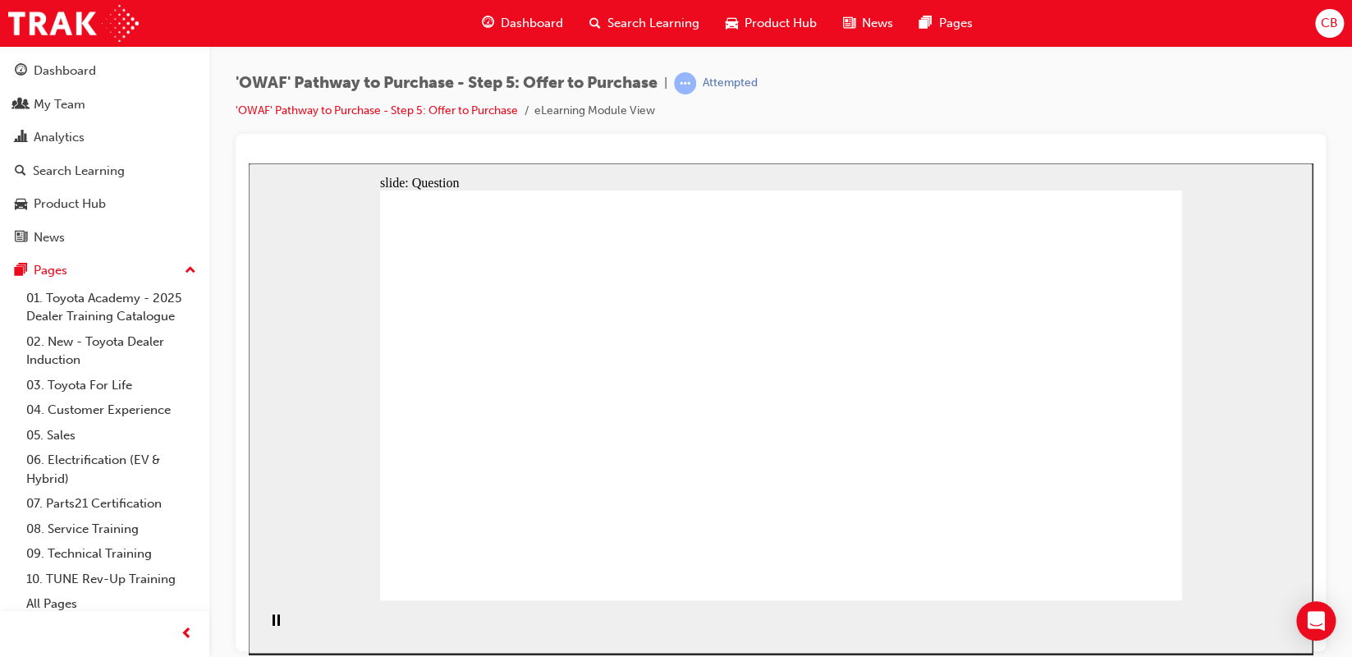
checkbox input "true"
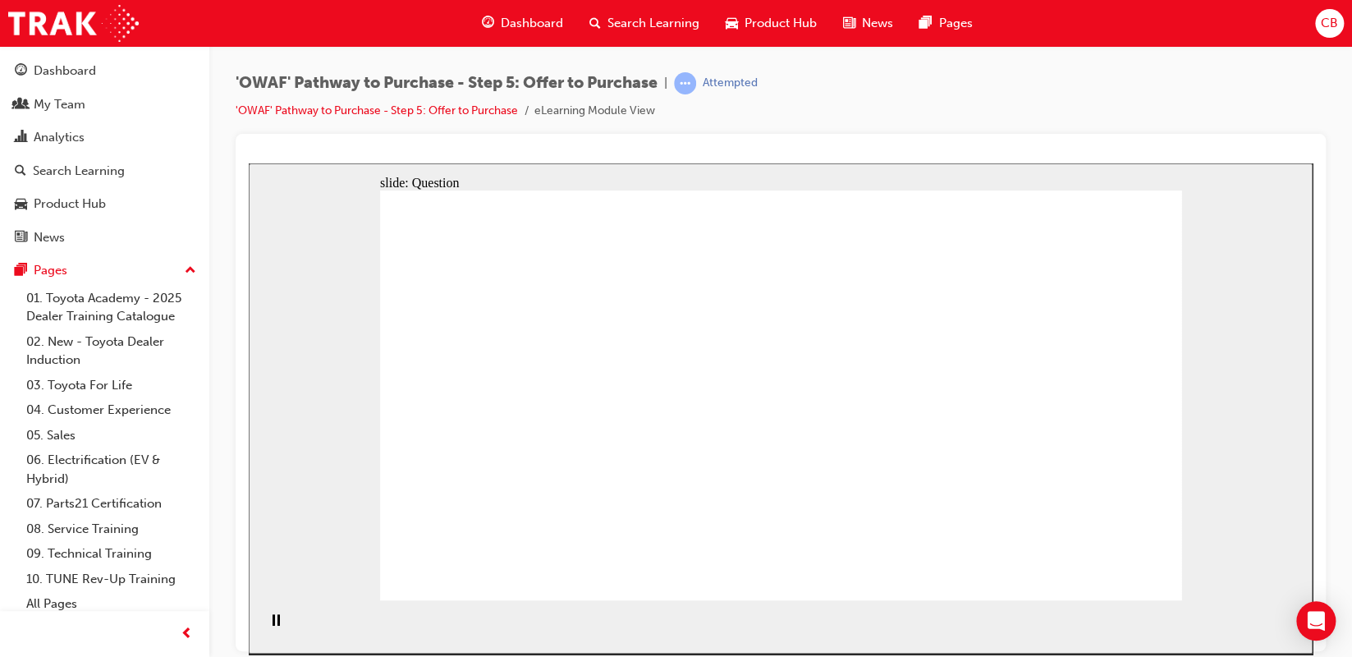
checkbox input "true"
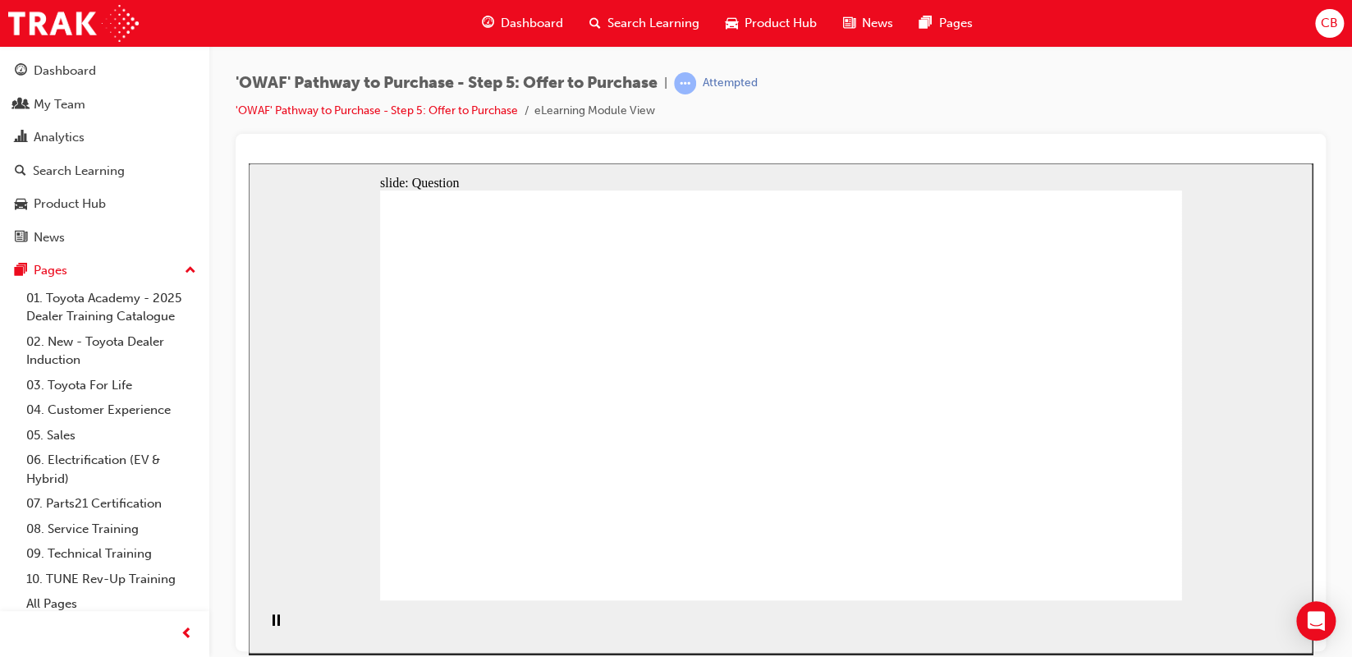
checkbox input "true"
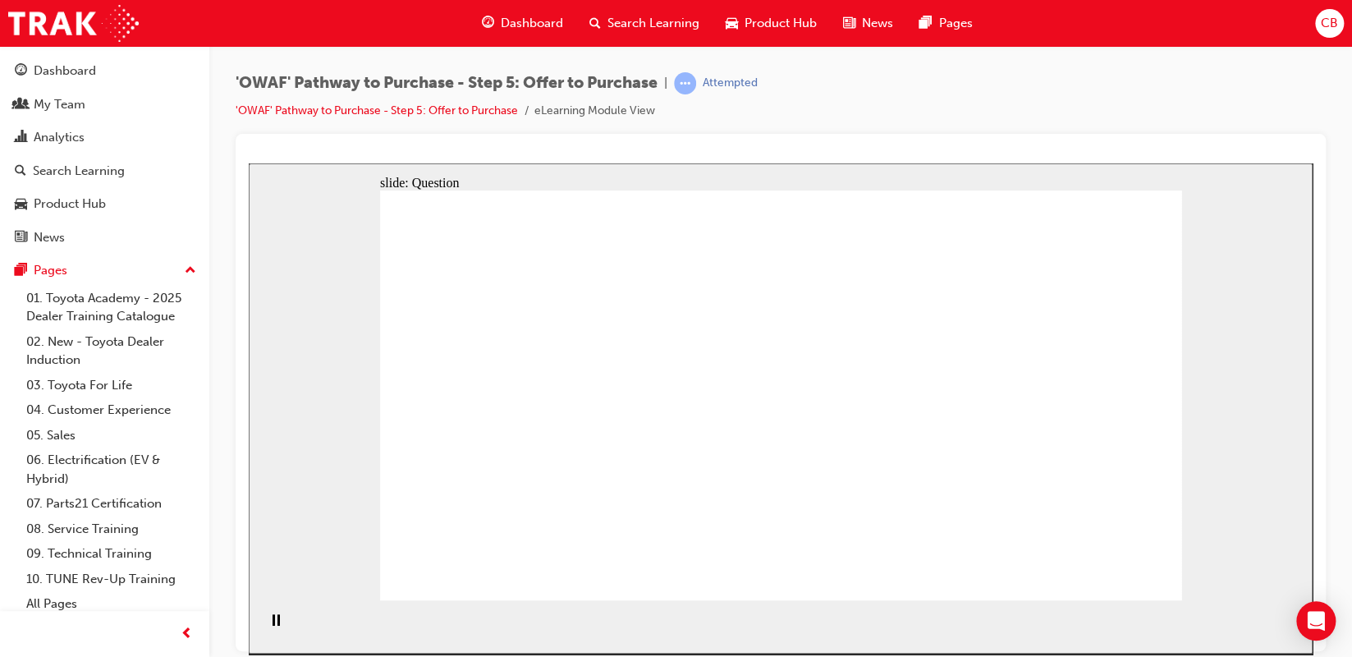
radio input "true"
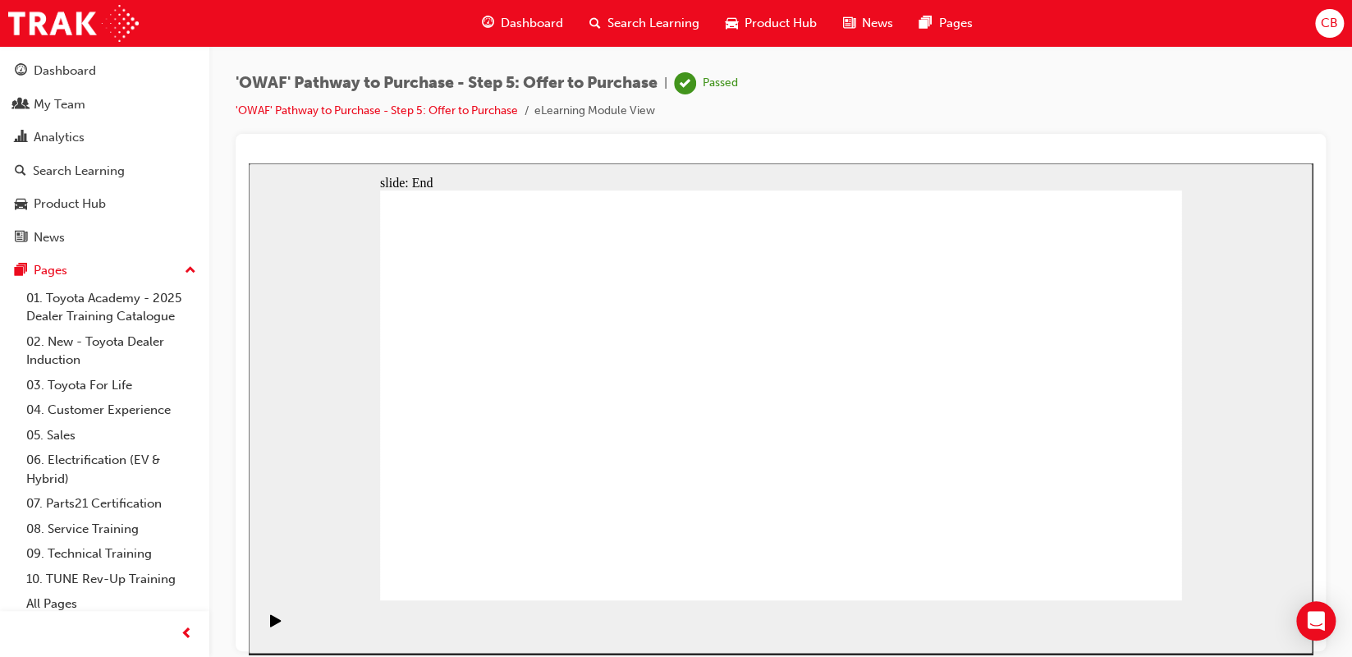
click at [611, 19] on span "Search Learning" at bounding box center [653, 23] width 92 height 19
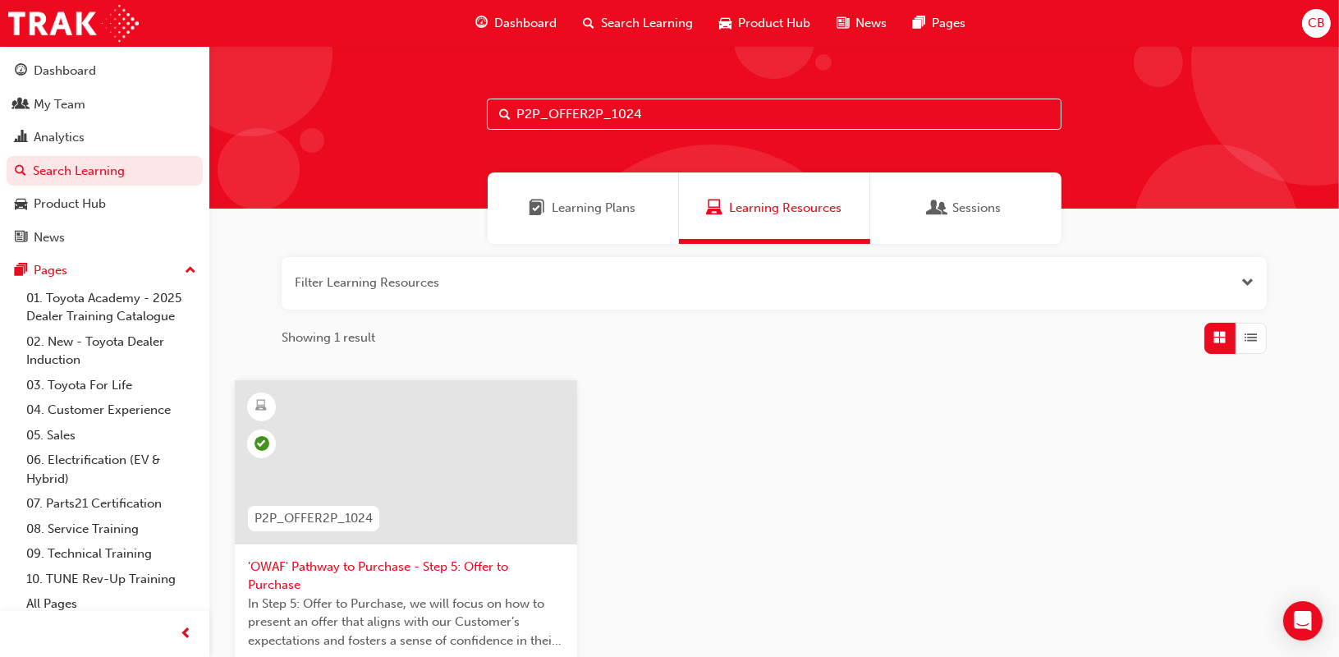
drag, startPoint x: 694, startPoint y: 126, endPoint x: 552, endPoint y: 119, distance: 142.1
click at [552, 119] on input "P2P_OFFER2P_1024" at bounding box center [774, 113] width 575 height 31
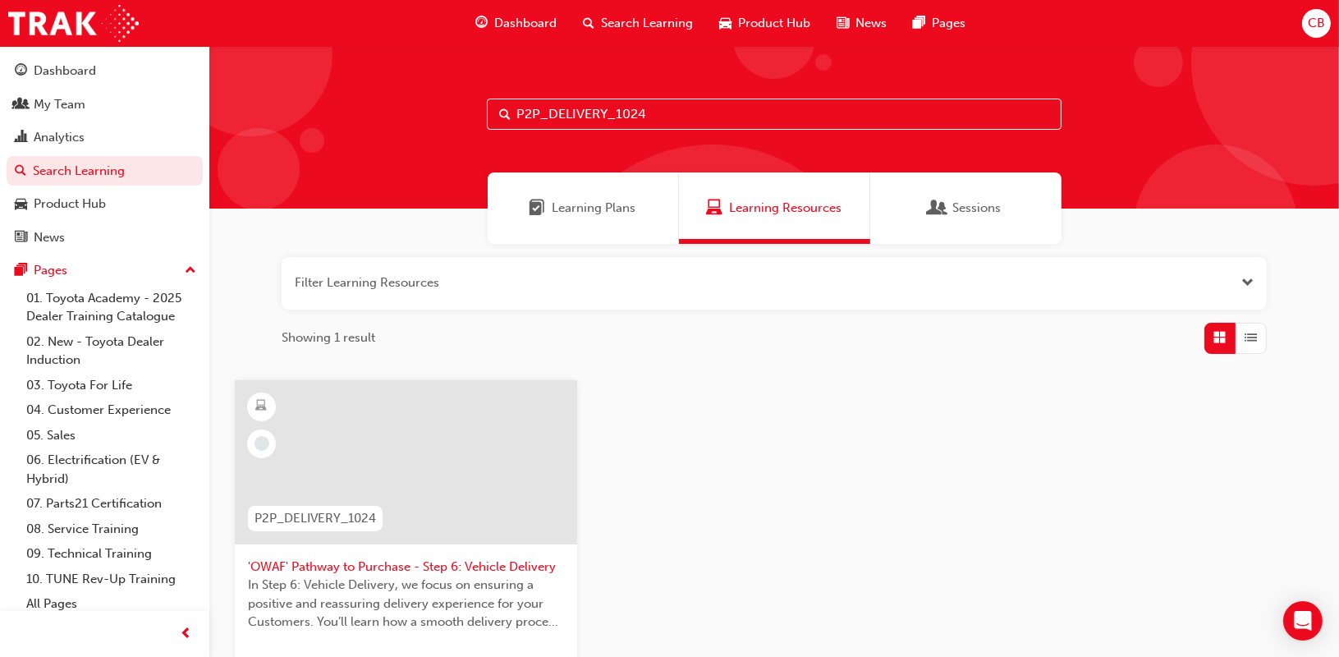
type input "P2P_DELIVERY_1024"
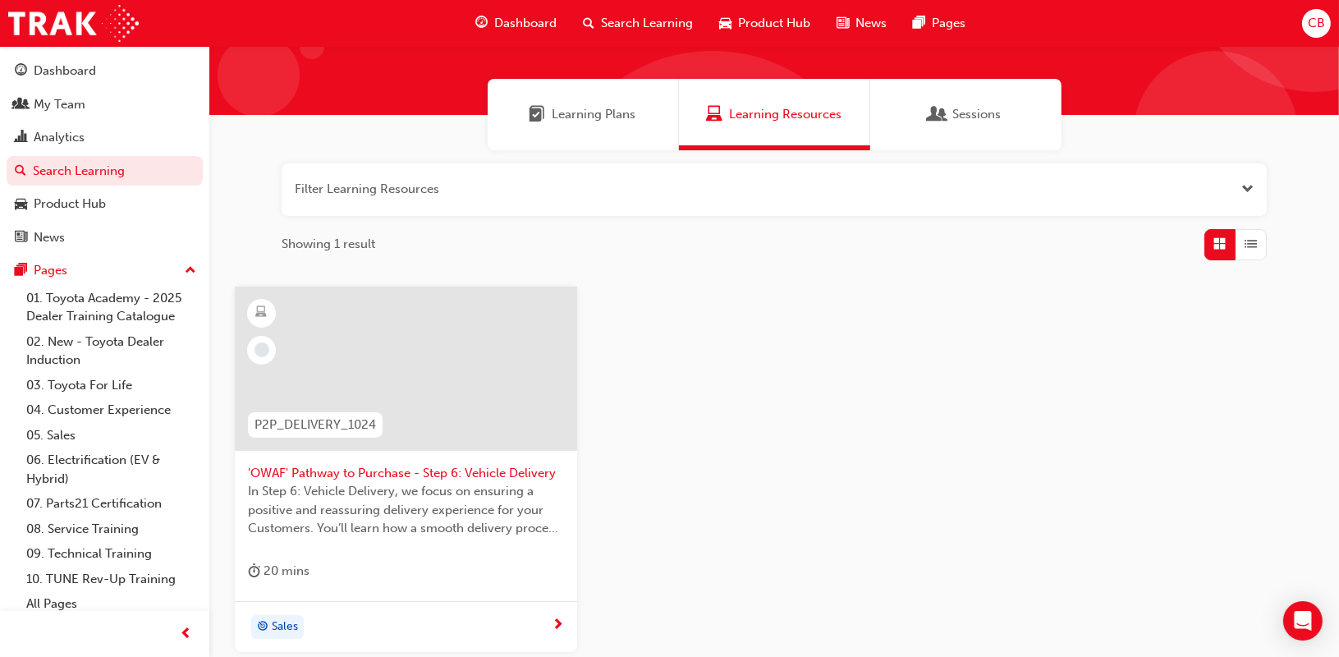
scroll to position [163, 0]
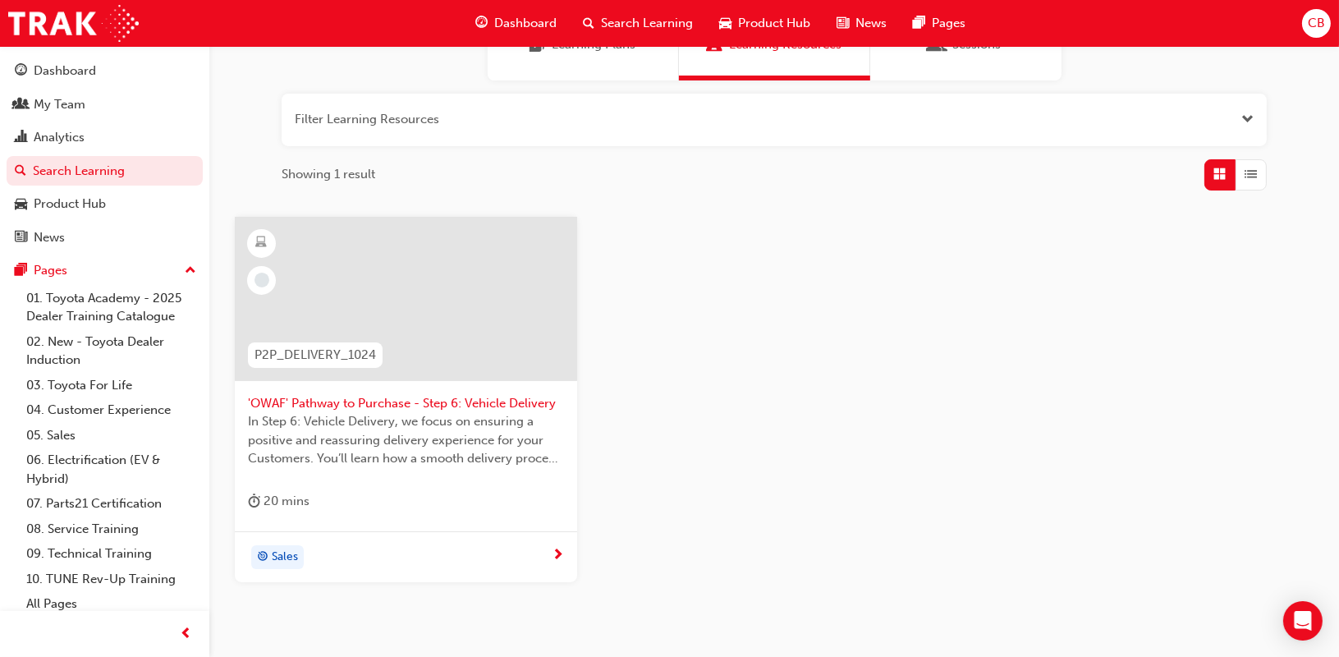
click at [437, 390] on div at bounding box center [406, 312] width 316 height 164
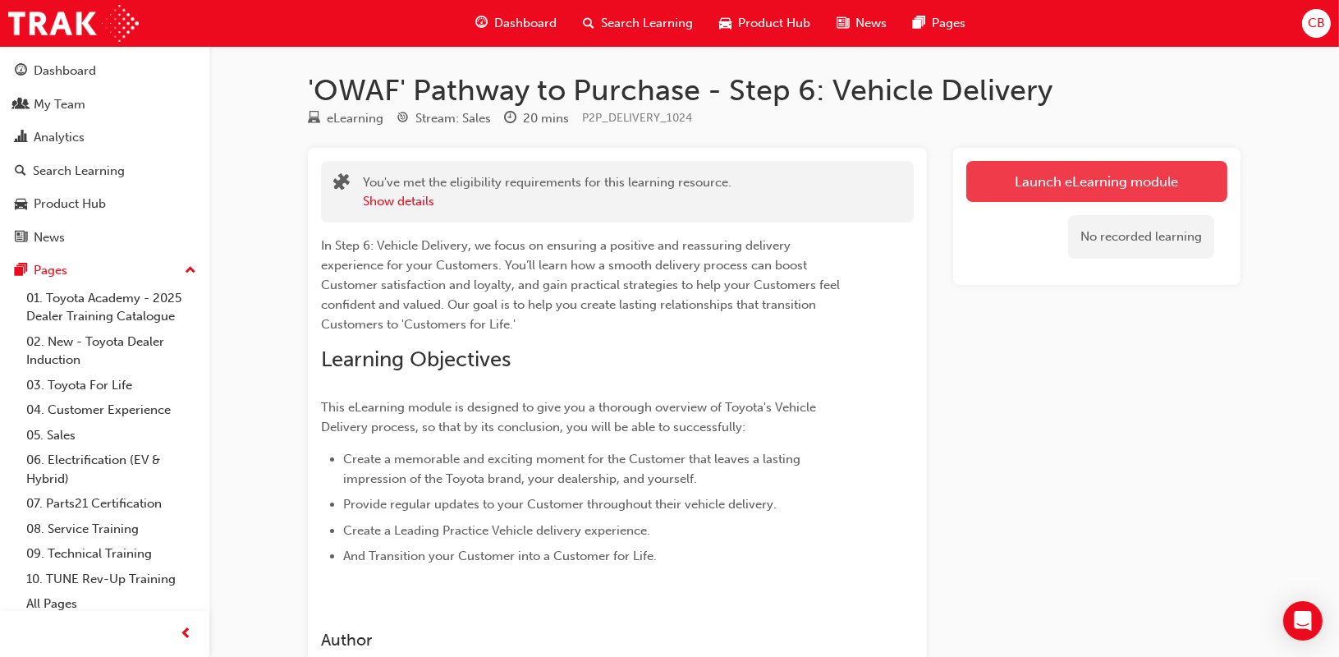
click at [1054, 185] on link "Launch eLearning module" at bounding box center [1096, 181] width 261 height 41
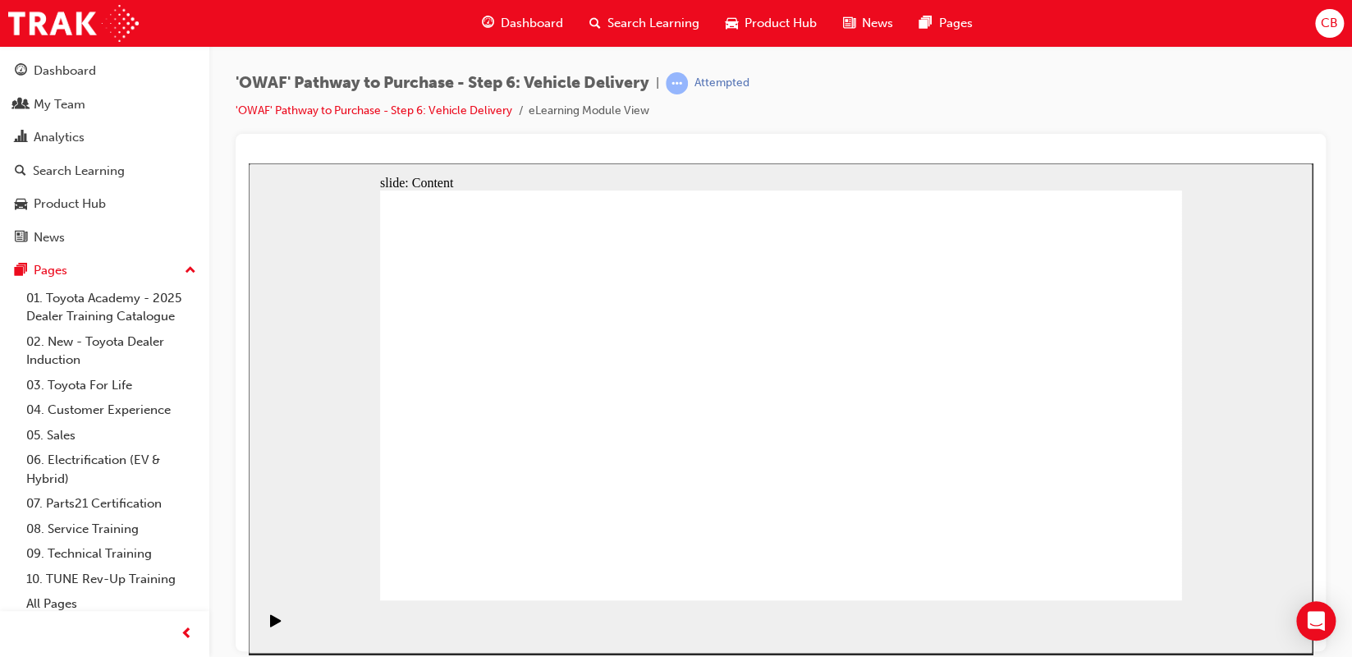
drag, startPoint x: 1154, startPoint y: 570, endPoint x: 1137, endPoint y: 566, distance: 17.7
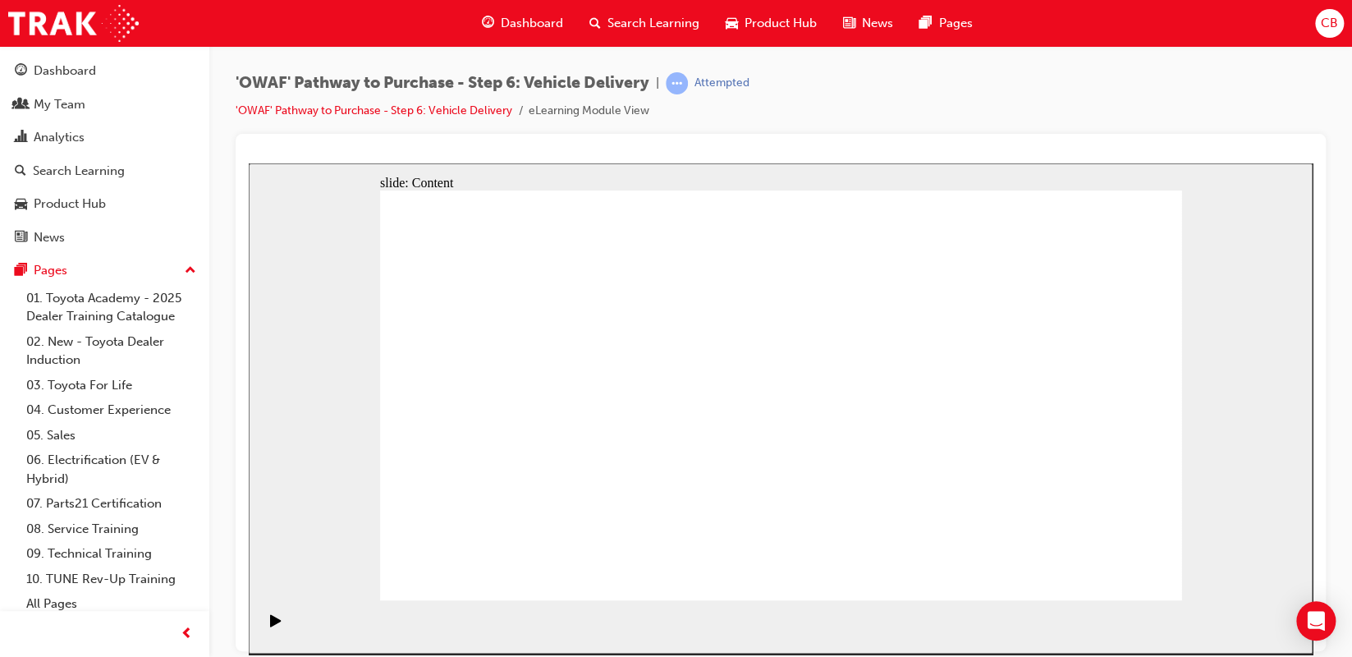
drag, startPoint x: 1086, startPoint y: 571, endPoint x: 1112, endPoint y: 560, distance: 28.7
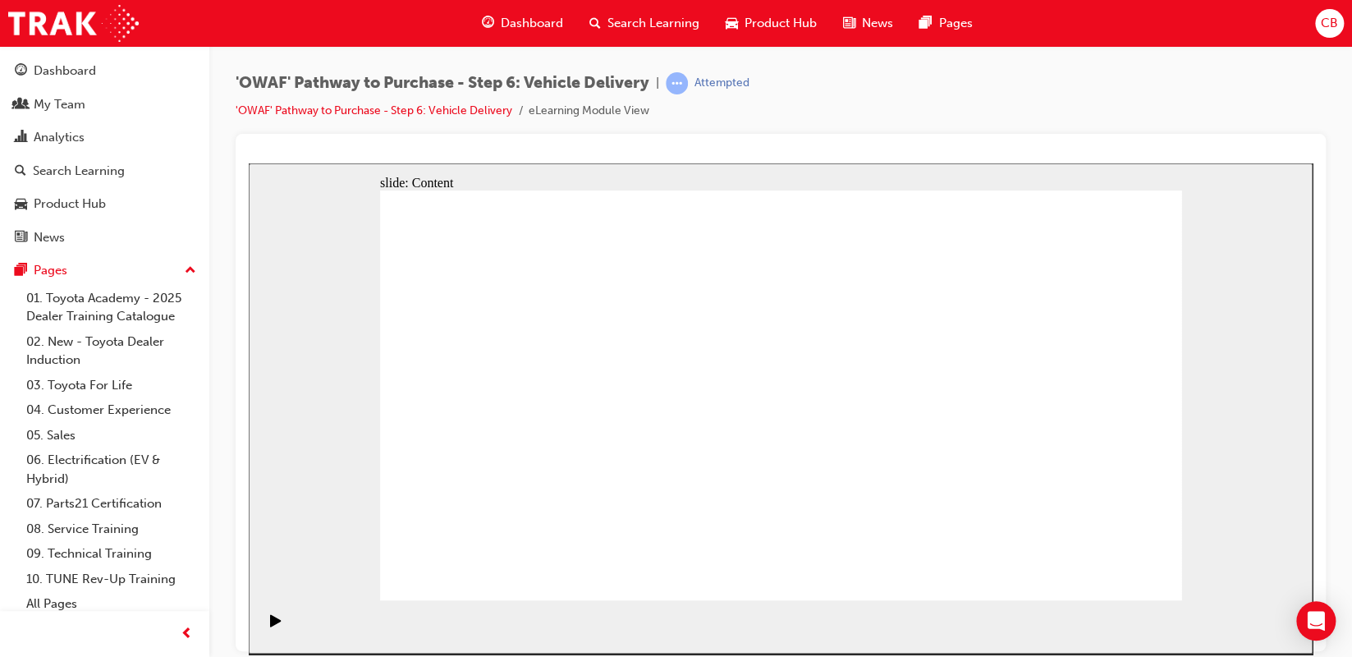
drag, startPoint x: 960, startPoint y: 213, endPoint x: 867, endPoint y: 231, distance: 95.3
drag, startPoint x: 1093, startPoint y: 206, endPoint x: 1037, endPoint y: 246, distance: 69.5
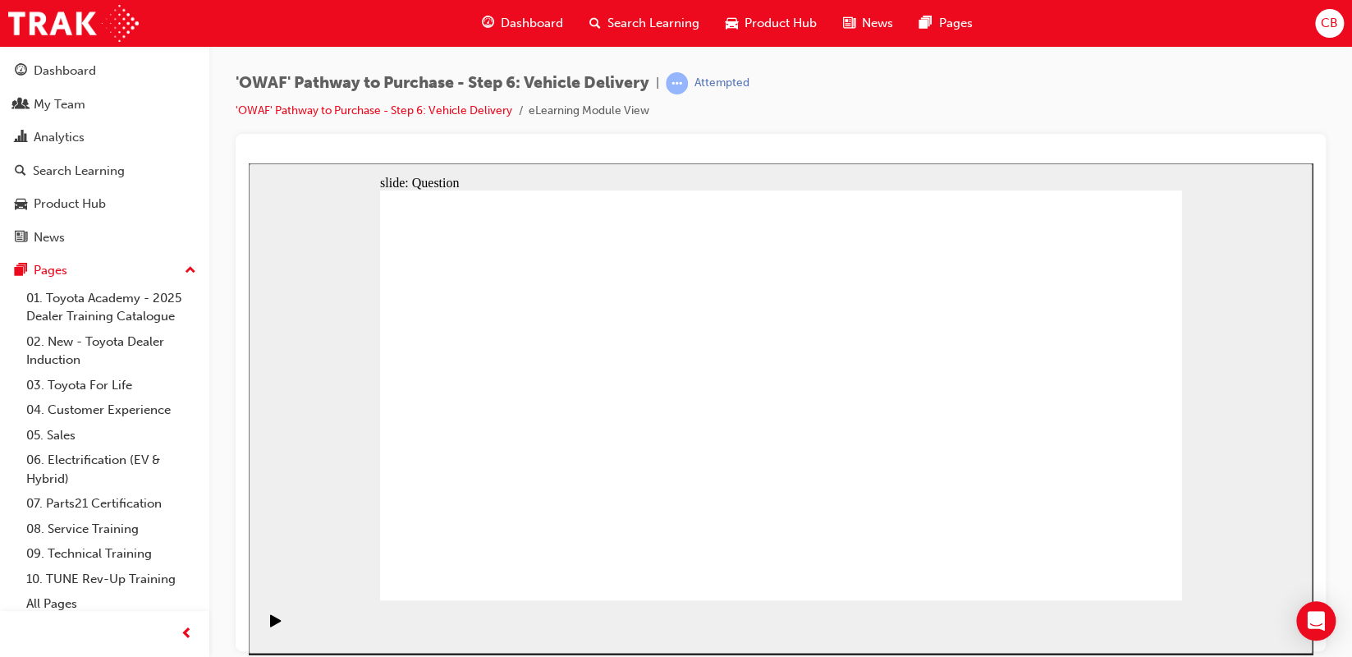
radio input "true"
drag, startPoint x: 651, startPoint y: 494, endPoint x: 685, endPoint y: 377, distance: 122.1
drag, startPoint x: 792, startPoint y: 494, endPoint x: 916, endPoint y: 382, distance: 166.8
drag, startPoint x: 938, startPoint y: 488, endPoint x: 593, endPoint y: 419, distance: 352.4
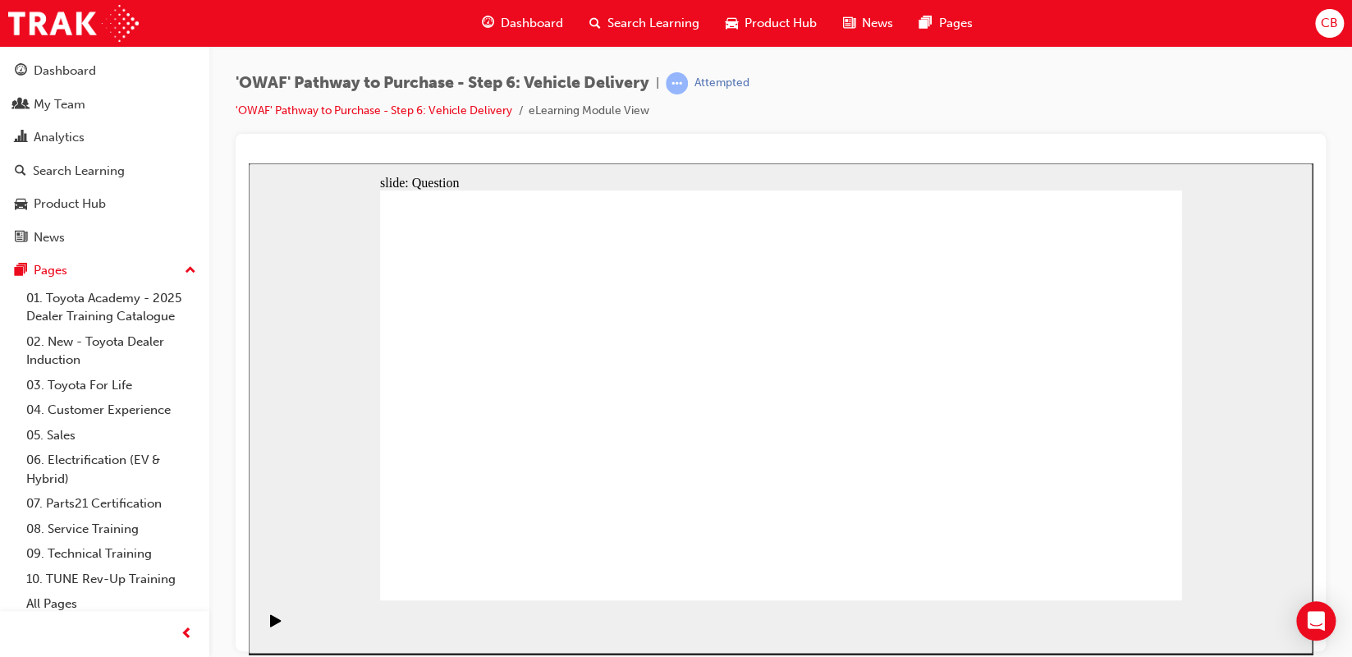
checkbox input "true"
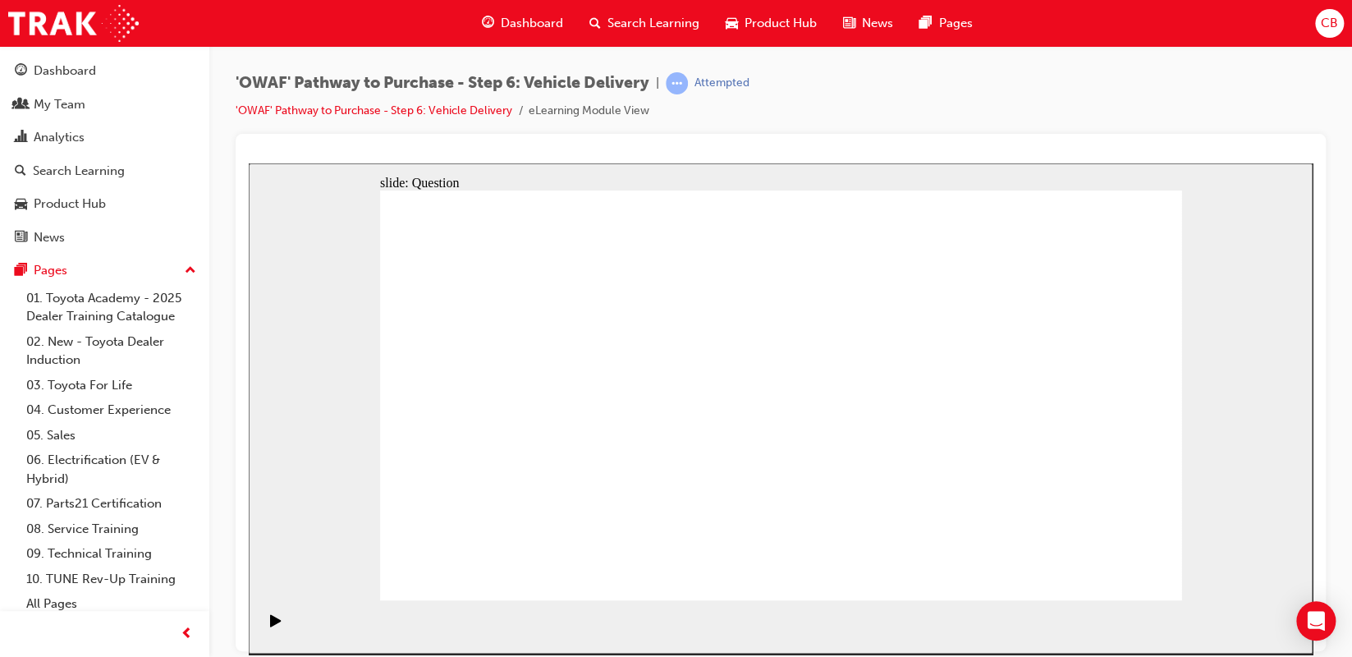
checkbox input "true"
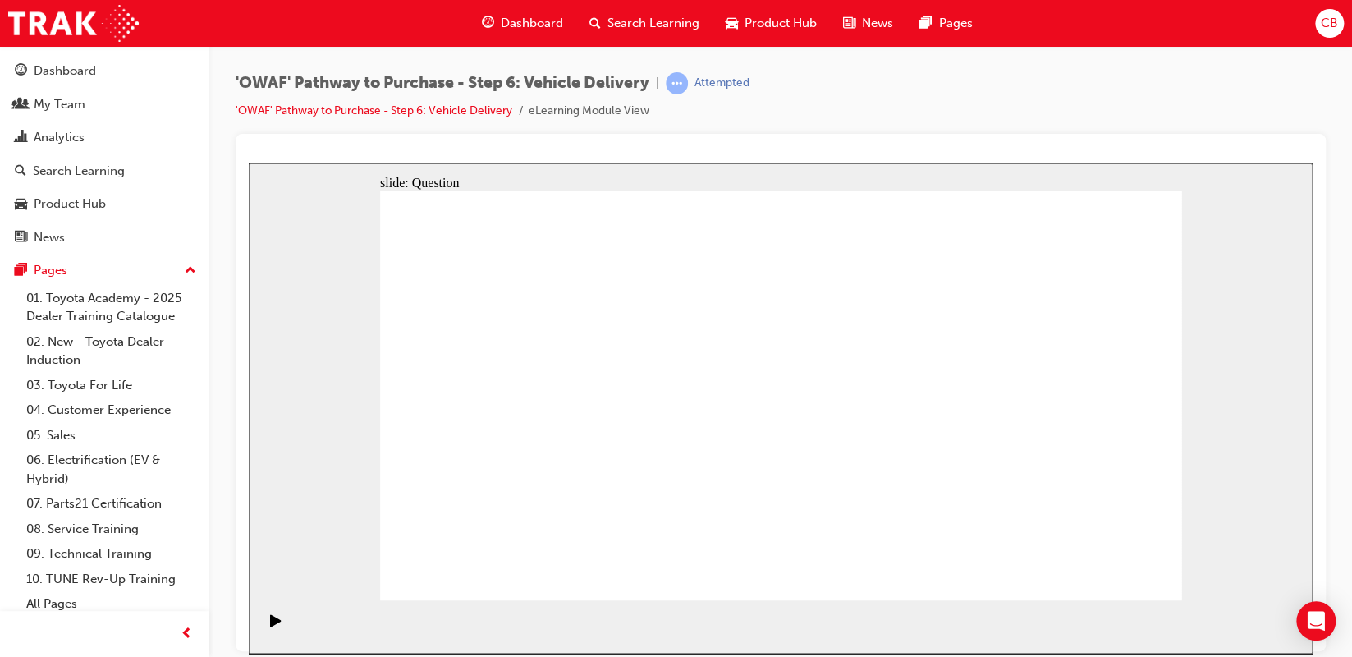
drag, startPoint x: 1044, startPoint y: 424, endPoint x: 511, endPoint y: 443, distance: 533.9
drag, startPoint x: 1046, startPoint y: 401, endPoint x: 560, endPoint y: 443, distance: 488.6
drag, startPoint x: 1011, startPoint y: 395, endPoint x: 808, endPoint y: 448, distance: 210.4
drag, startPoint x: 1029, startPoint y: 397, endPoint x: 538, endPoint y: 413, distance: 491.1
drag, startPoint x: 1029, startPoint y: 391, endPoint x: 479, endPoint y: 396, distance: 550.8
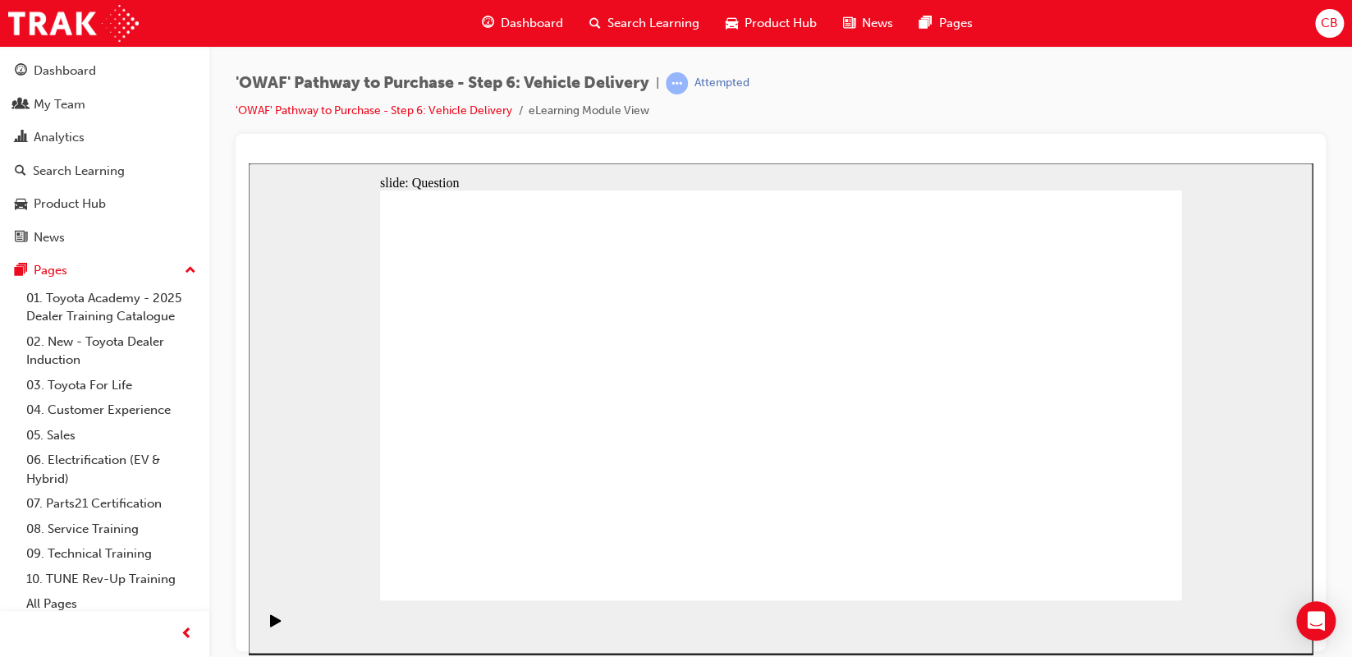
drag, startPoint x: 1048, startPoint y: 350, endPoint x: 823, endPoint y: 428, distance: 238.0
drag, startPoint x: 1056, startPoint y: 384, endPoint x: 560, endPoint y: 429, distance: 497.8
drag, startPoint x: 1092, startPoint y: 384, endPoint x: 609, endPoint y: 420, distance: 484.8
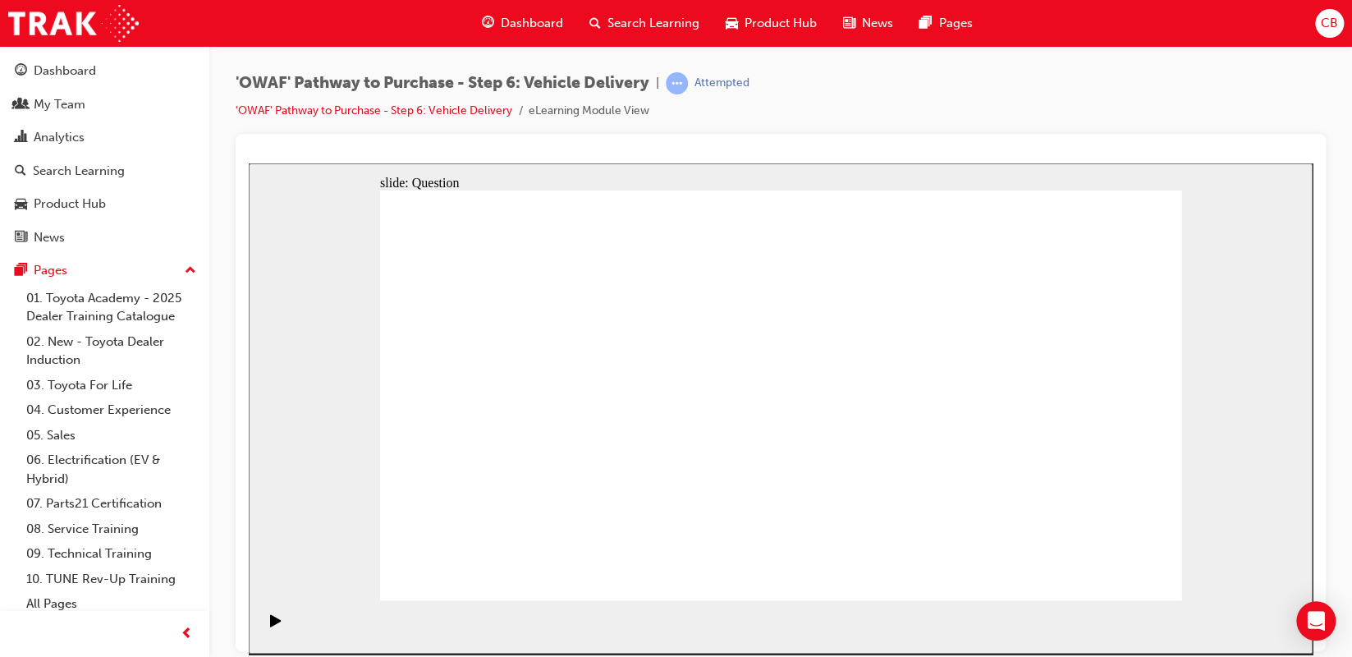
radio input "true"
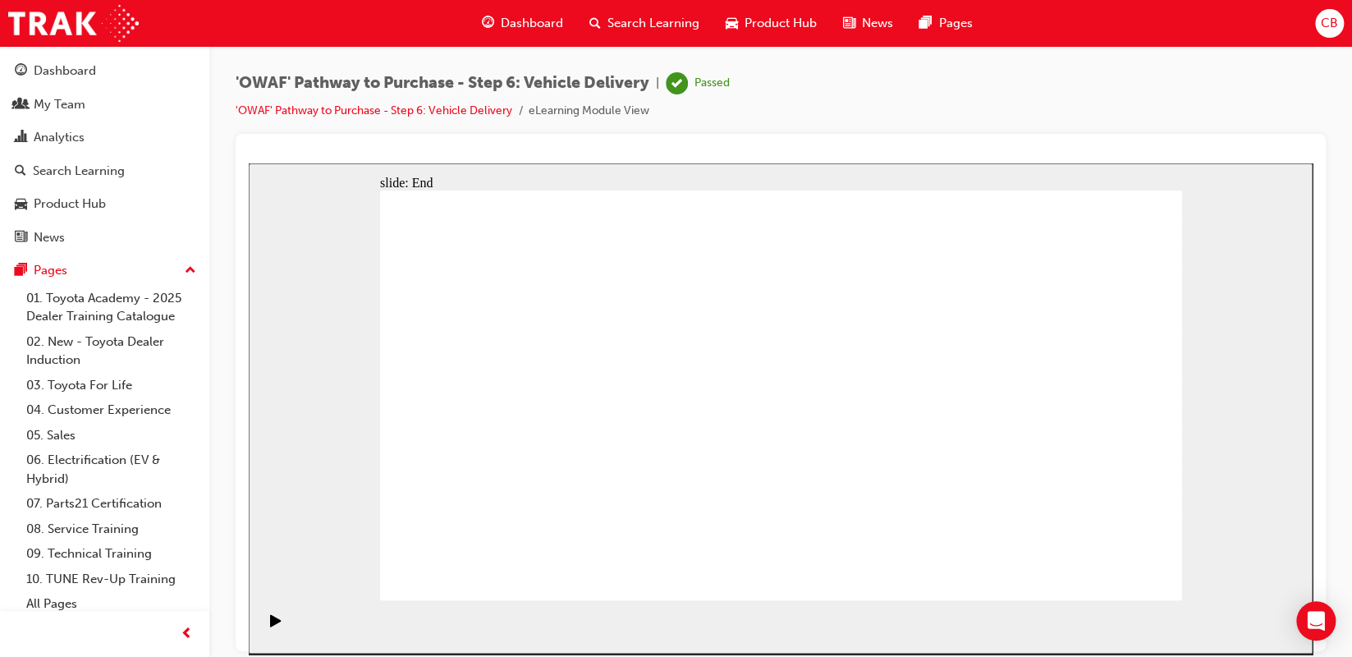
click at [656, 27] on span "Search Learning" at bounding box center [653, 23] width 92 height 19
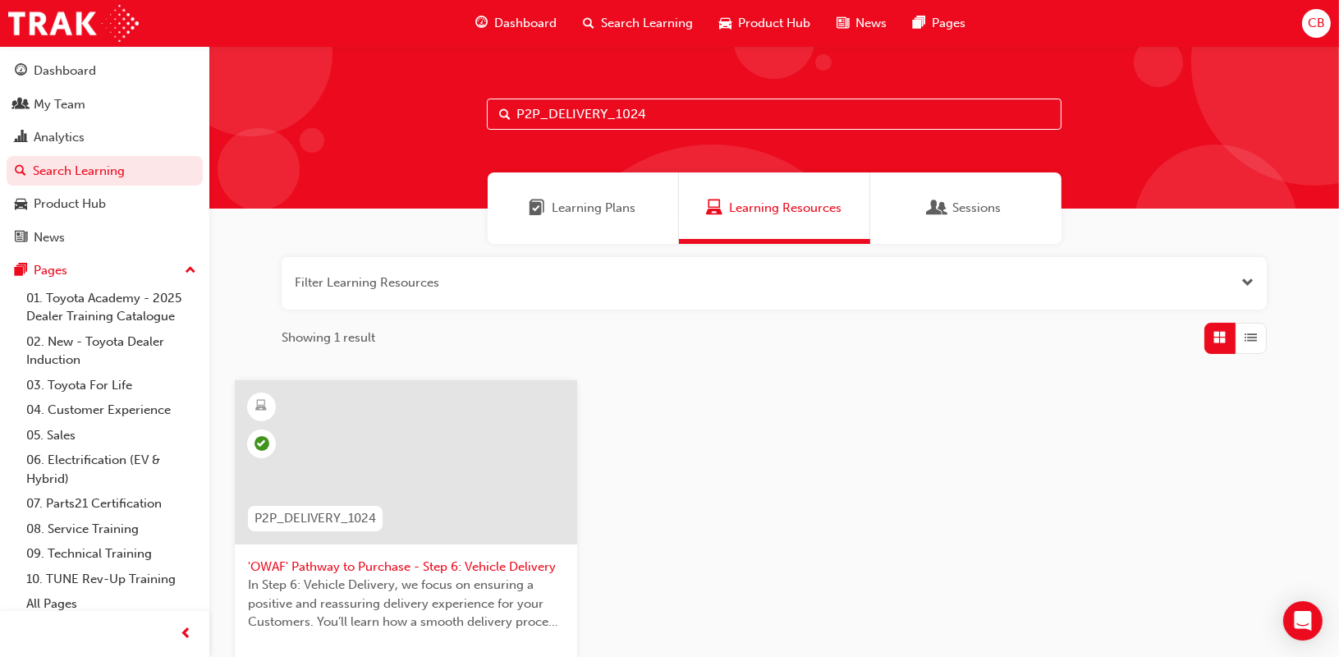
click at [605, 116] on input "P2P_DELIVERY_1024" at bounding box center [774, 113] width 575 height 31
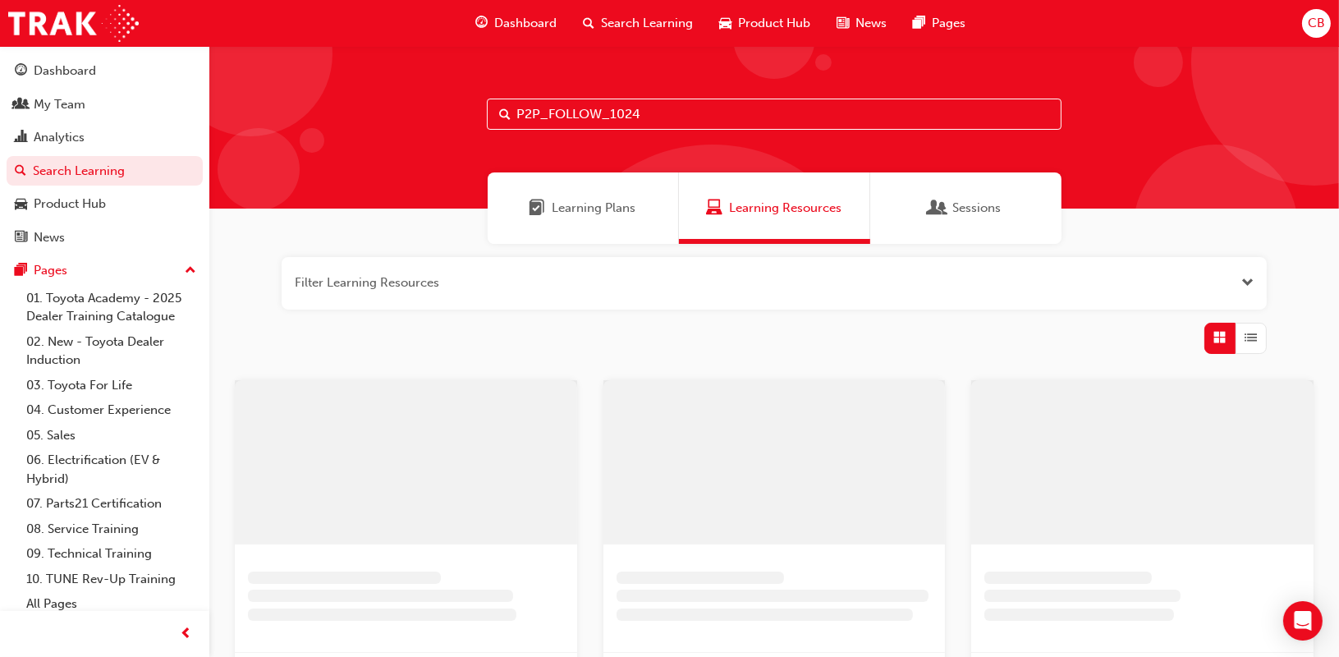
type input "P2P_FOLLOW_1024"
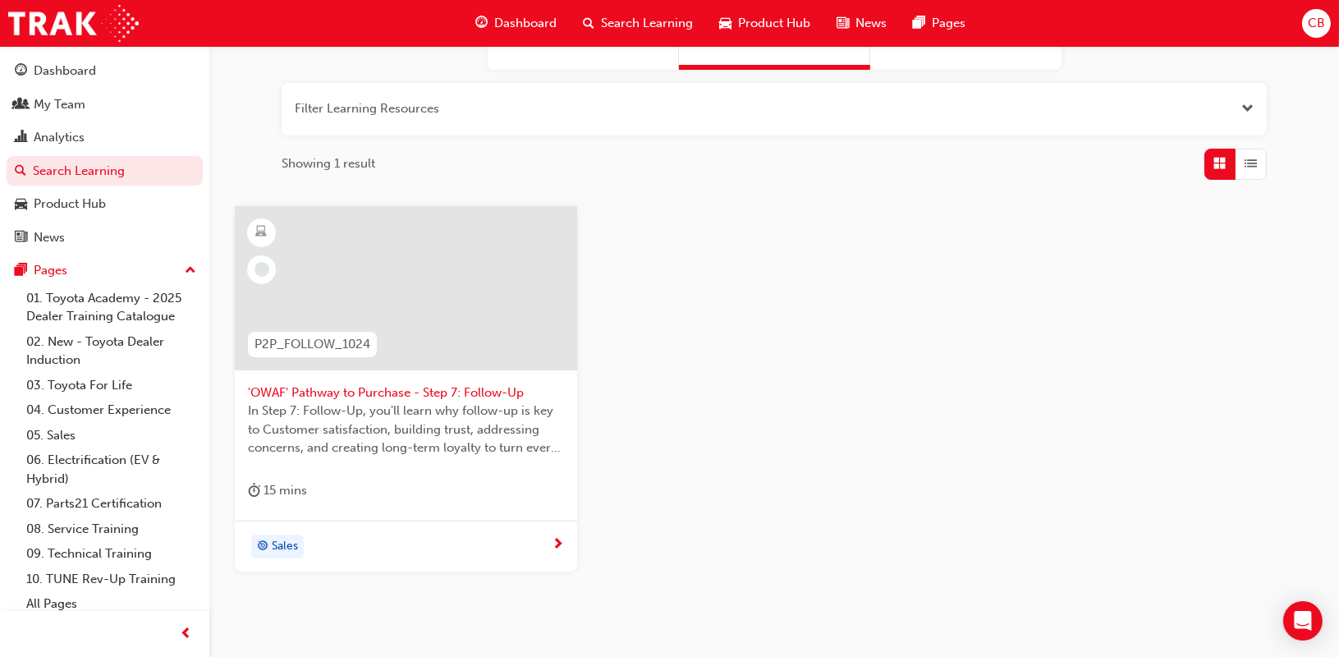
scroll to position [246, 0]
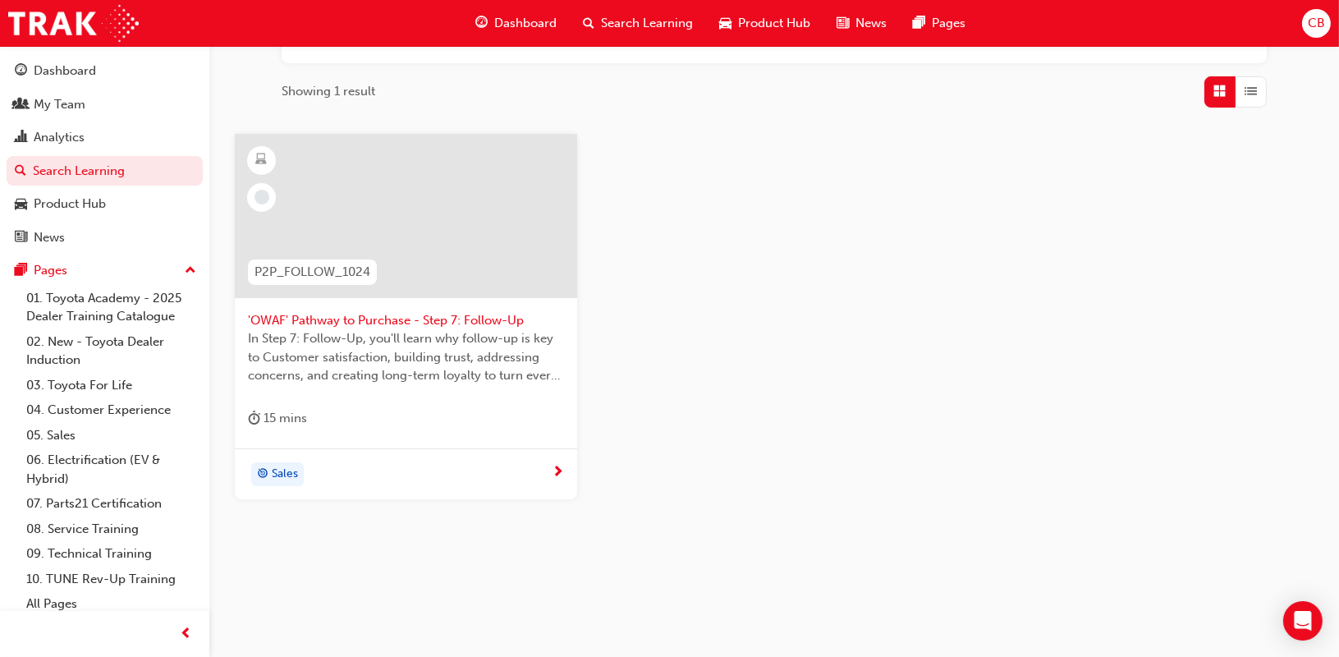
click at [433, 312] on span "'OWAF' Pathway to Purchase - Step 7: Follow-Up" at bounding box center [406, 320] width 316 height 19
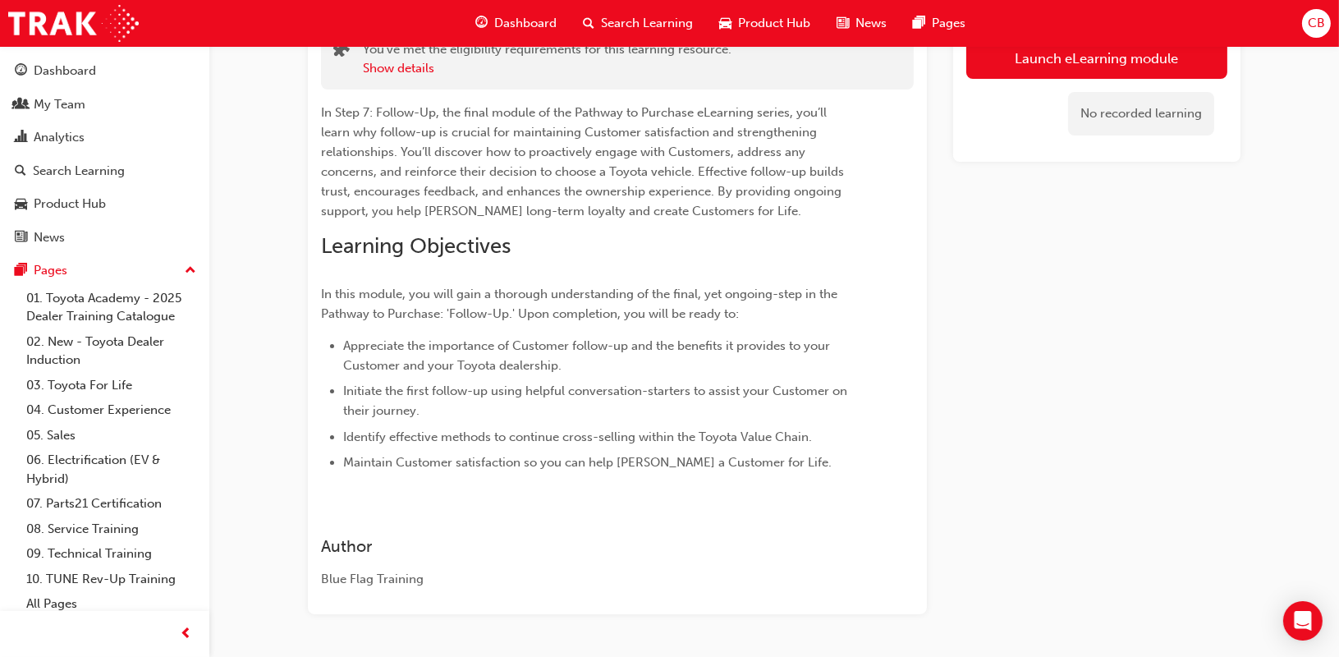
scroll to position [185, 0]
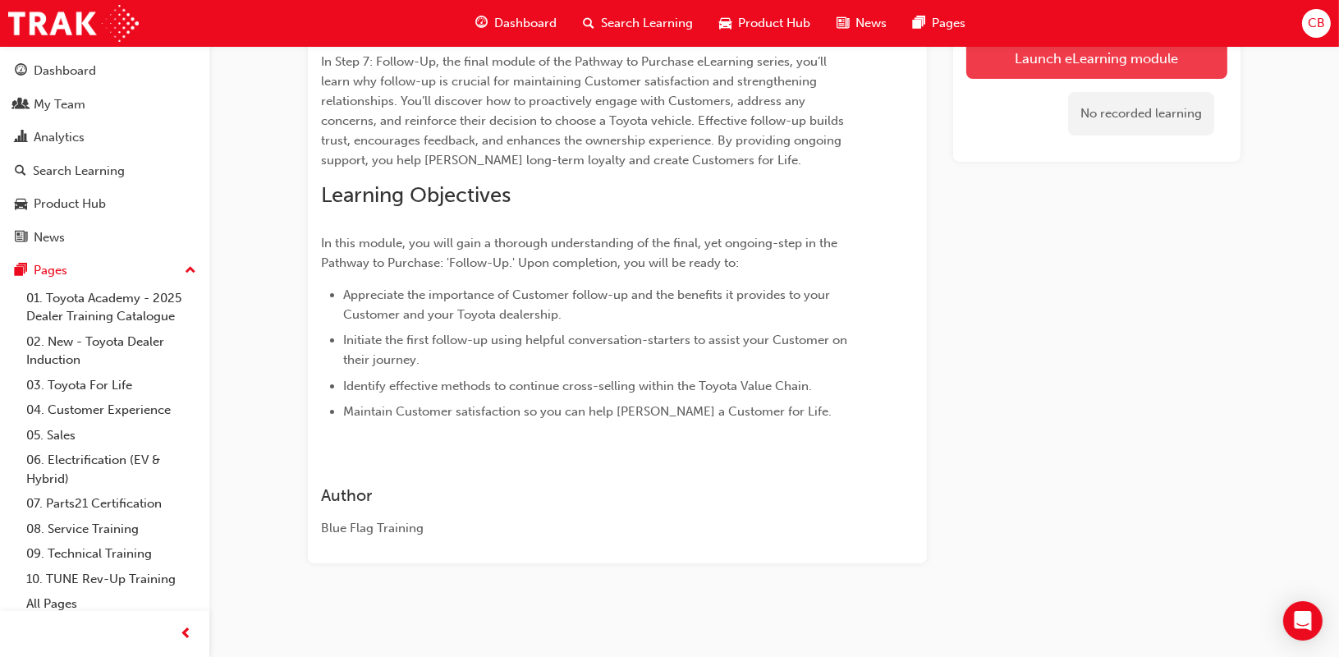
click at [1045, 62] on link "Launch eLearning module" at bounding box center [1096, 58] width 261 height 41
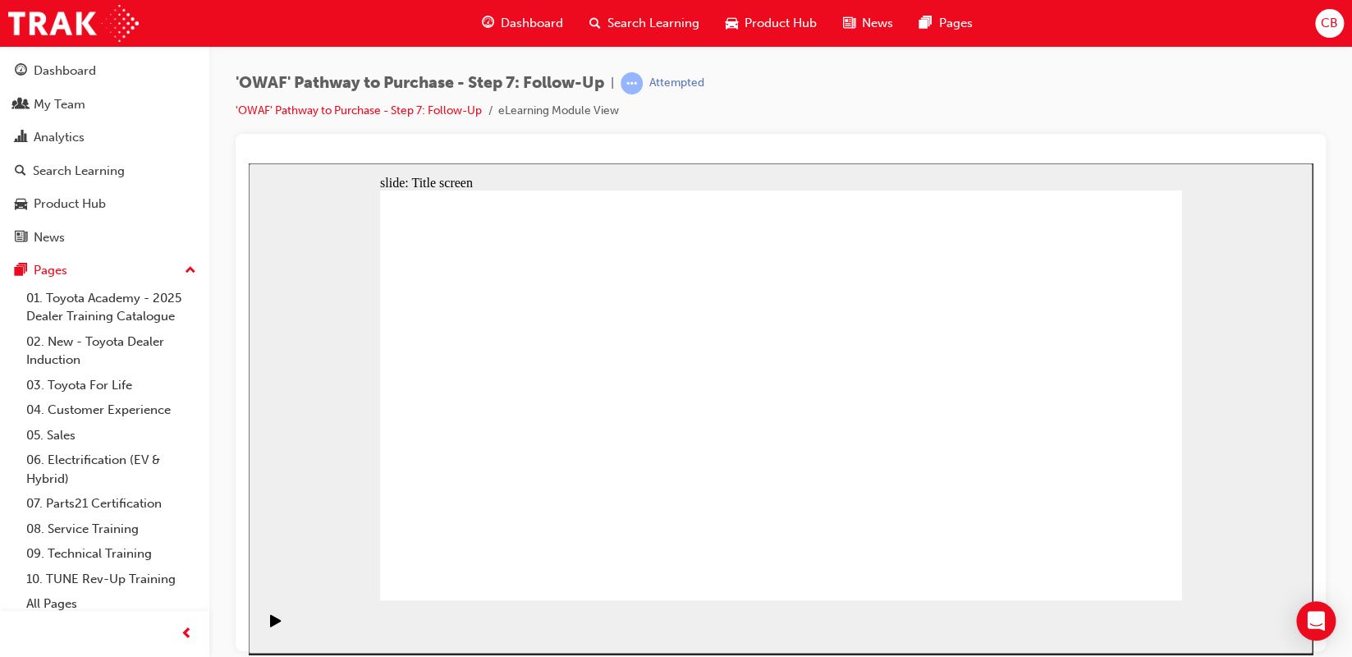
drag, startPoint x: 748, startPoint y: 572, endPoint x: 764, endPoint y: 562, distance: 19.1
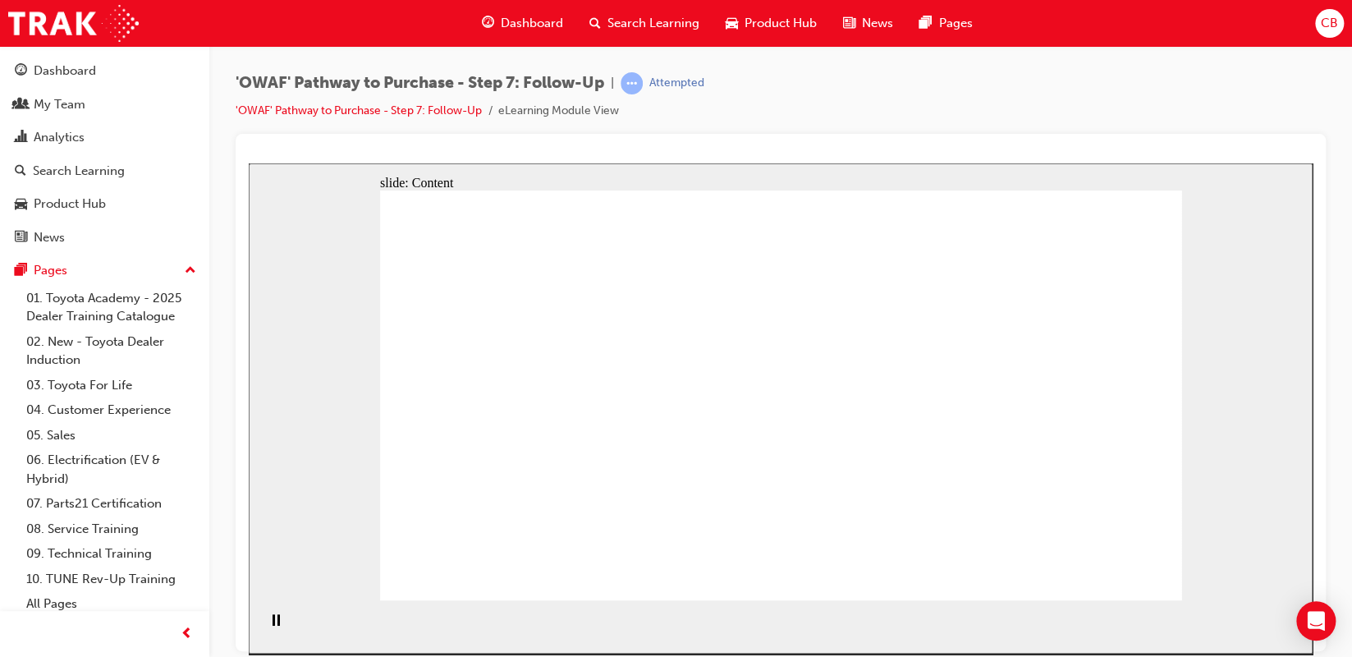
drag, startPoint x: 842, startPoint y: 326, endPoint x: 842, endPoint y: 335, distance: 9.0
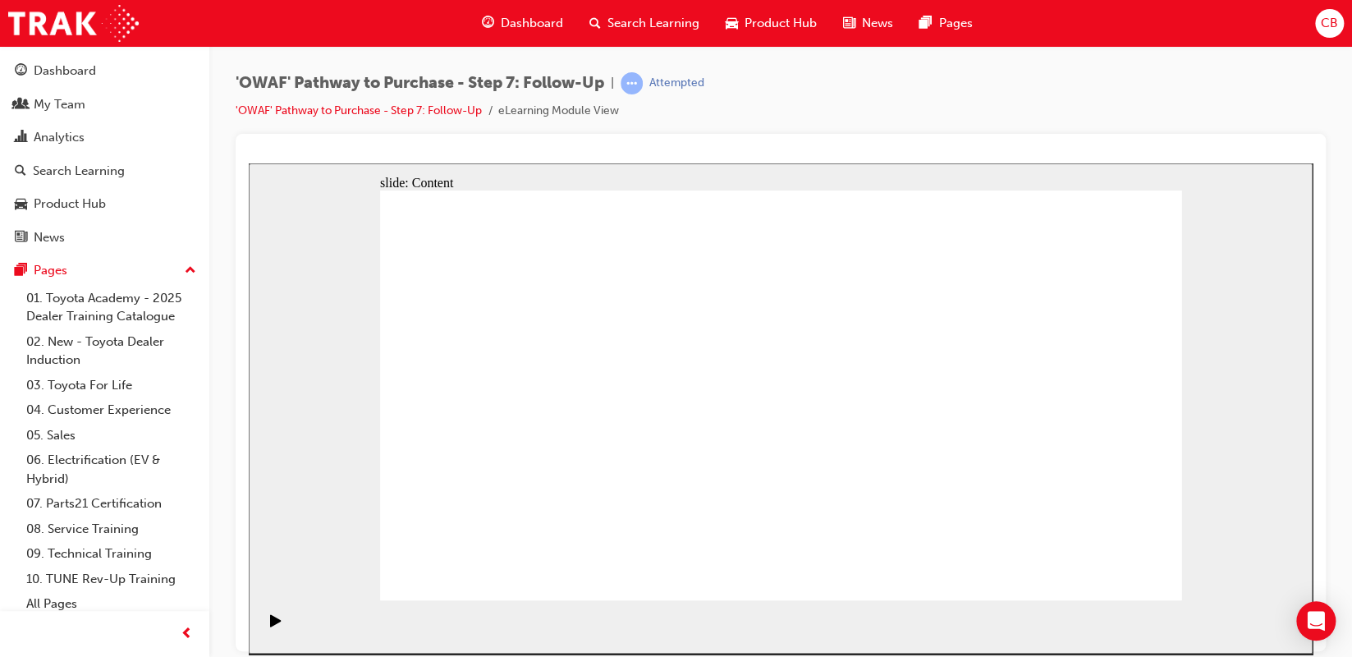
drag, startPoint x: 817, startPoint y: 364, endPoint x: 817, endPoint y: 378, distance: 13.1
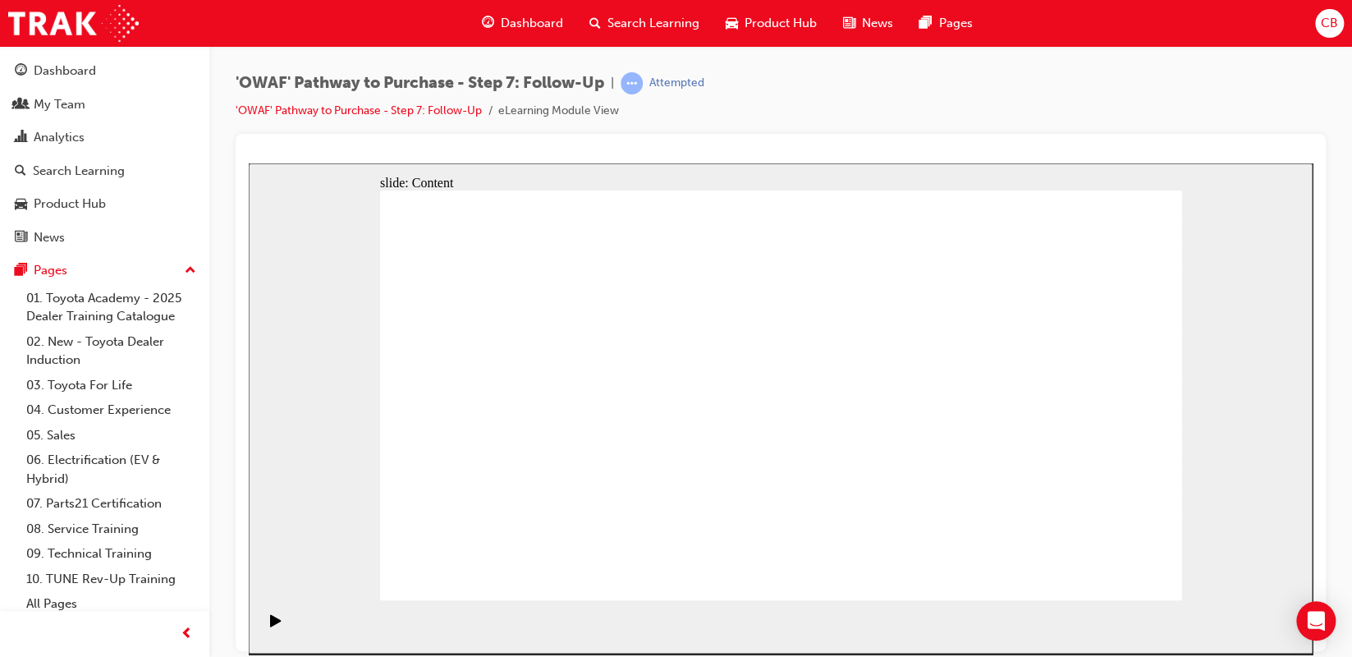
drag, startPoint x: 690, startPoint y: 410, endPoint x: 681, endPoint y: 456, distance: 46.0
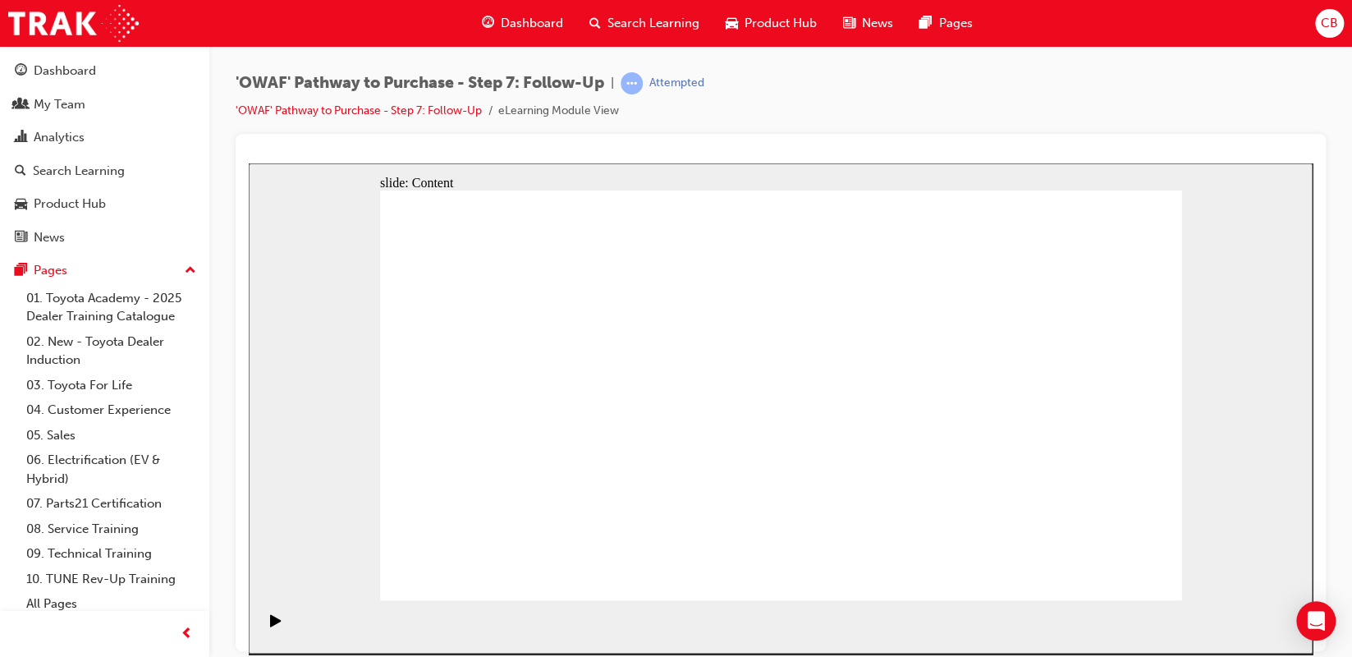
drag, startPoint x: 1088, startPoint y: 584, endPoint x: 1100, endPoint y: 565, distance: 22.8
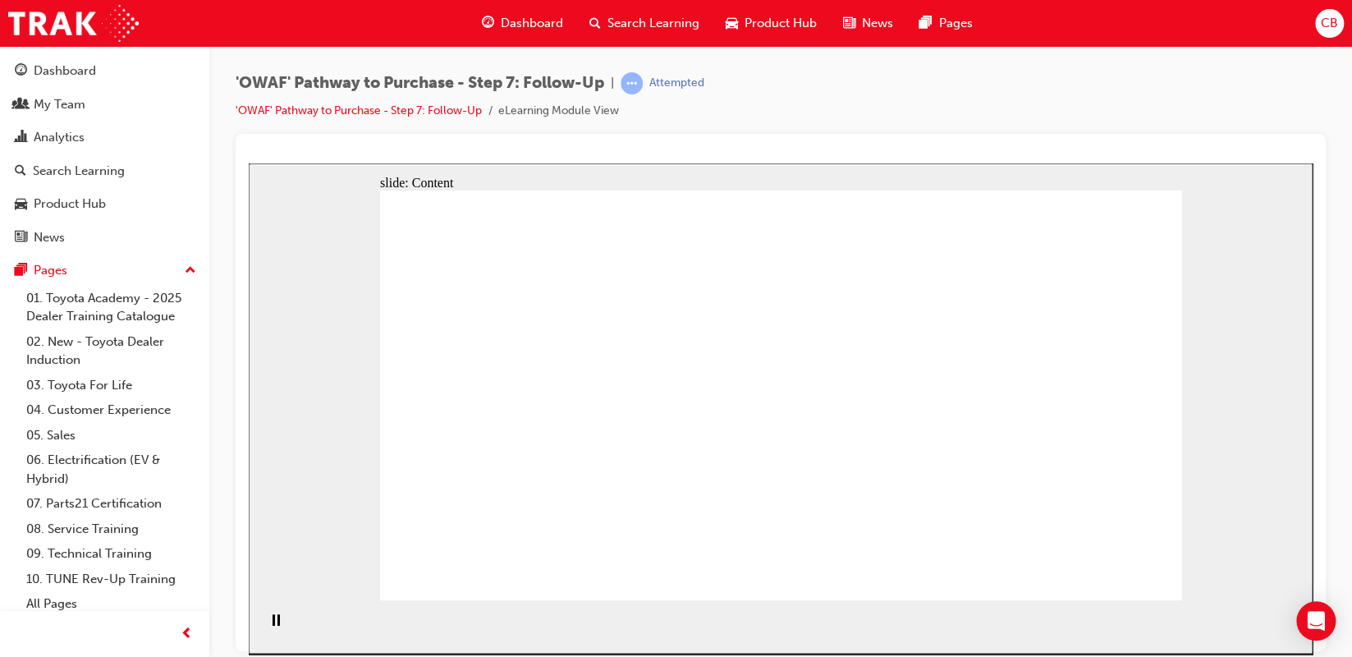
drag, startPoint x: 826, startPoint y: 428, endPoint x: 831, endPoint y: 472, distance: 44.6
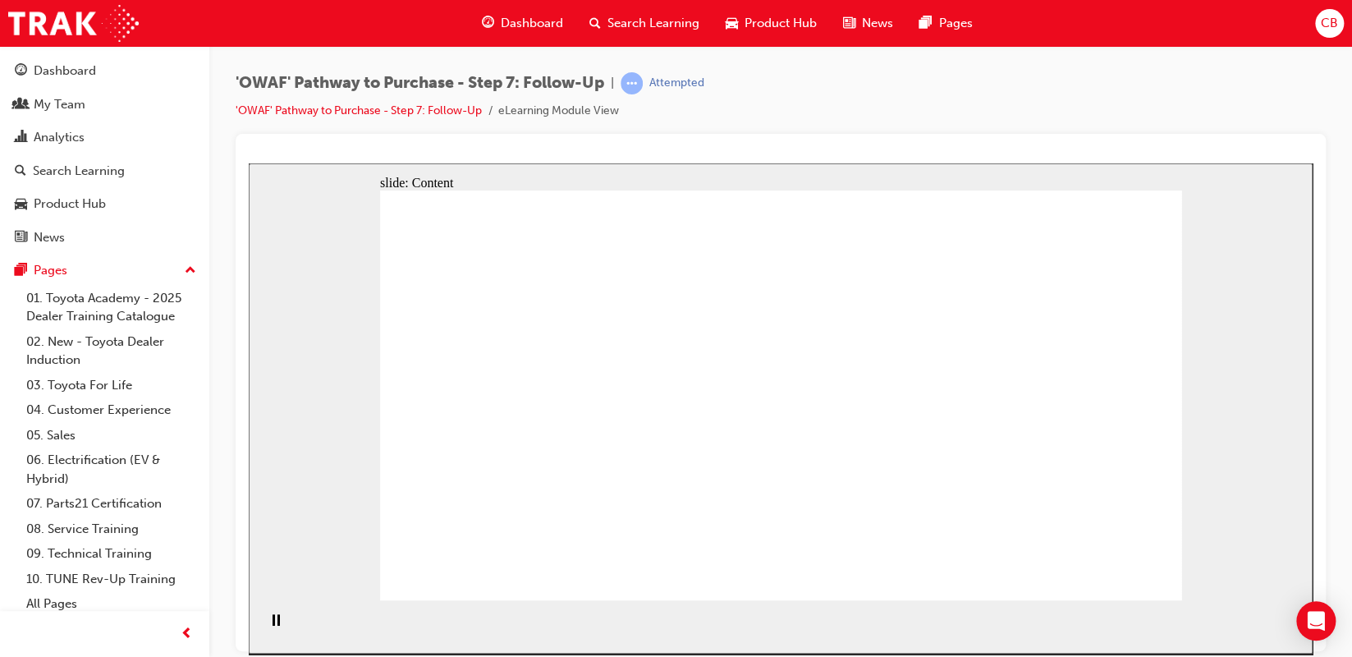
click at [1122, 98] on div "'OWAF' Pathway to Purchase - Step 7: Follow-Up | Attempted 'OWAF' Pathway to Pu…" at bounding box center [781, 103] width 1090 height 62
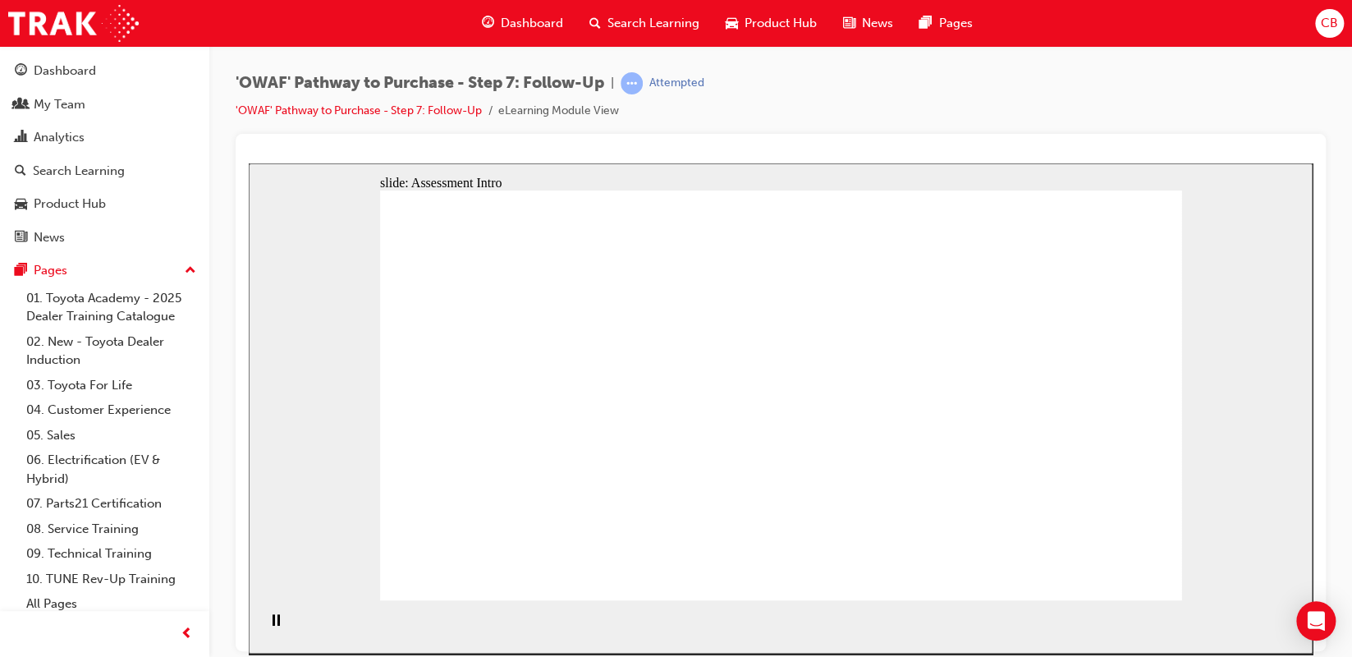
radio input "true"
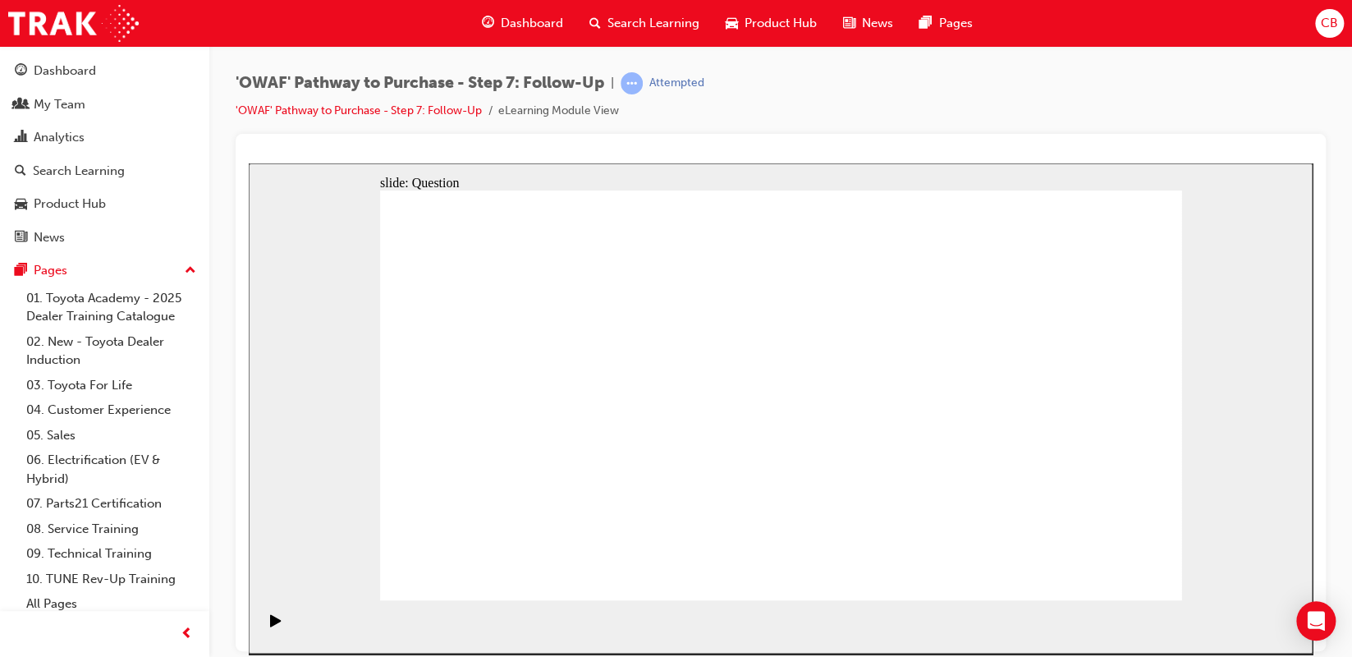
radio input "true"
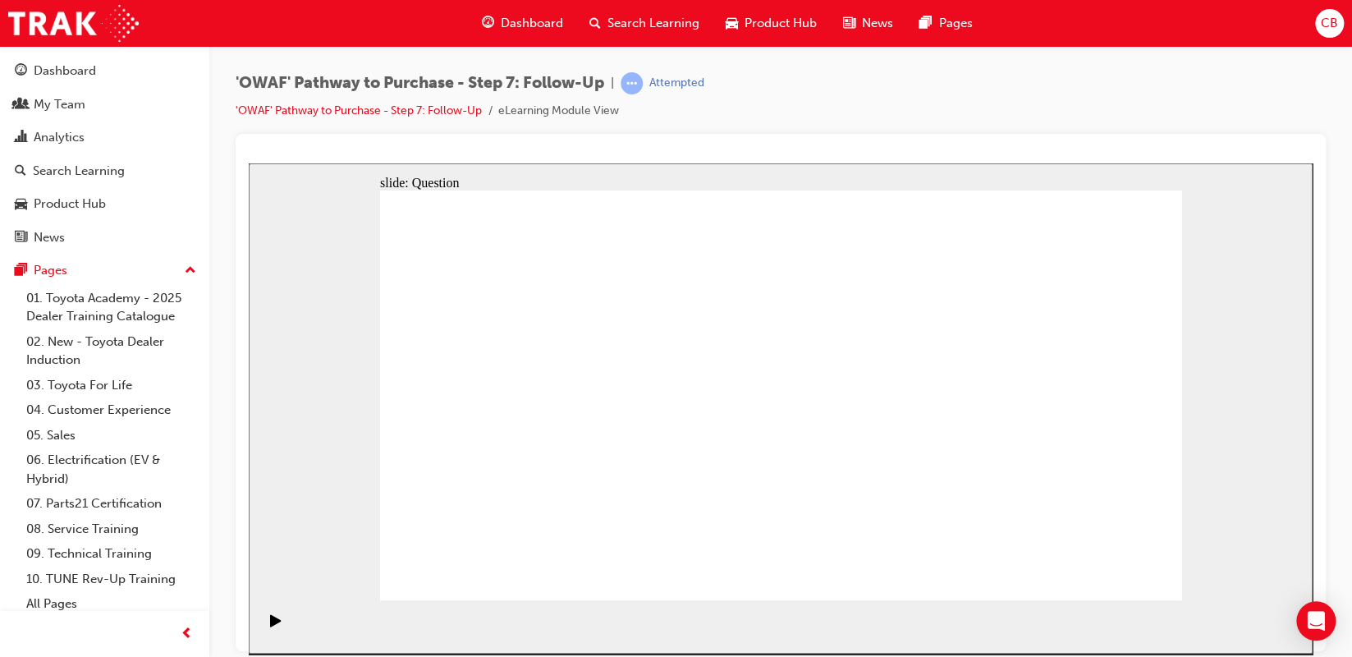
drag, startPoint x: 970, startPoint y: 502, endPoint x: 837, endPoint y: 345, distance: 206.2
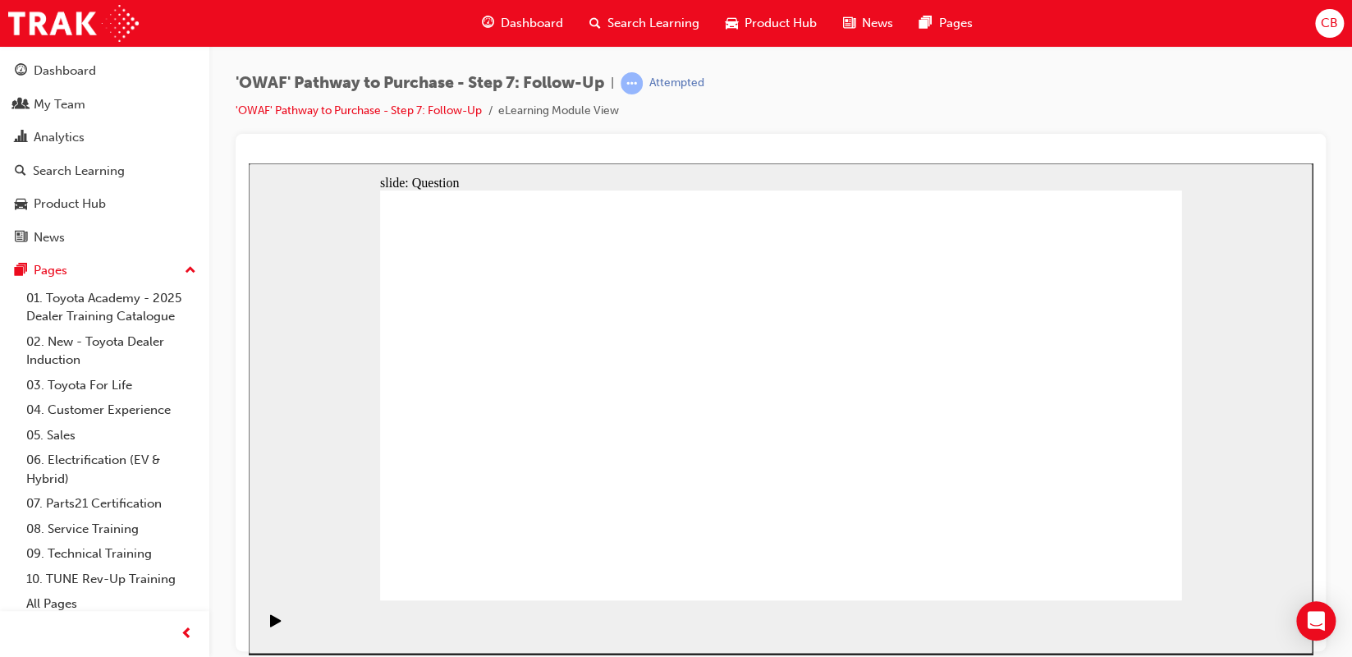
drag, startPoint x: 832, startPoint y: 346, endPoint x: 922, endPoint y: 492, distance: 171.3
drag, startPoint x: 655, startPoint y: 501, endPoint x: 770, endPoint y: 328, distance: 207.8
drag, startPoint x: 793, startPoint y: 553, endPoint x: 632, endPoint y: 375, distance: 240.0
drag, startPoint x: 943, startPoint y: 499, endPoint x: 709, endPoint y: 419, distance: 247.1
drag, startPoint x: 1155, startPoint y: 573, endPoint x: 1143, endPoint y: 573, distance: 12.3
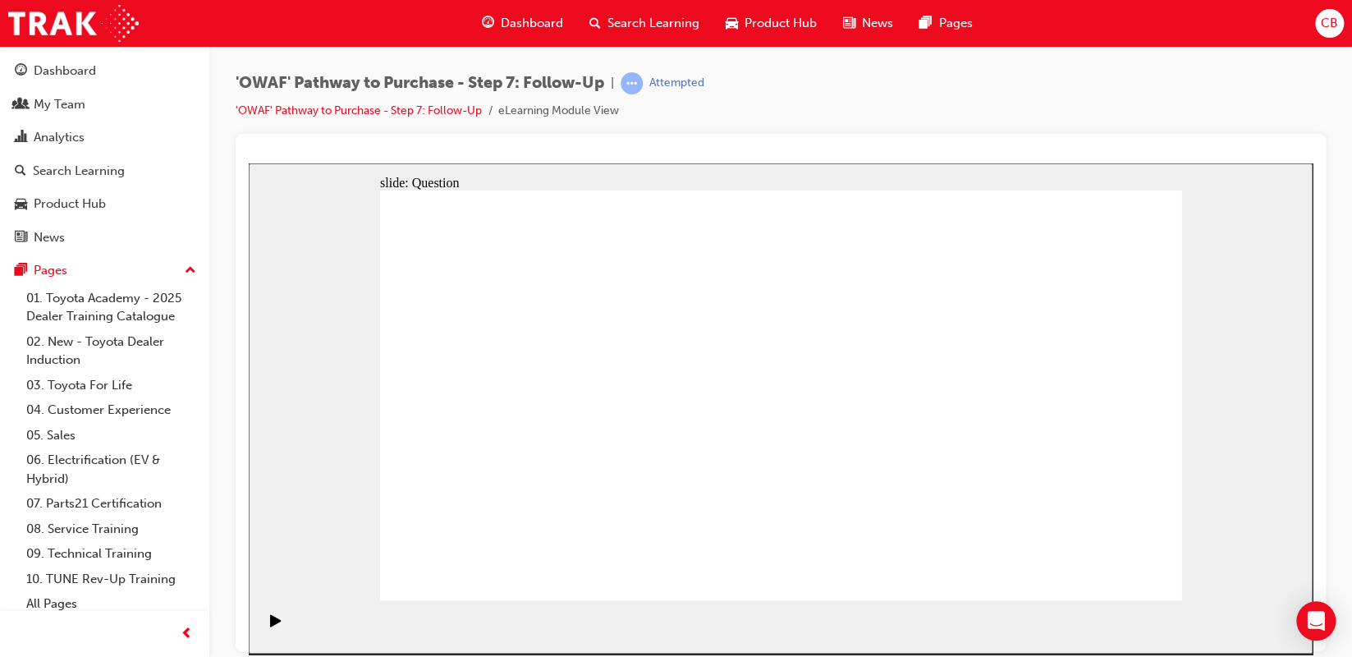
radio input "true"
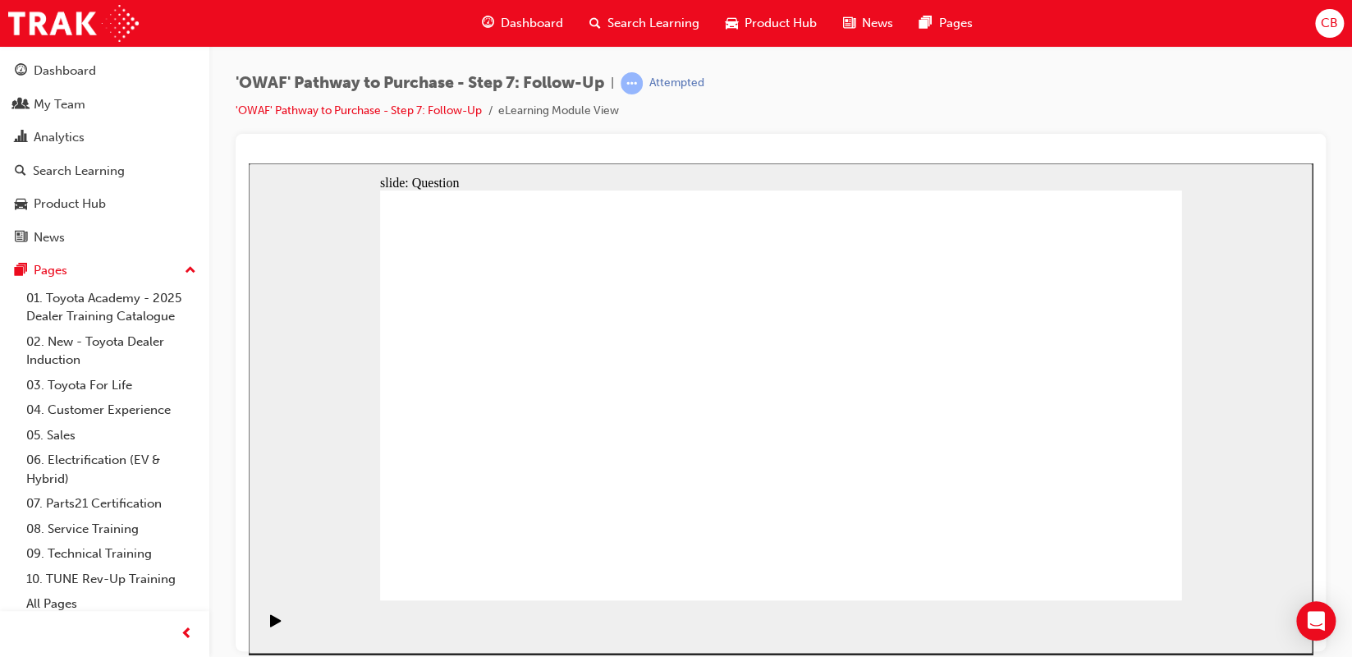
radio input "true"
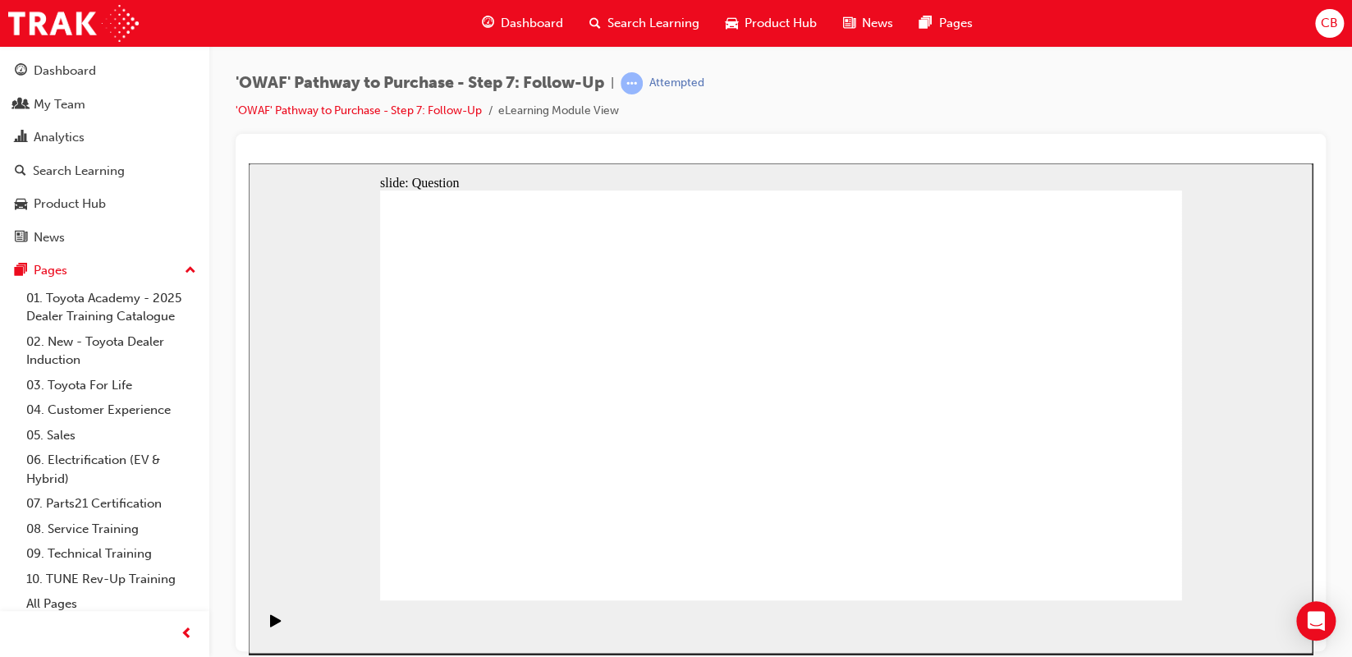
radio input "false"
radio input "true"
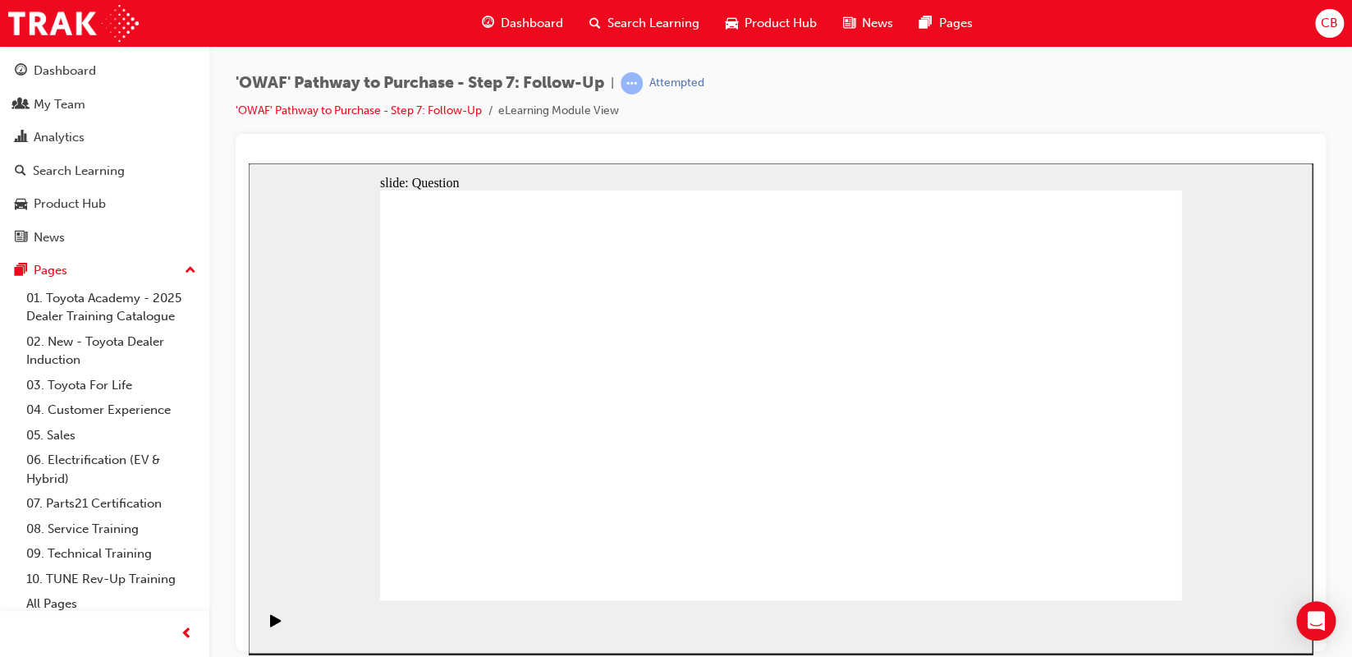
radio input "true"
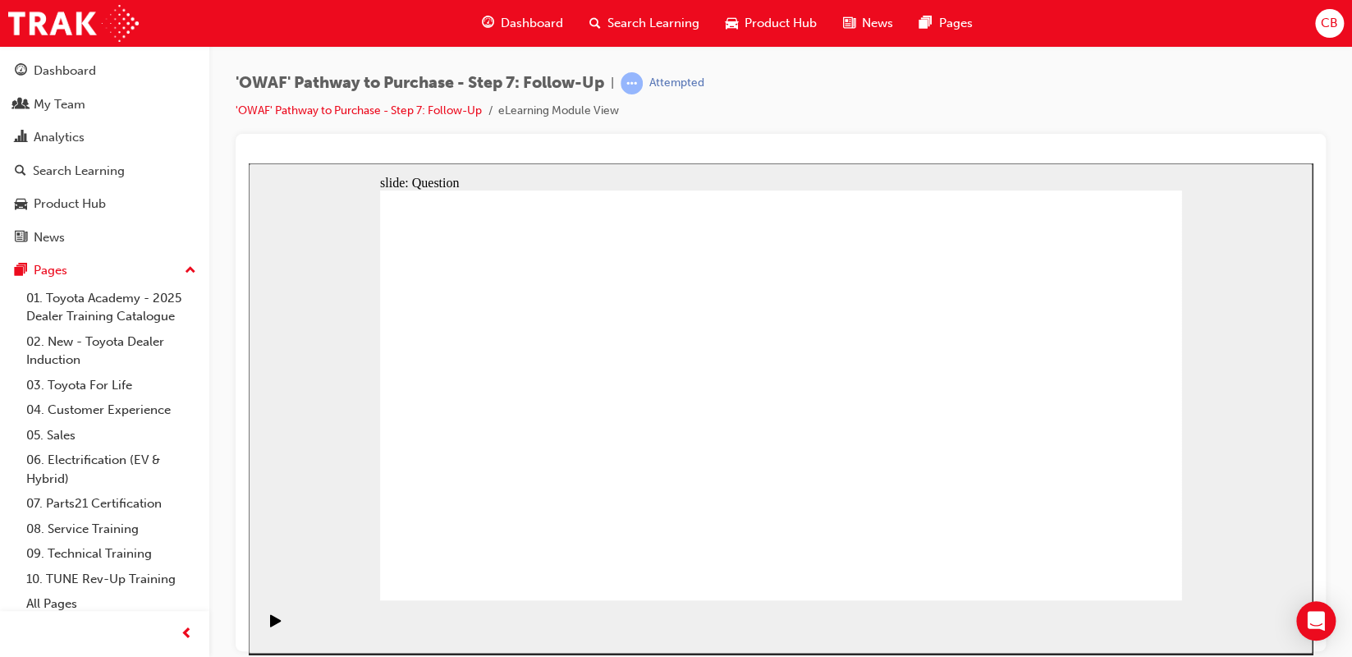
drag, startPoint x: 657, startPoint y: 481, endPoint x: 746, endPoint y: 364, distance: 147.6
drag, startPoint x: 789, startPoint y: 542, endPoint x: 617, endPoint y: 386, distance: 231.8
drag, startPoint x: 961, startPoint y: 511, endPoint x: 698, endPoint y: 431, distance: 275.2
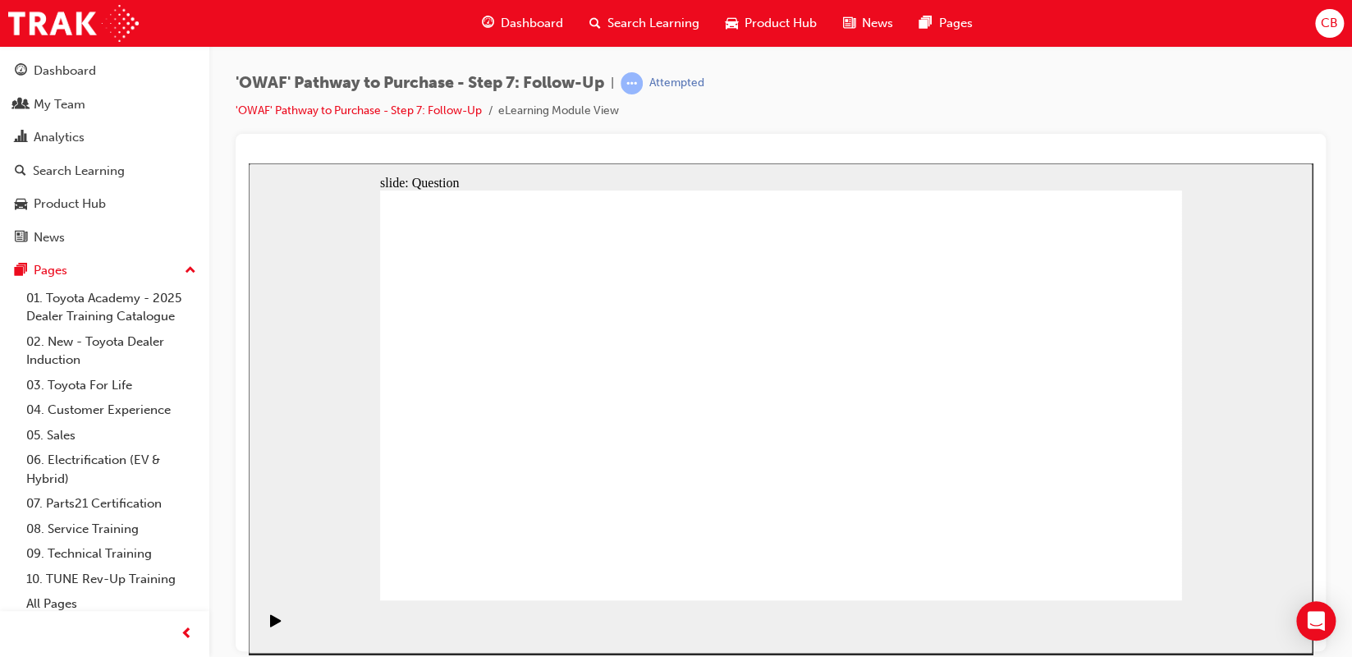
radio input "true"
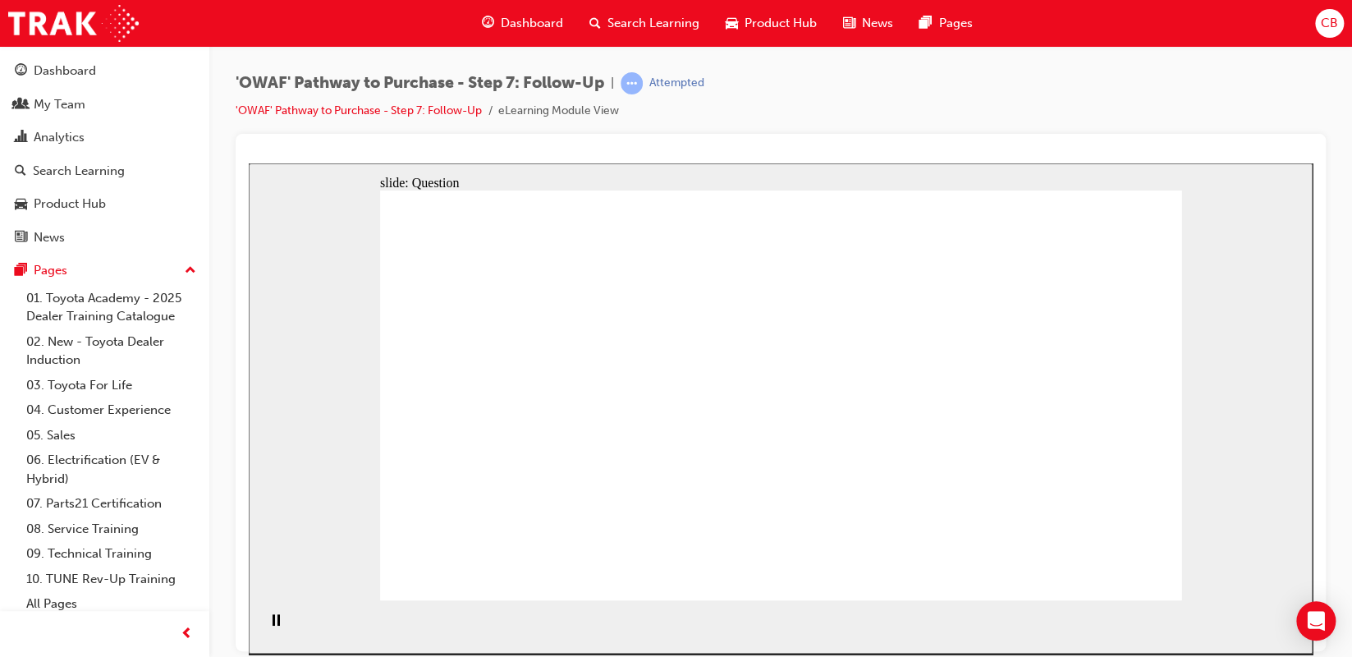
radio input "true"
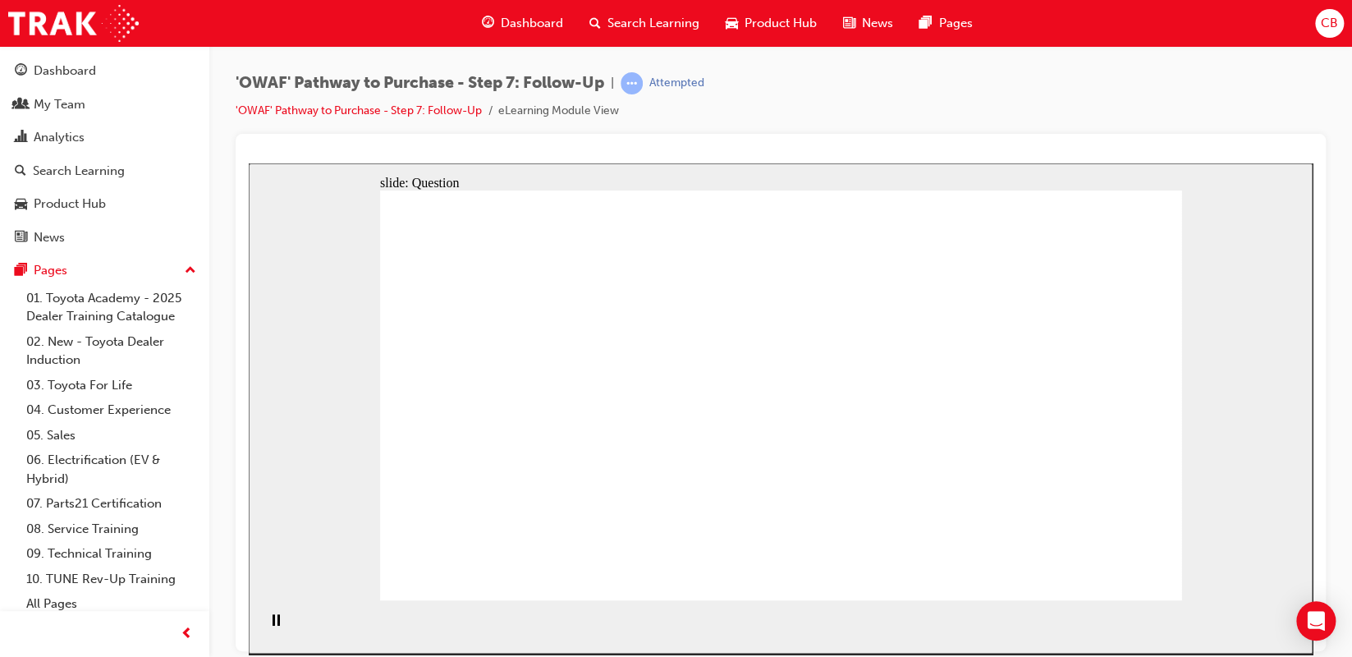
radio input "true"
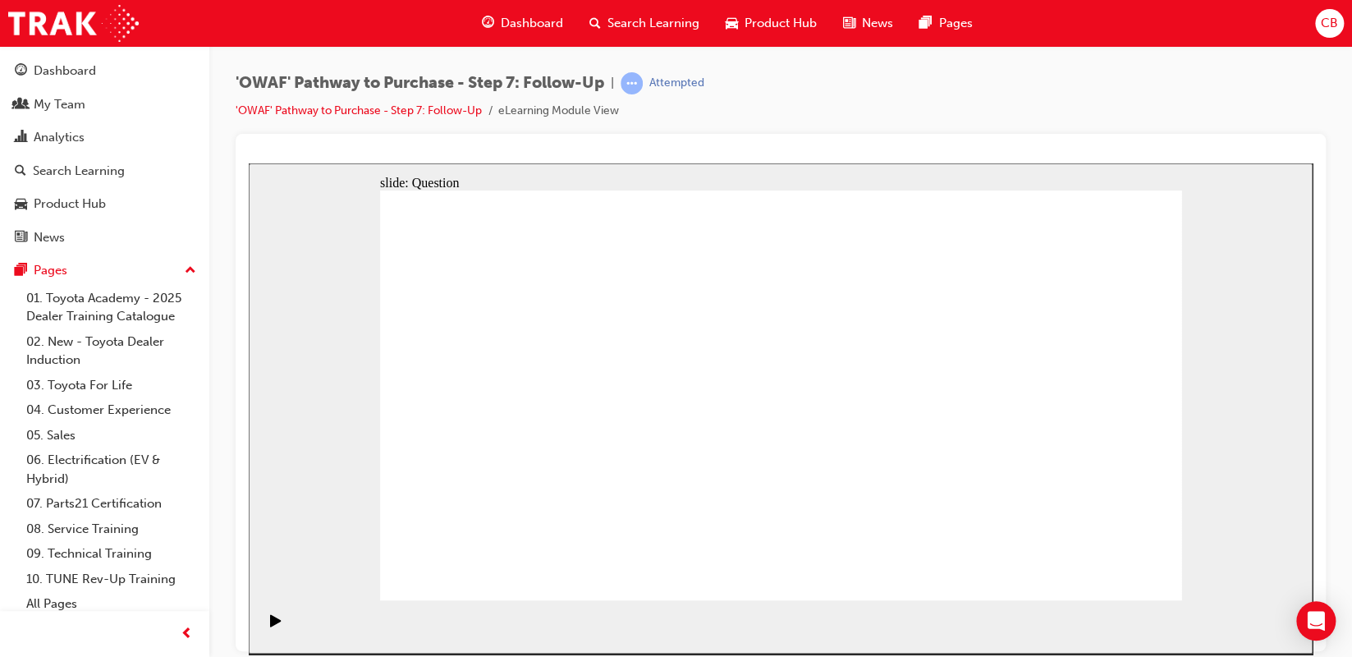
radio input "true"
